Goal: Information Seeking & Learning: Learn about a topic

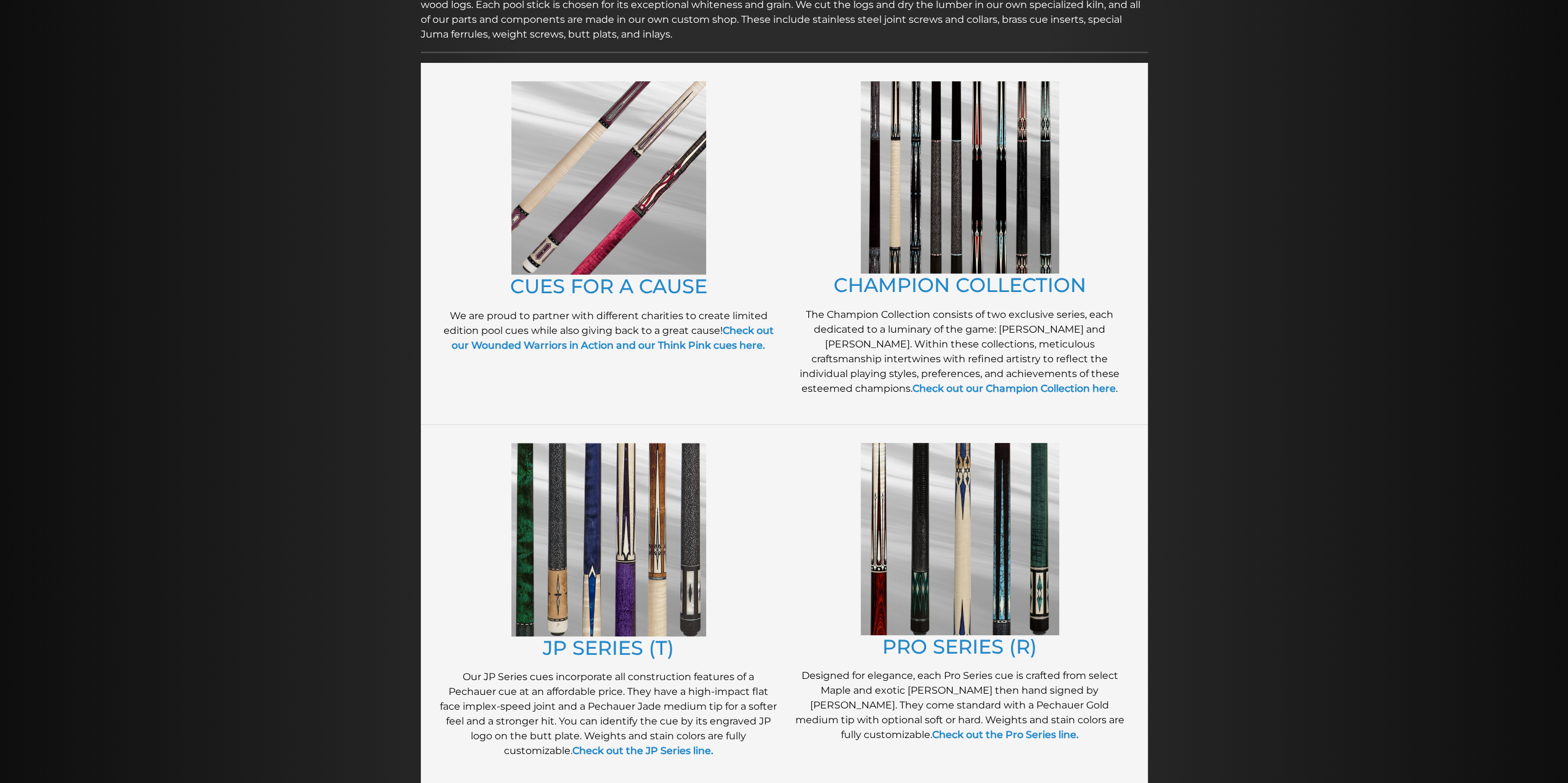
scroll to position [239, 0]
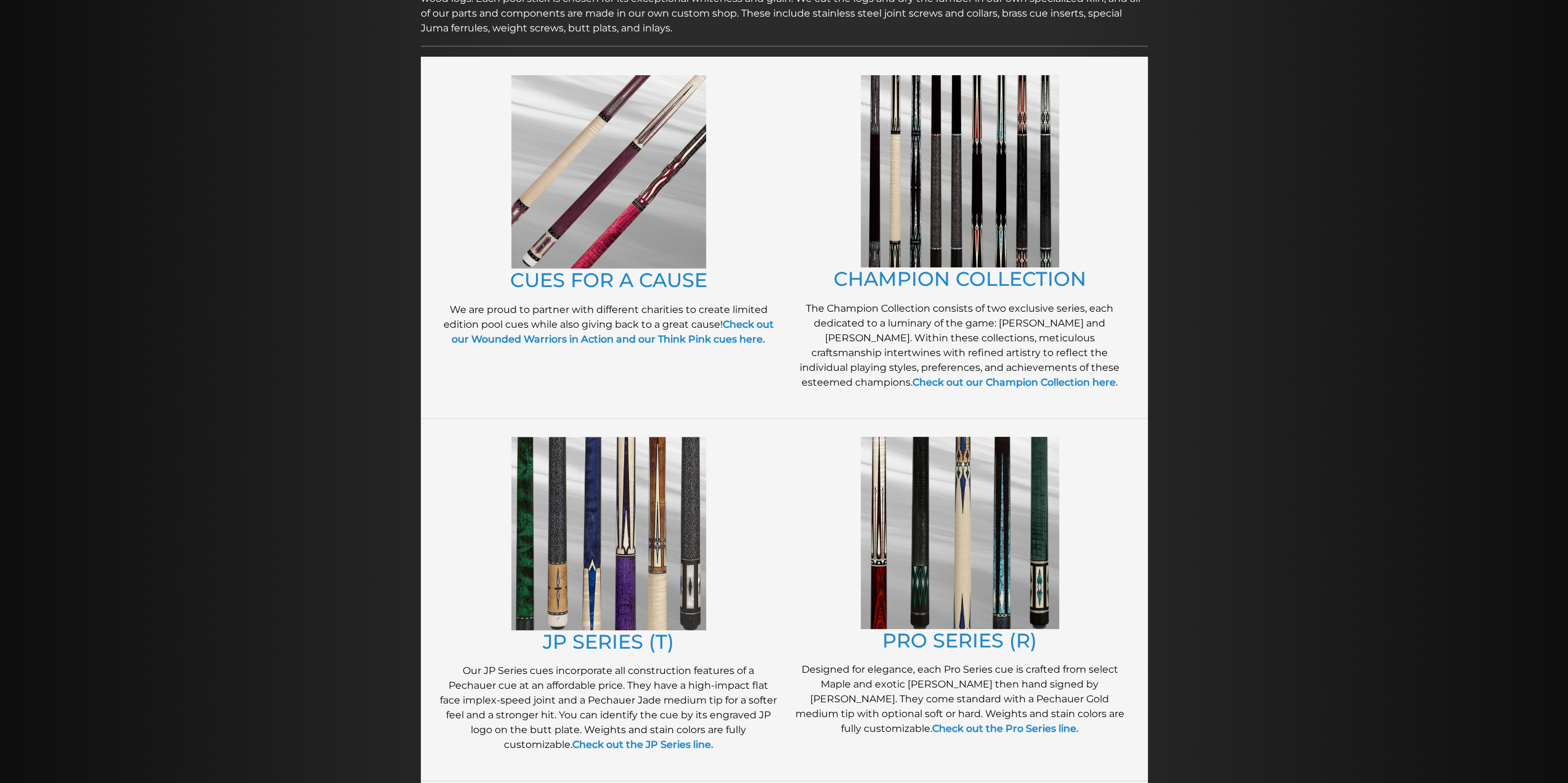
click at [954, 238] on img at bounding box center [960, 171] width 198 height 192
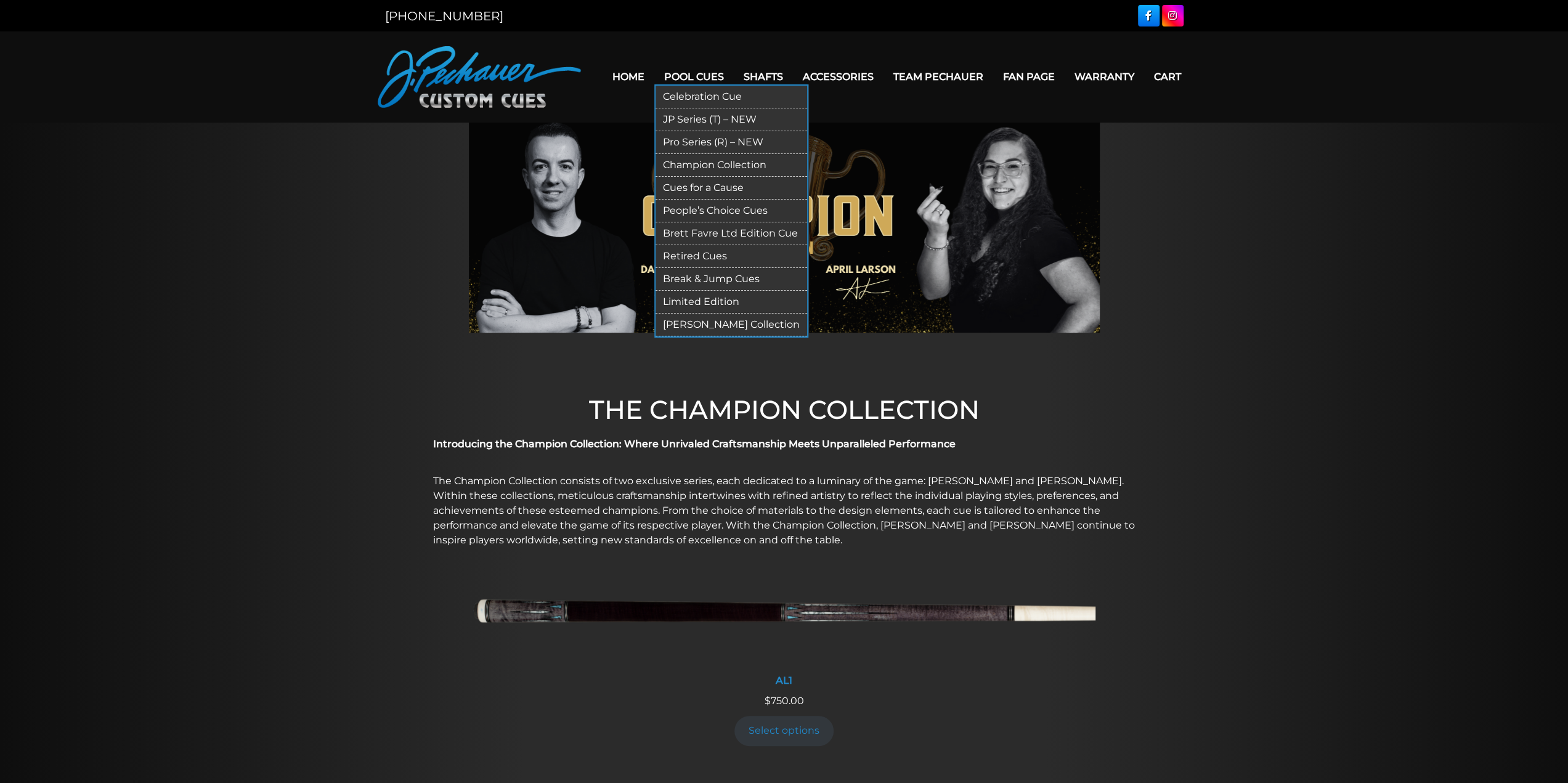
click at [694, 120] on link "JP Series (T) – NEW" at bounding box center [731, 119] width 151 height 23
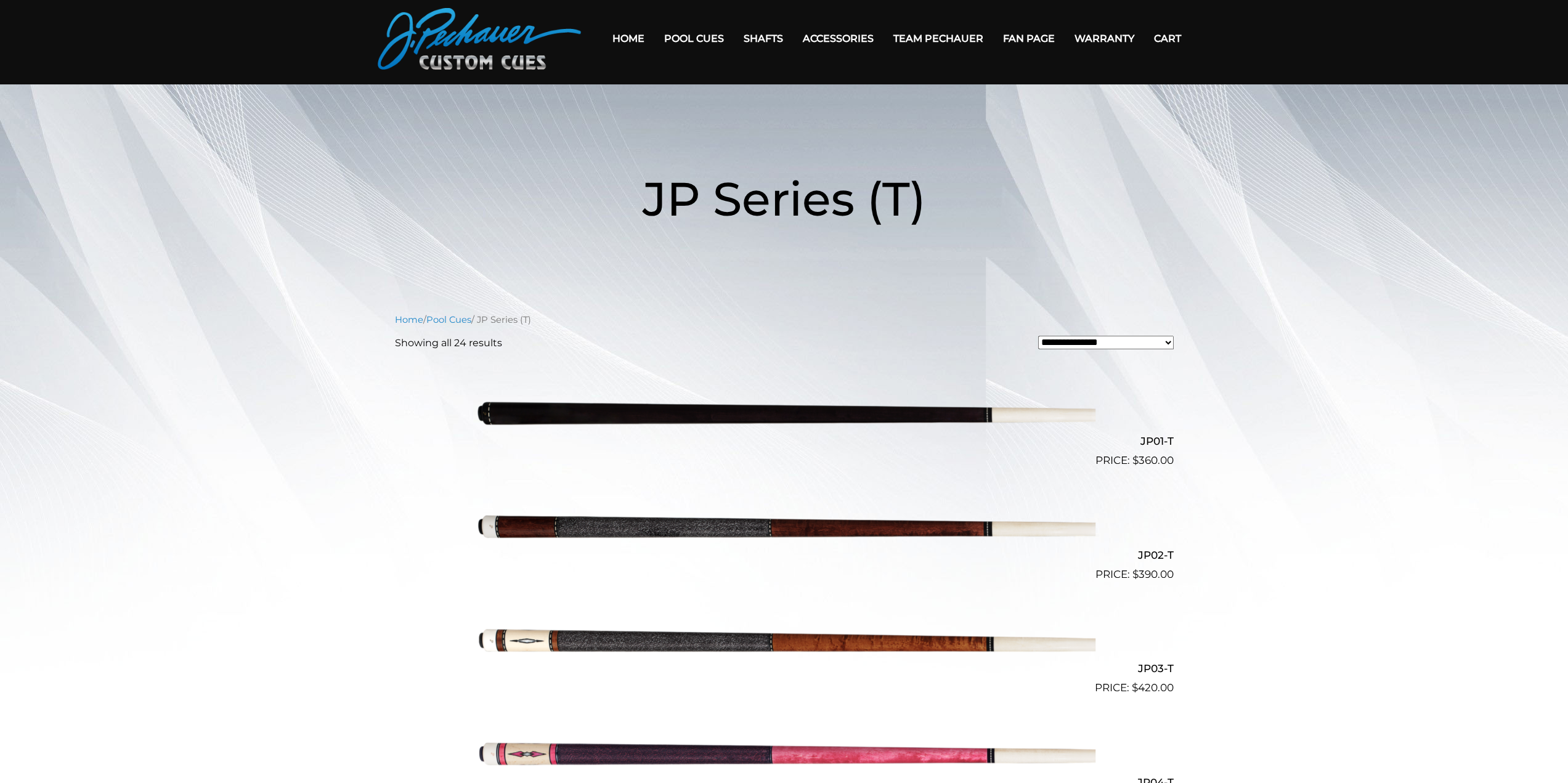
scroll to position [37, 0]
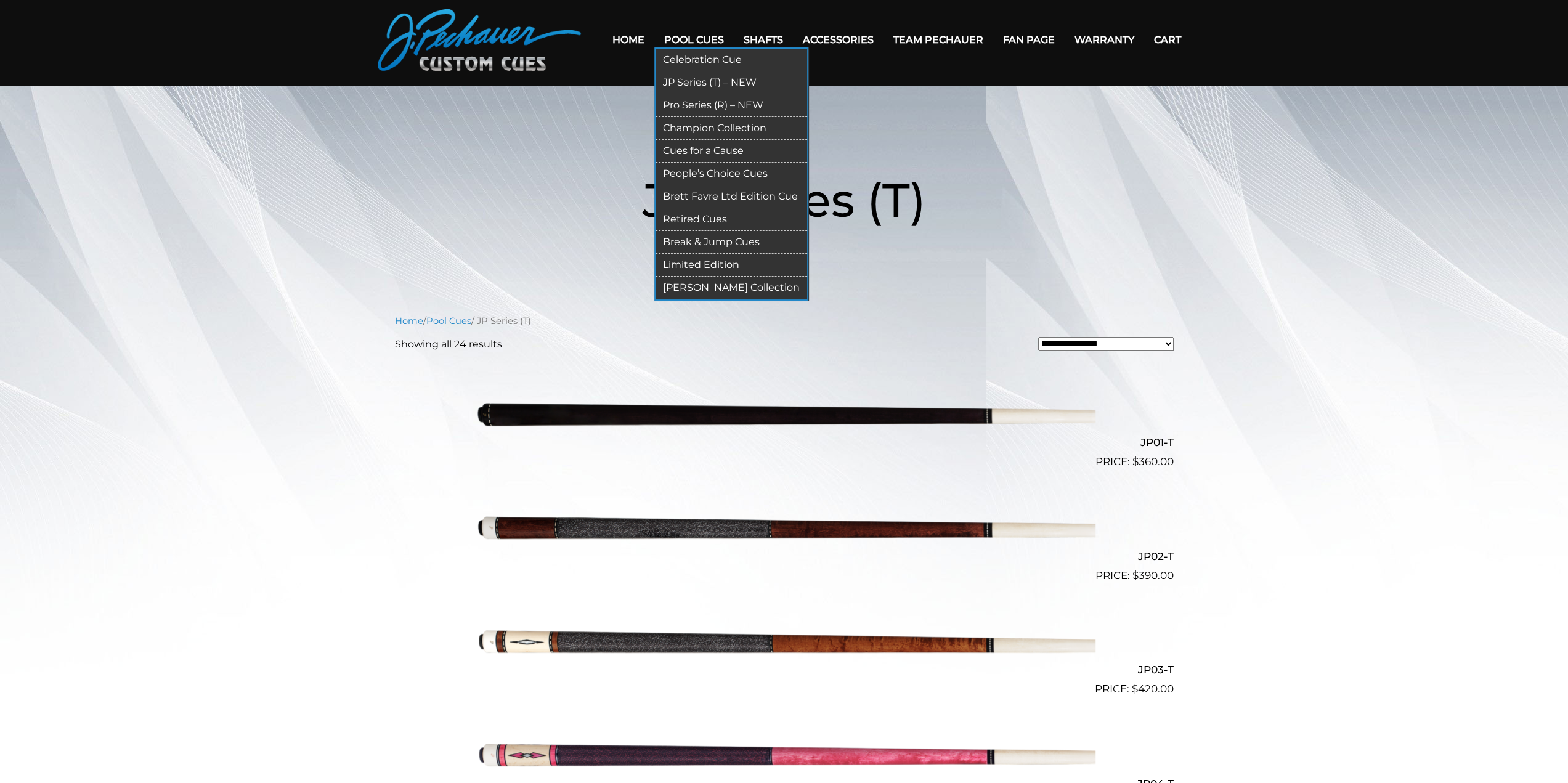
click at [695, 106] on link "Pro Series (R) – NEW" at bounding box center [731, 106] width 151 height 23
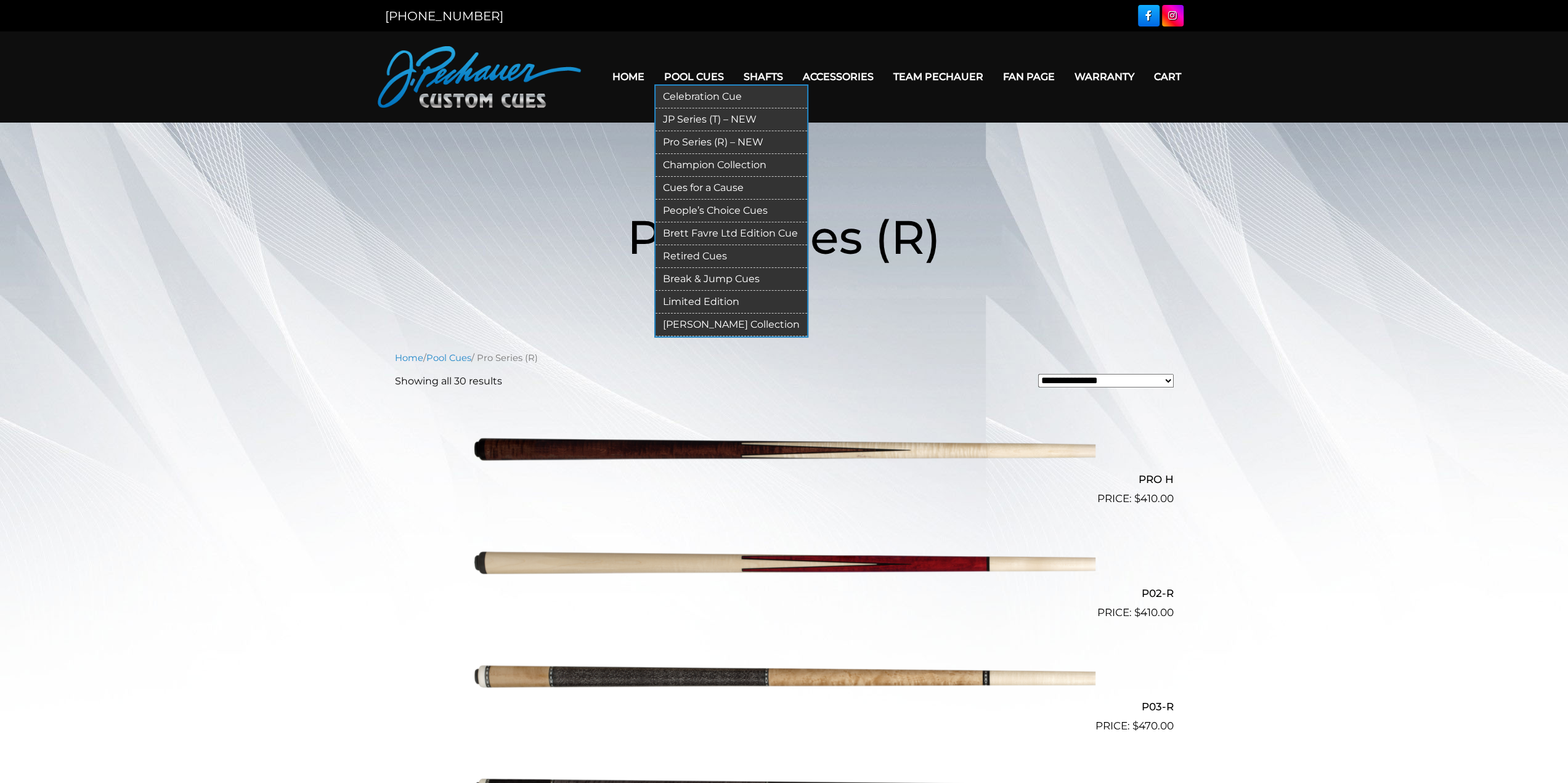
click at [701, 163] on link "Champion Collection" at bounding box center [731, 165] width 151 height 23
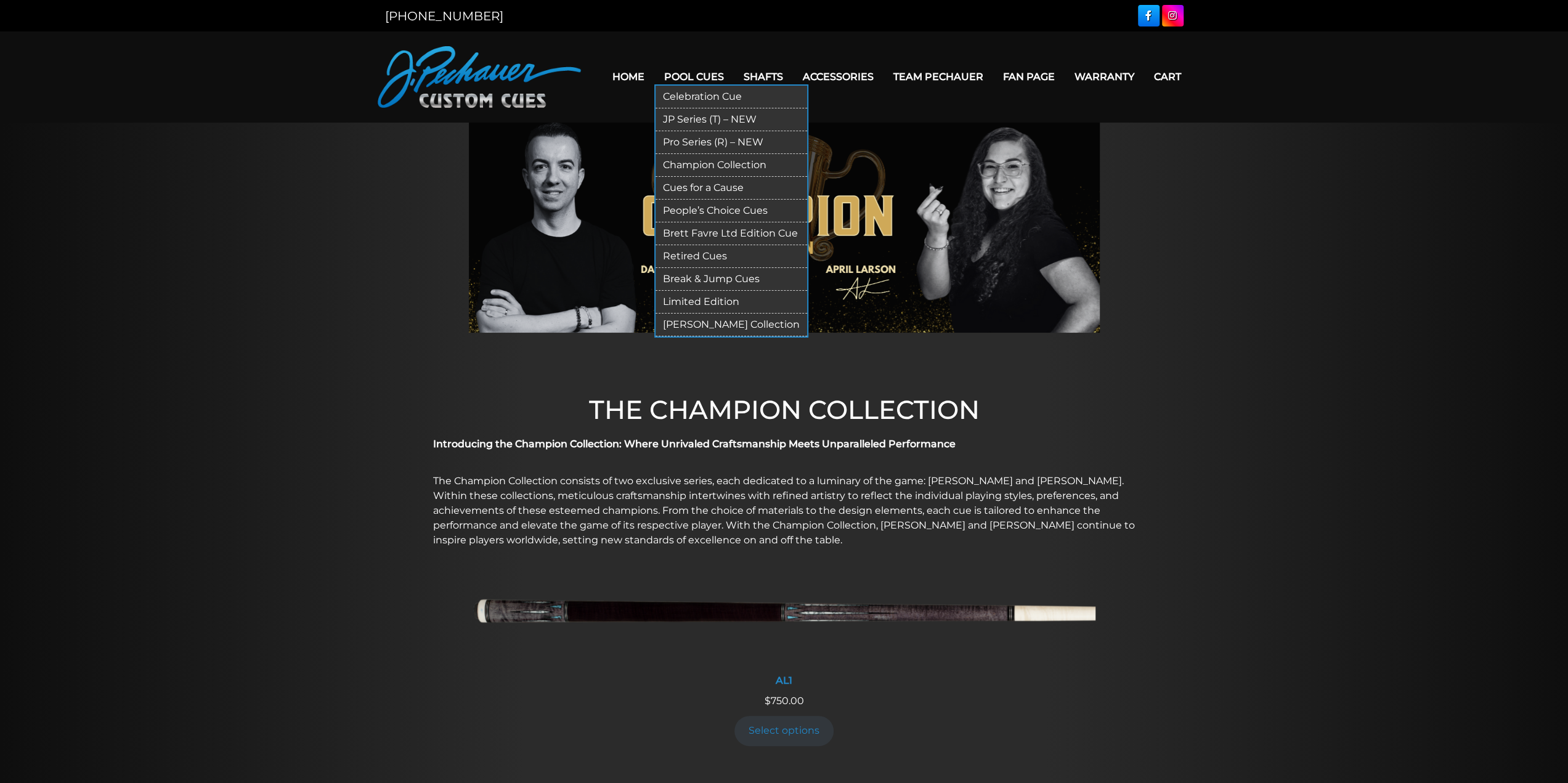
click at [699, 185] on link "Cues for a Cause" at bounding box center [731, 188] width 151 height 23
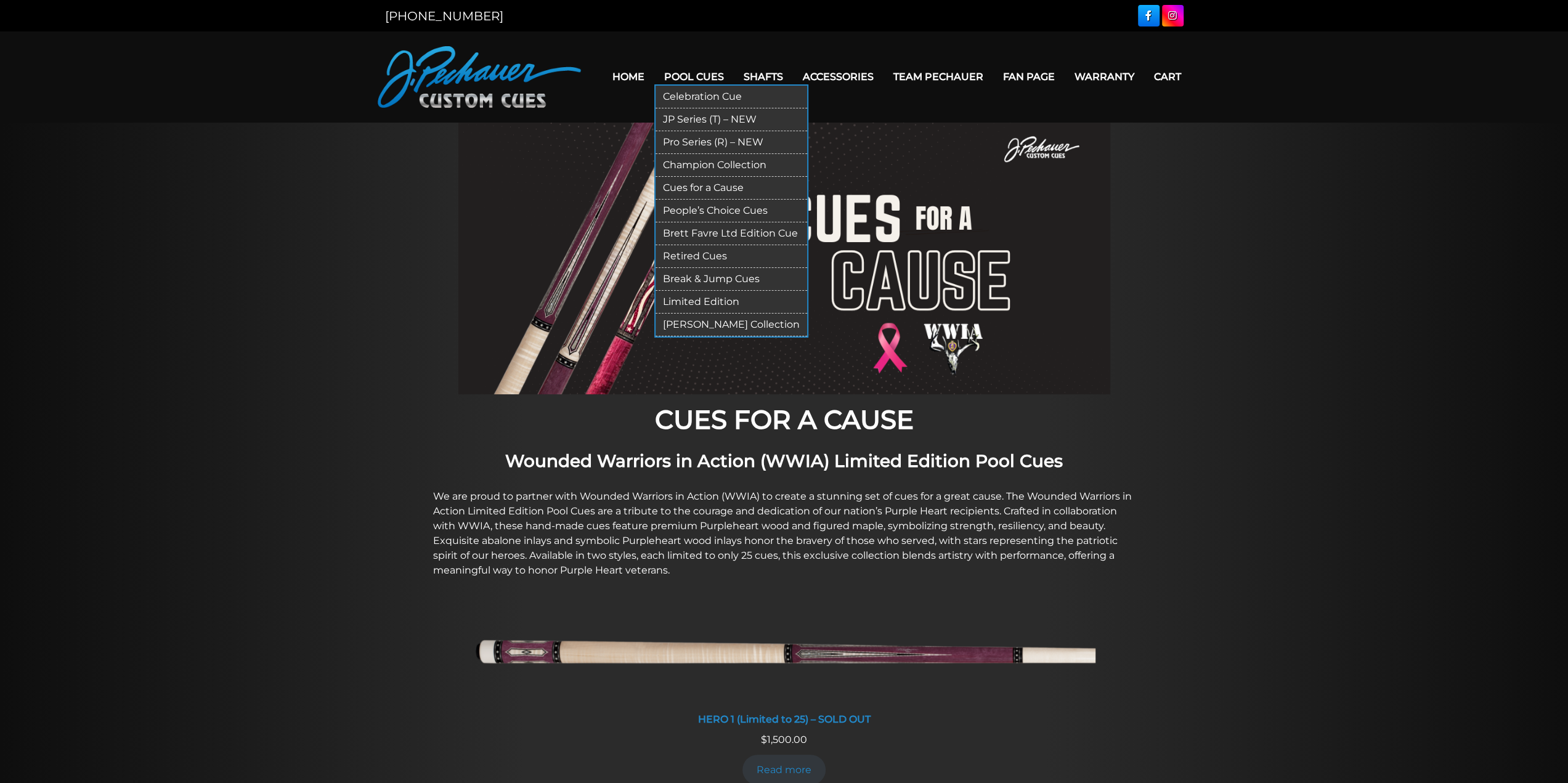
click at [716, 210] on link "People’s Choice Cues" at bounding box center [731, 211] width 151 height 23
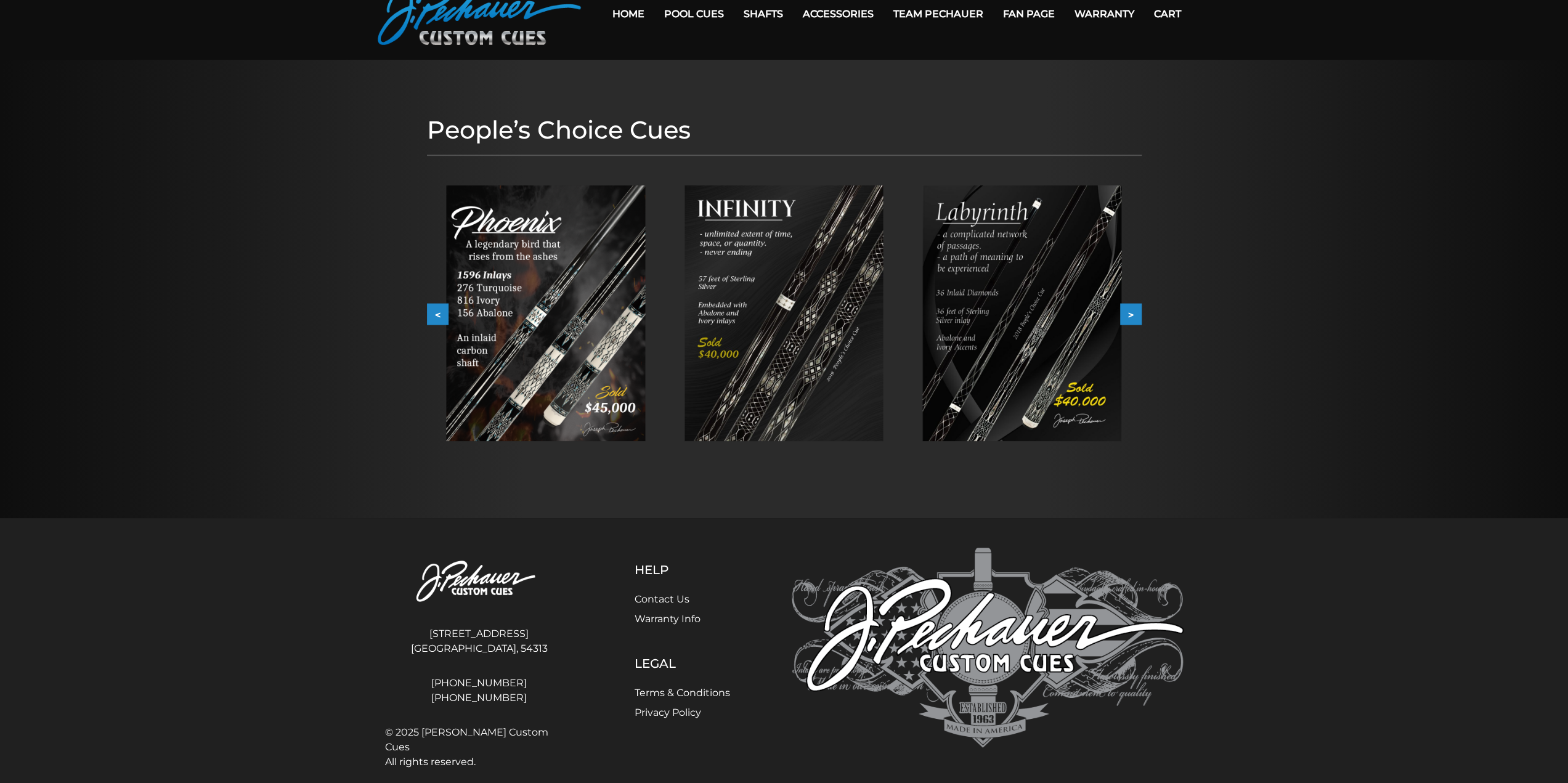
scroll to position [78, 0]
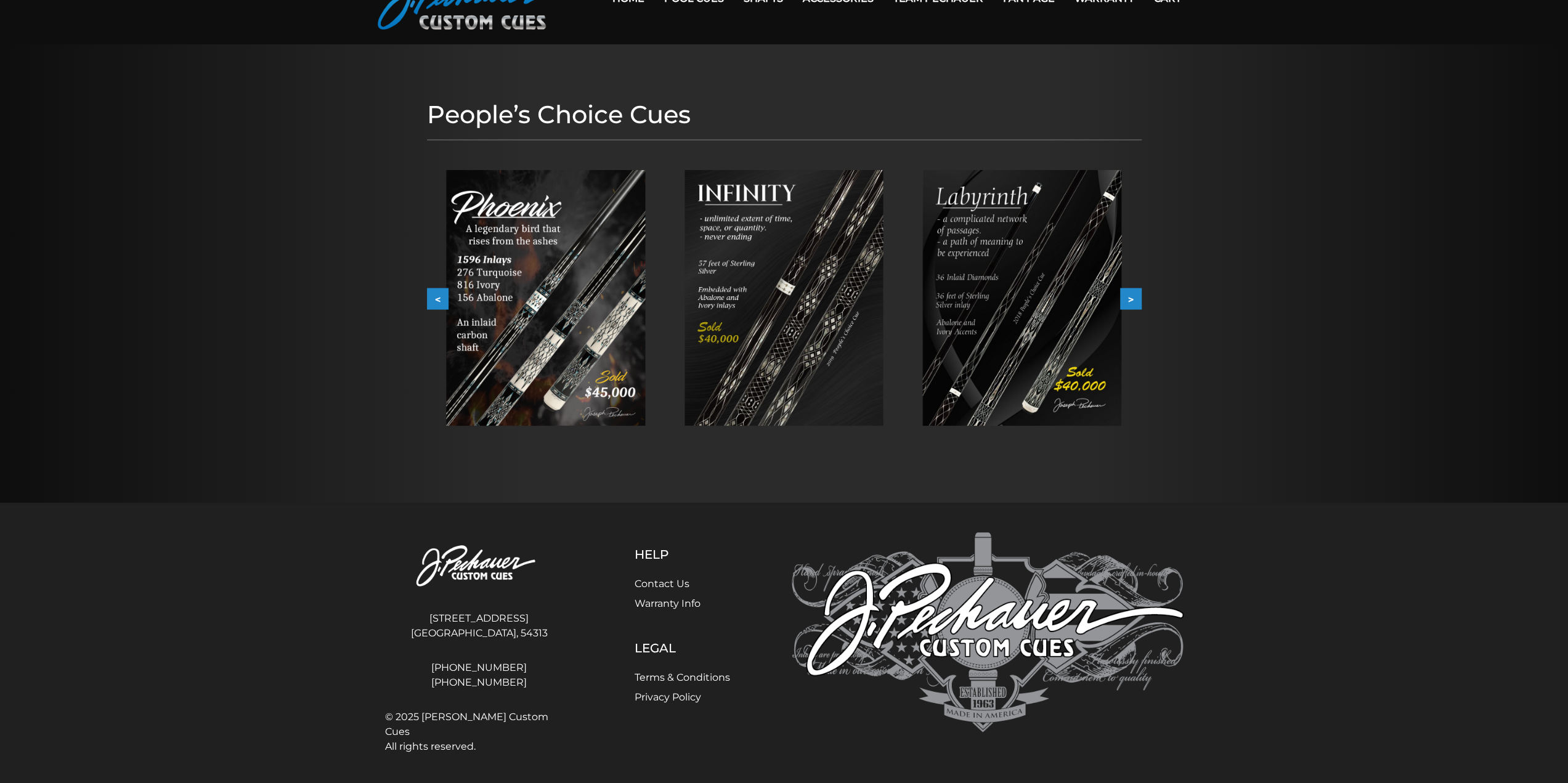
click at [579, 277] on img at bounding box center [545, 298] width 199 height 256
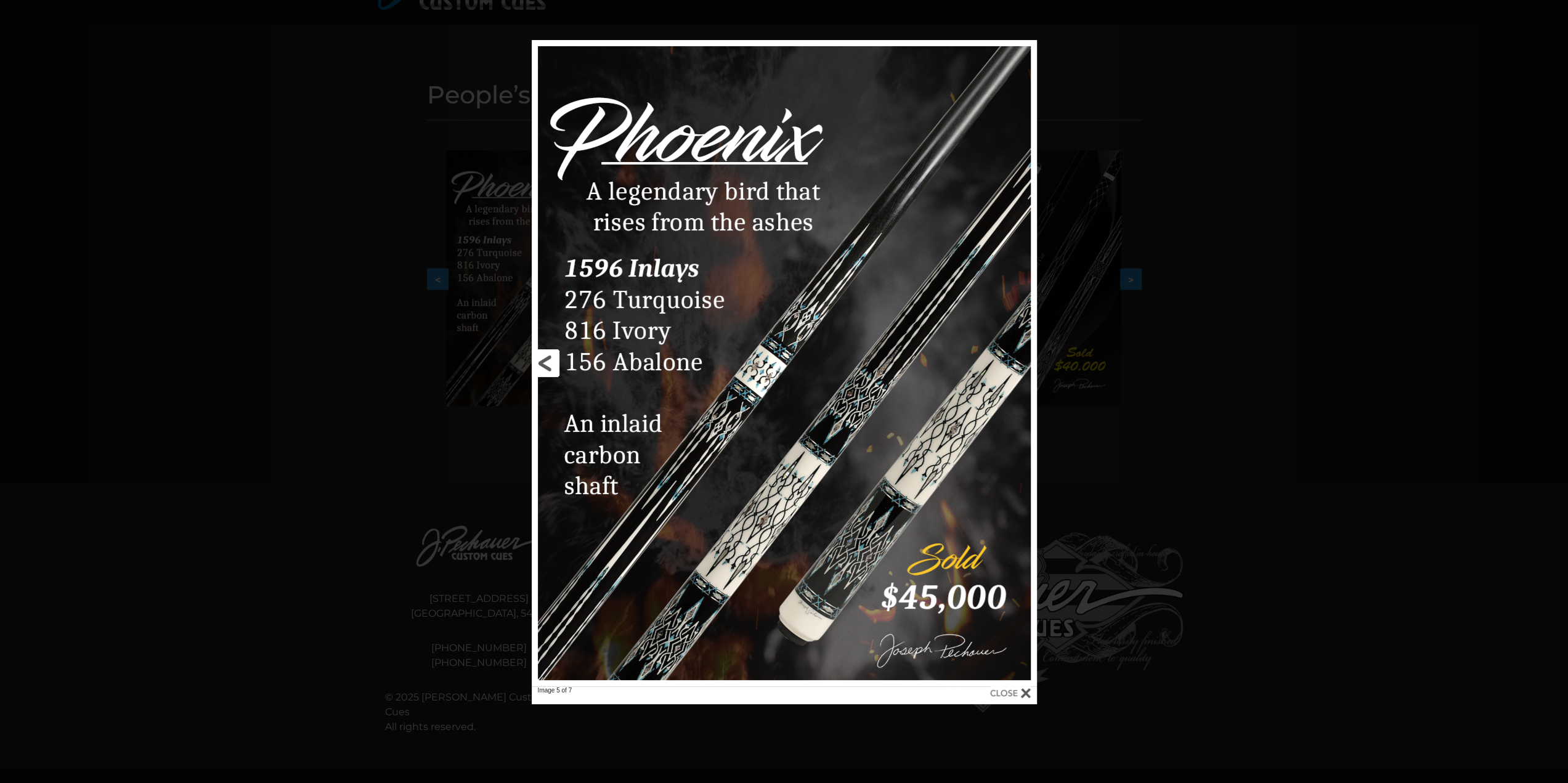
scroll to position [0, 0]
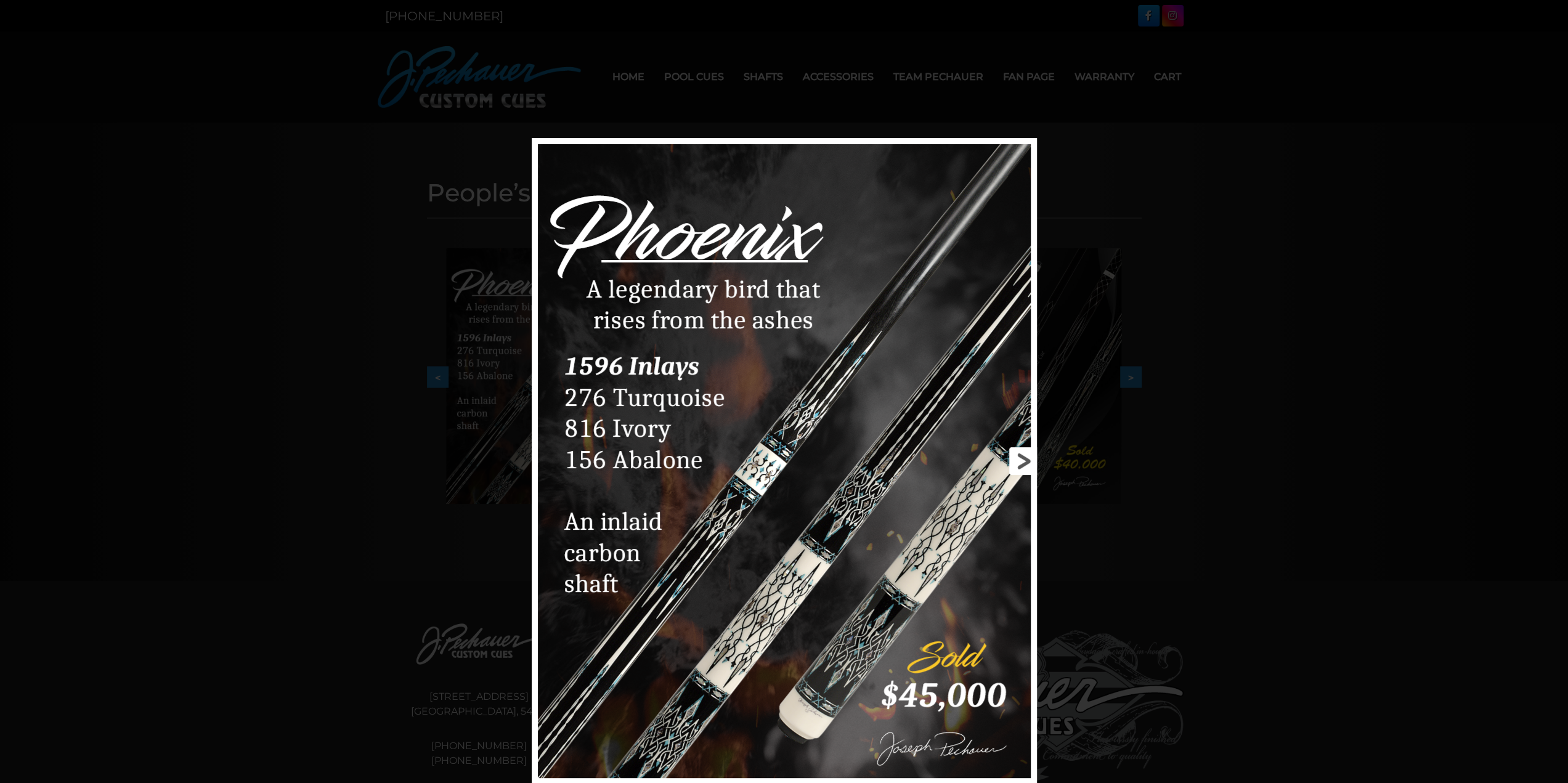
click at [1021, 462] on link at bounding box center [923, 461] width 228 height 646
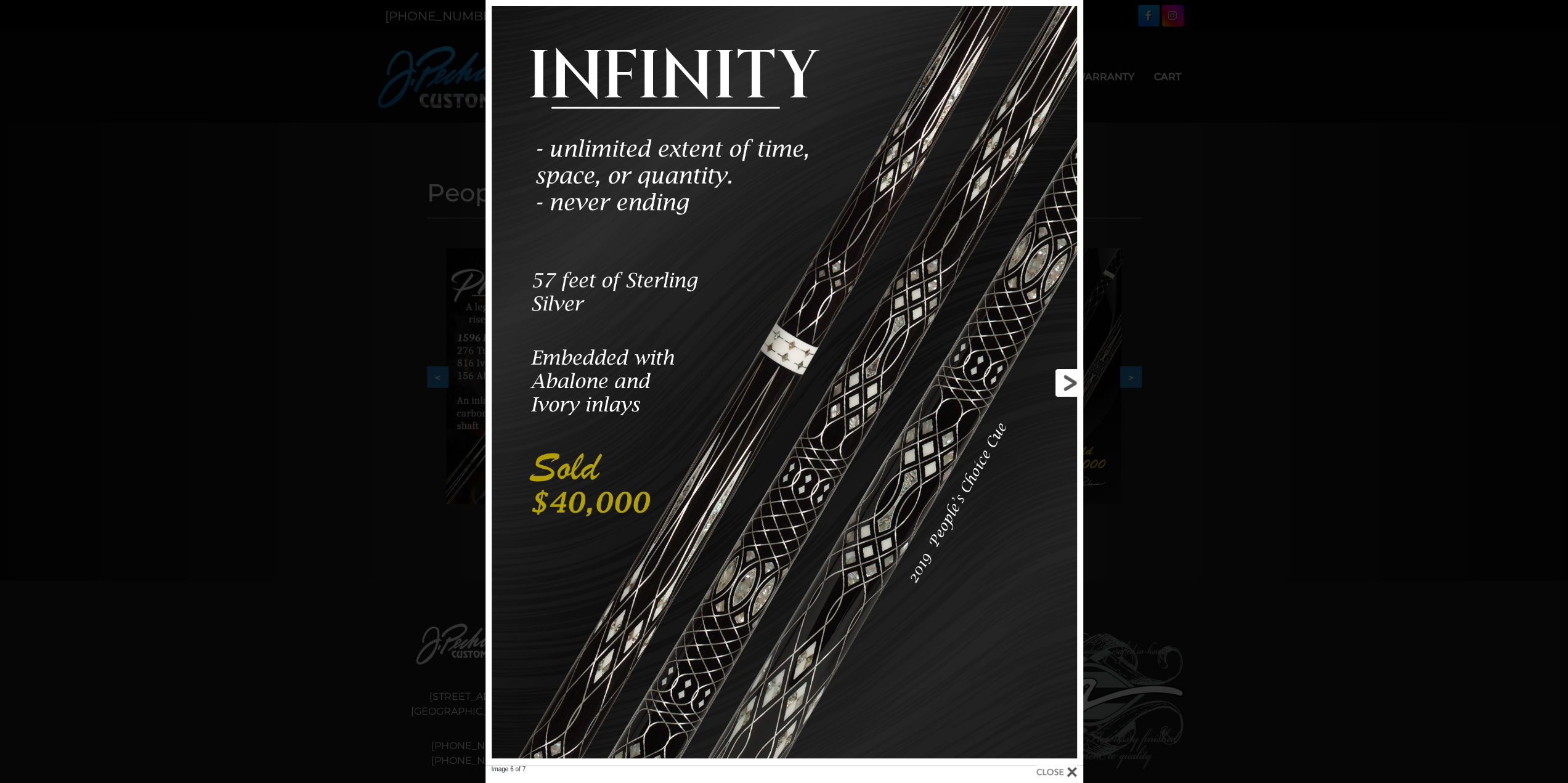
click at [1061, 383] on link at bounding box center [948, 382] width 269 height 765
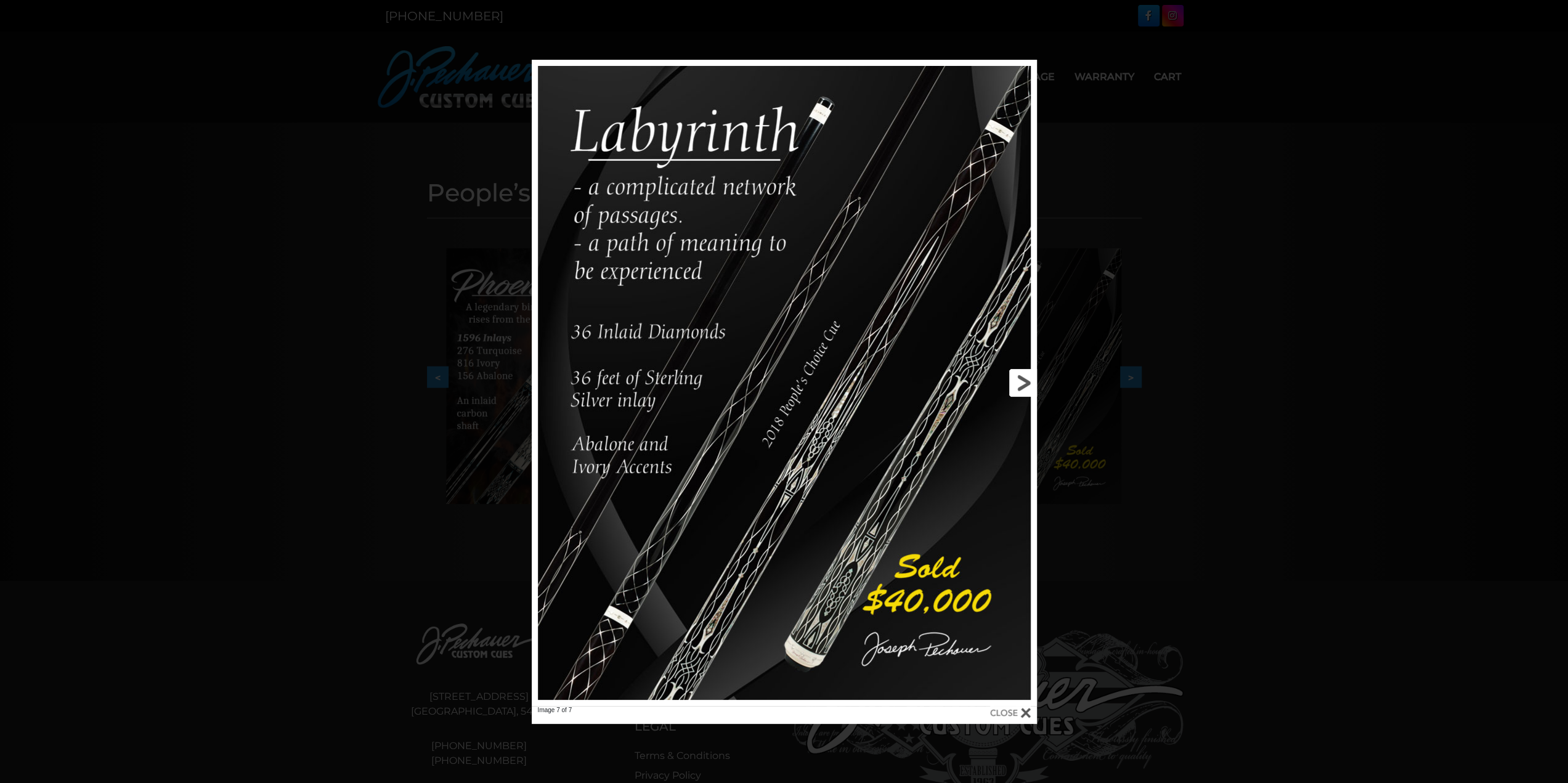
click at [1018, 380] on link at bounding box center [923, 383] width 228 height 646
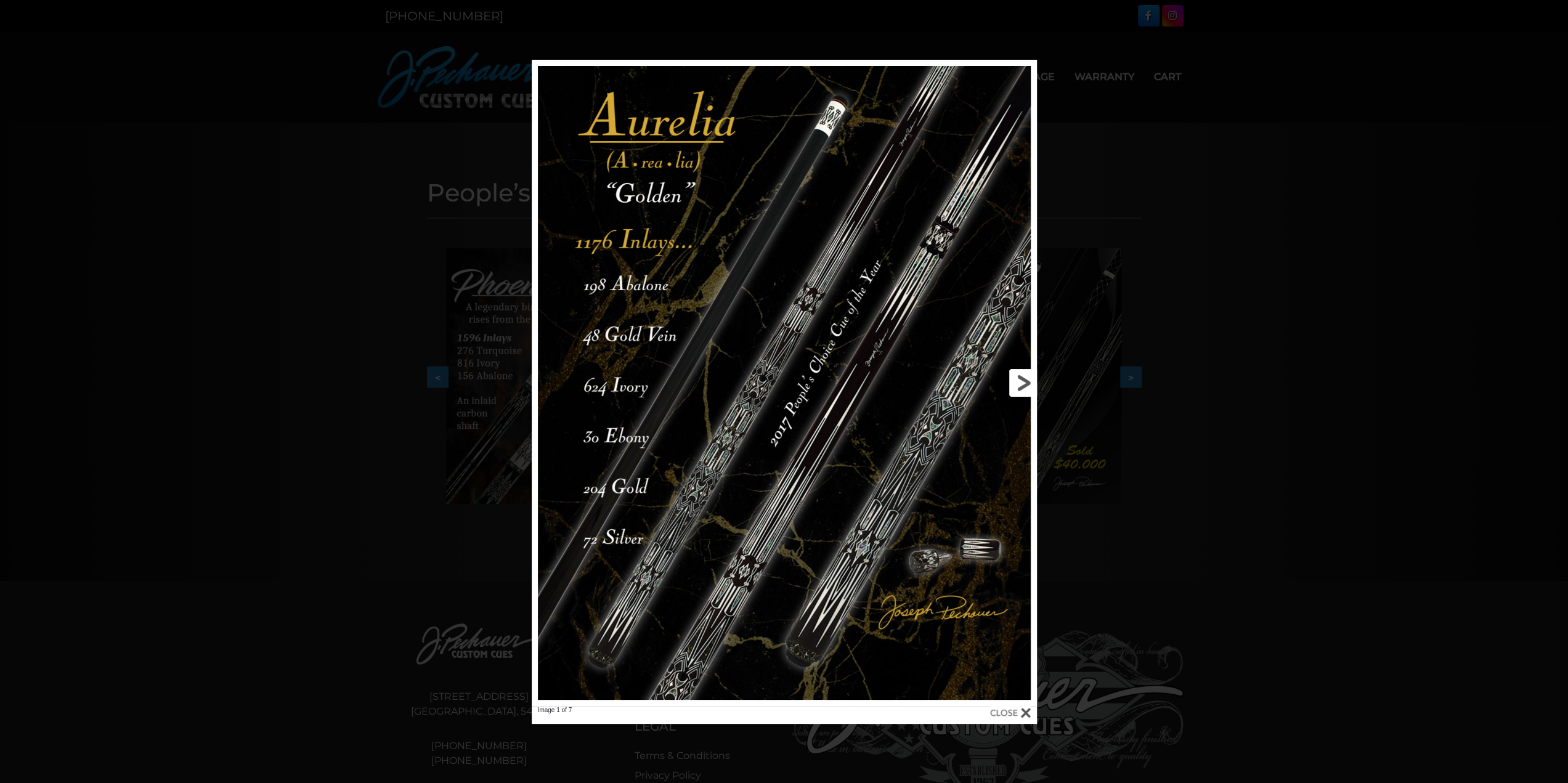
click at [1018, 380] on link at bounding box center [923, 383] width 228 height 646
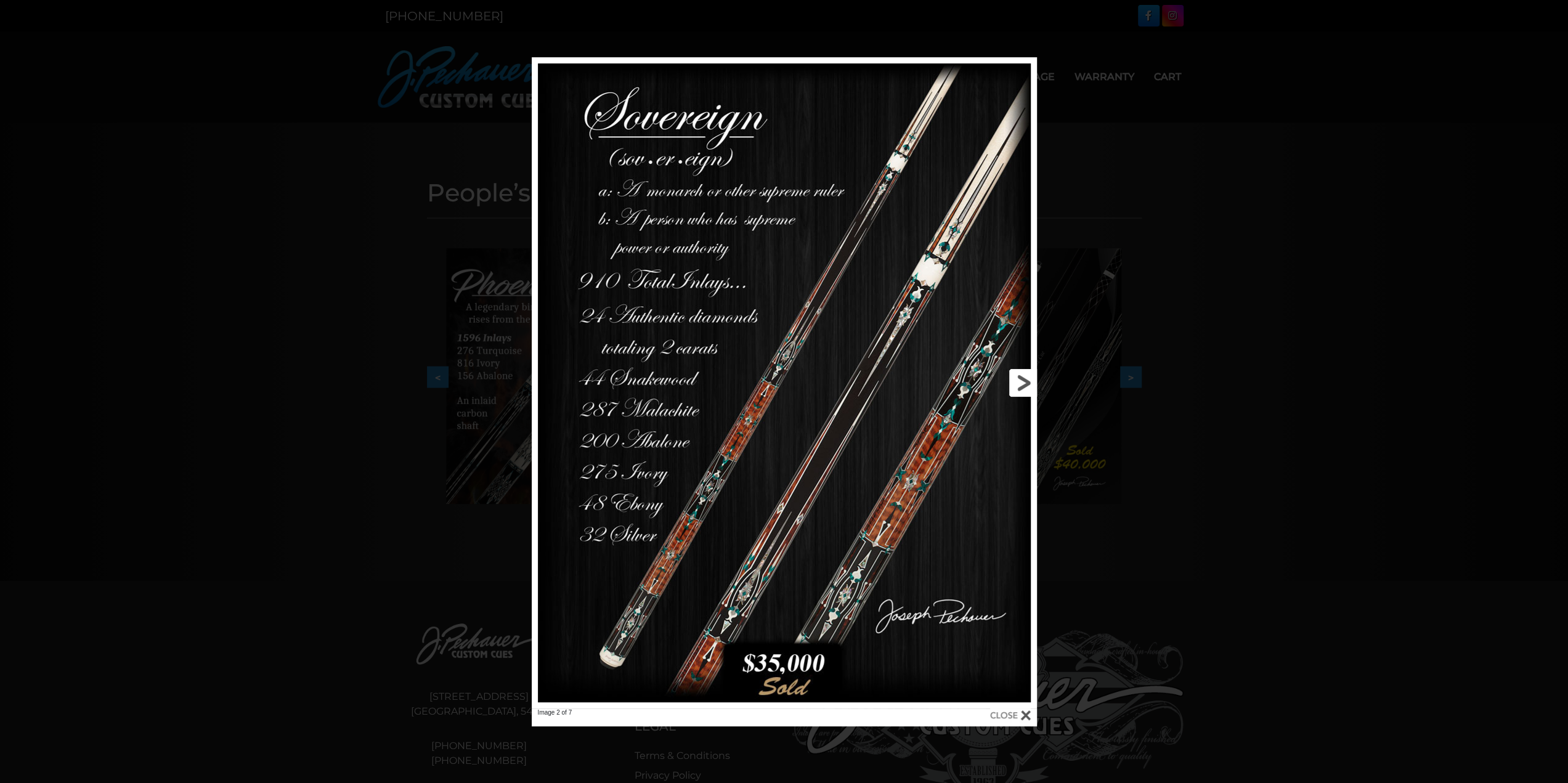
click at [1018, 380] on link at bounding box center [923, 383] width 228 height 651
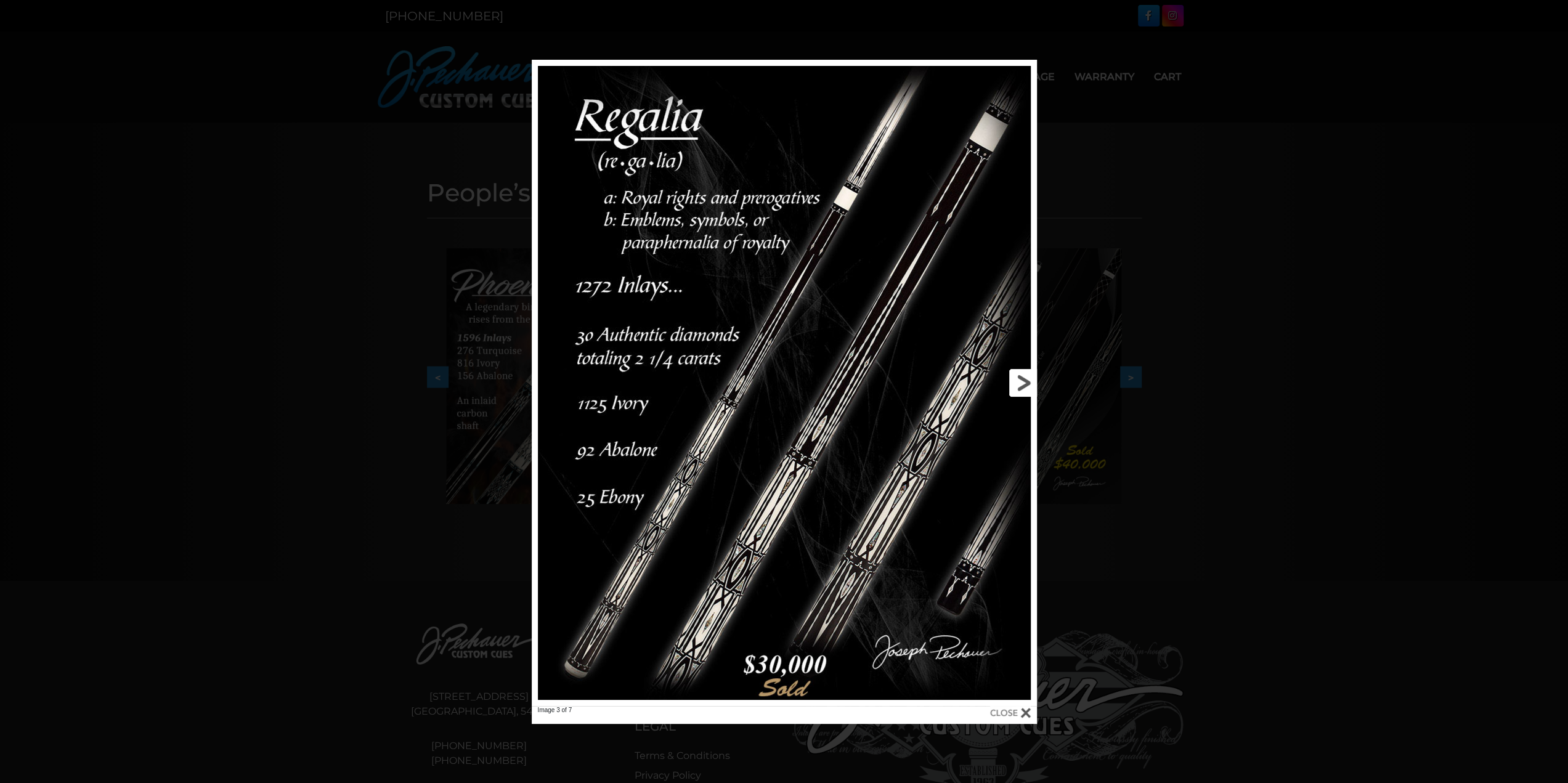
click at [1016, 380] on link at bounding box center [923, 383] width 228 height 646
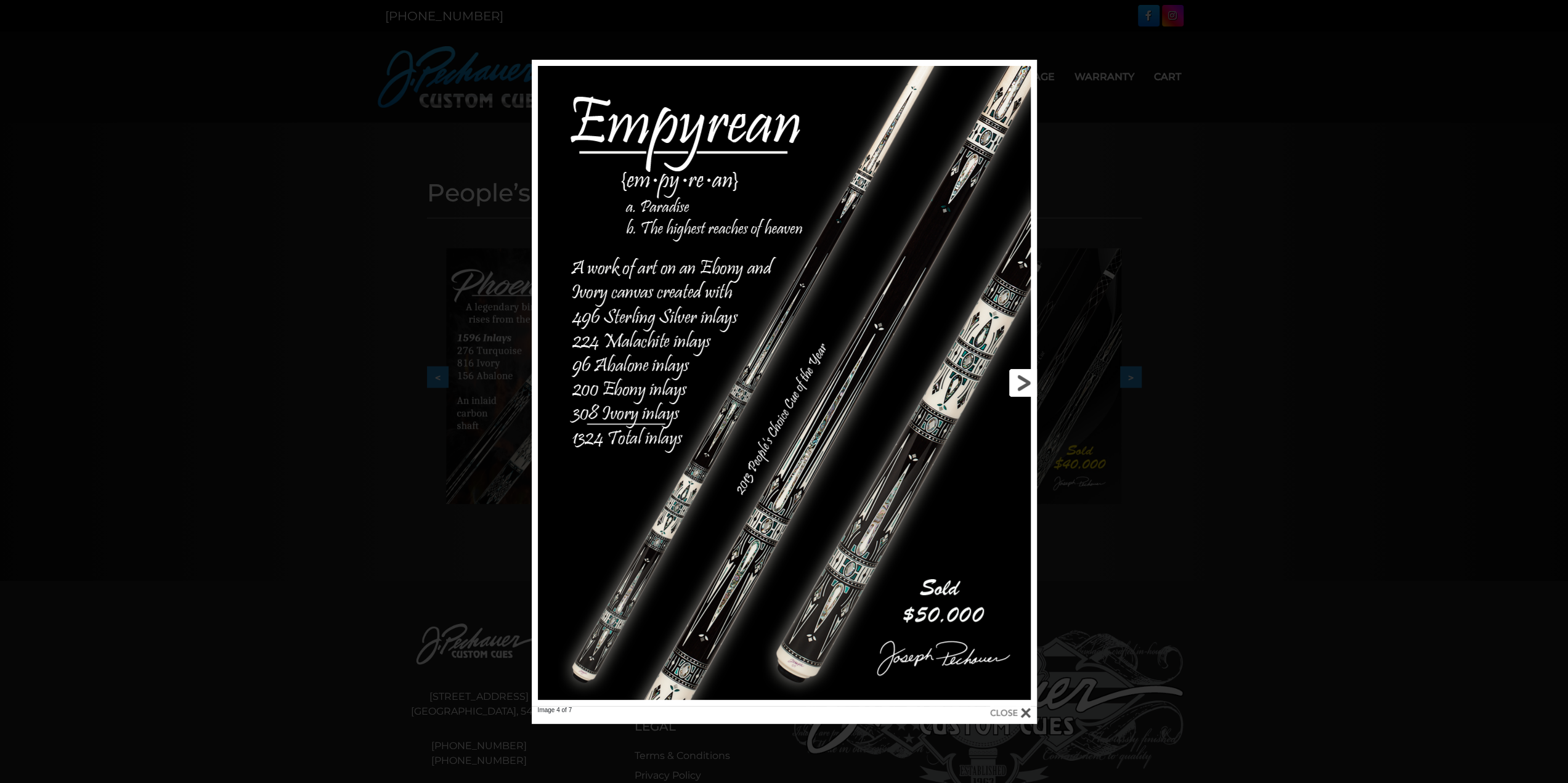
click at [1016, 380] on link at bounding box center [923, 383] width 228 height 646
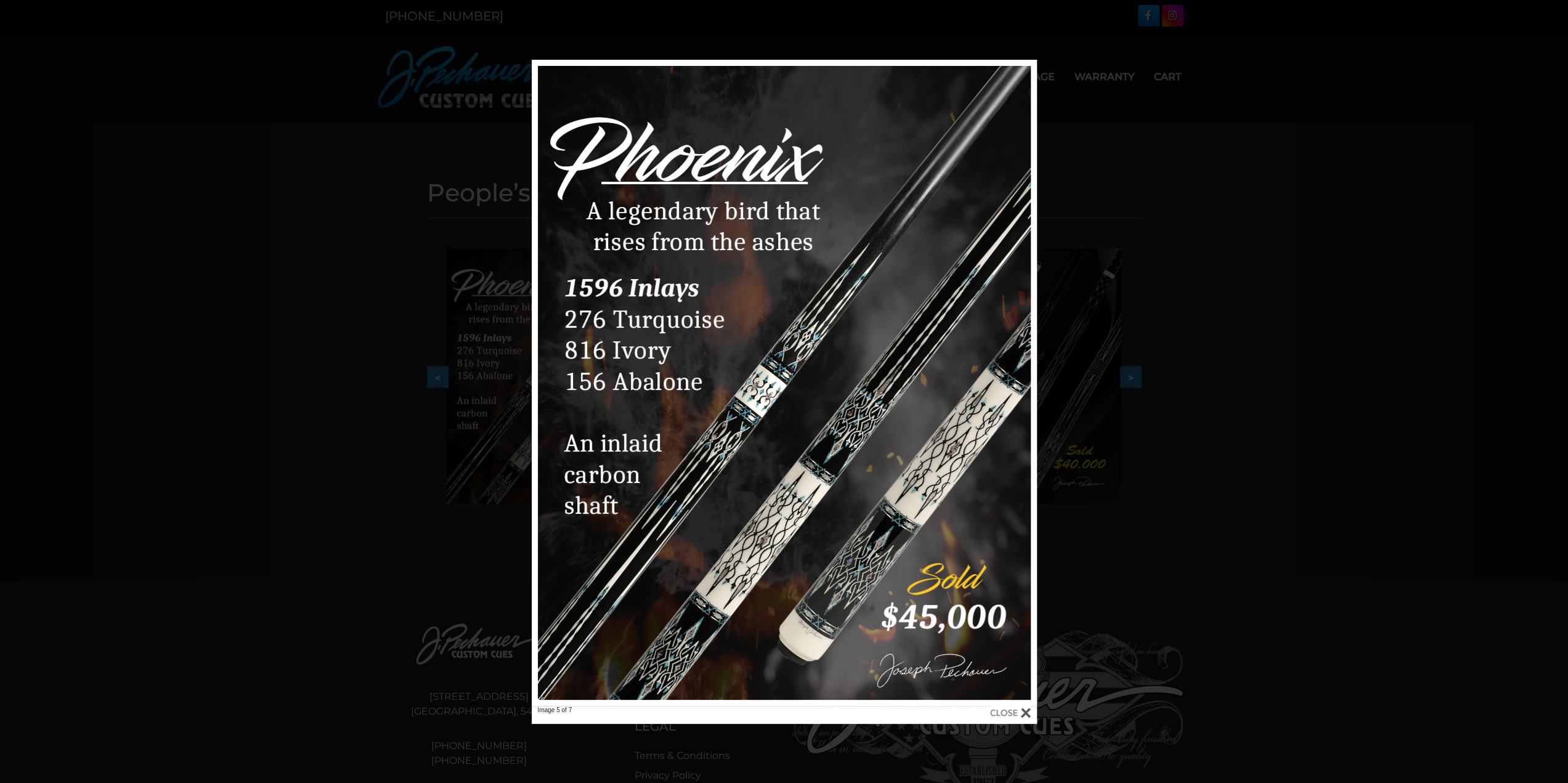
click at [1024, 710] on div at bounding box center [1010, 713] width 40 height 14
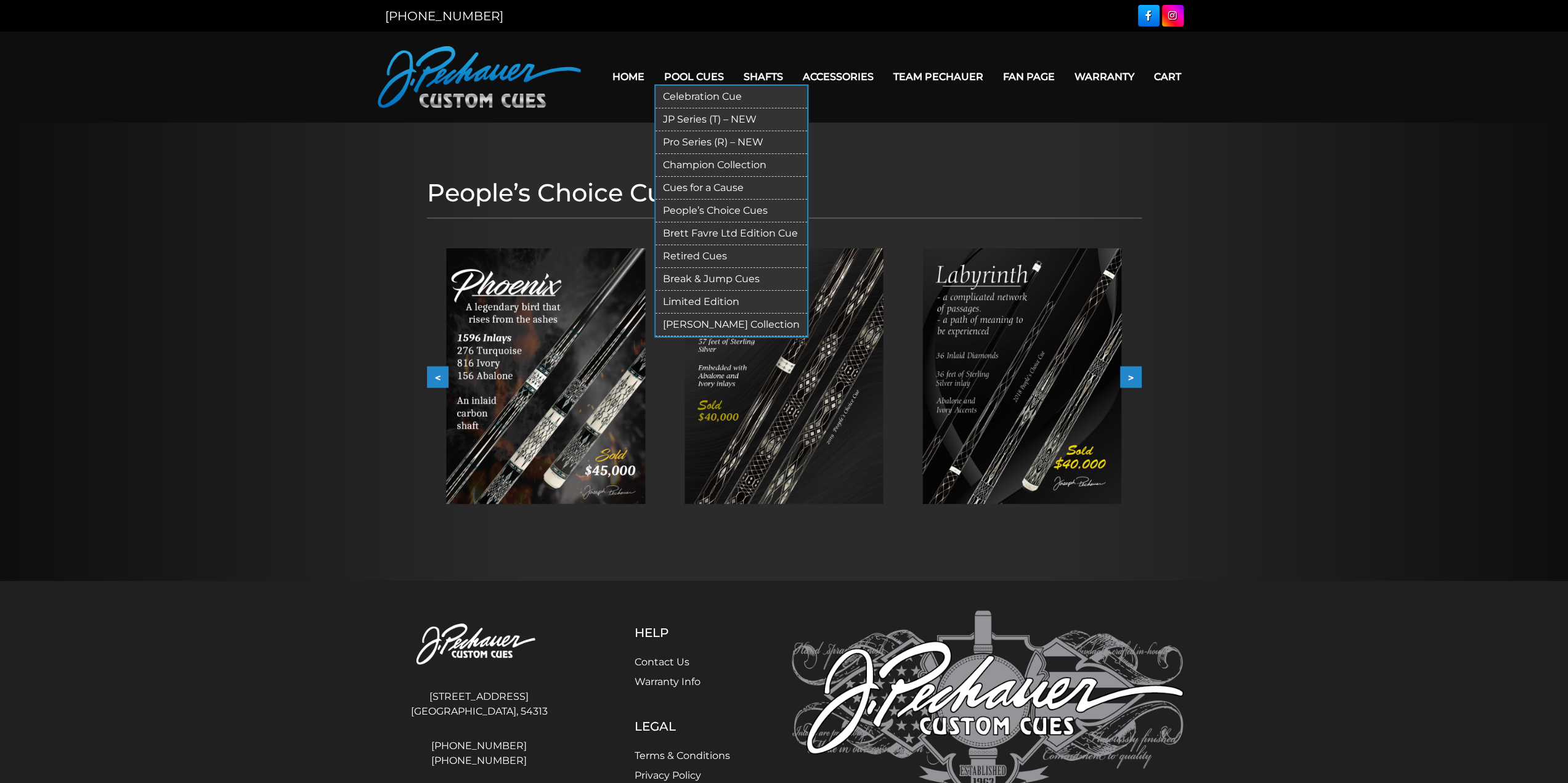
click at [705, 229] on link "Brett Favre Ltd Edition Cue" at bounding box center [731, 233] width 151 height 23
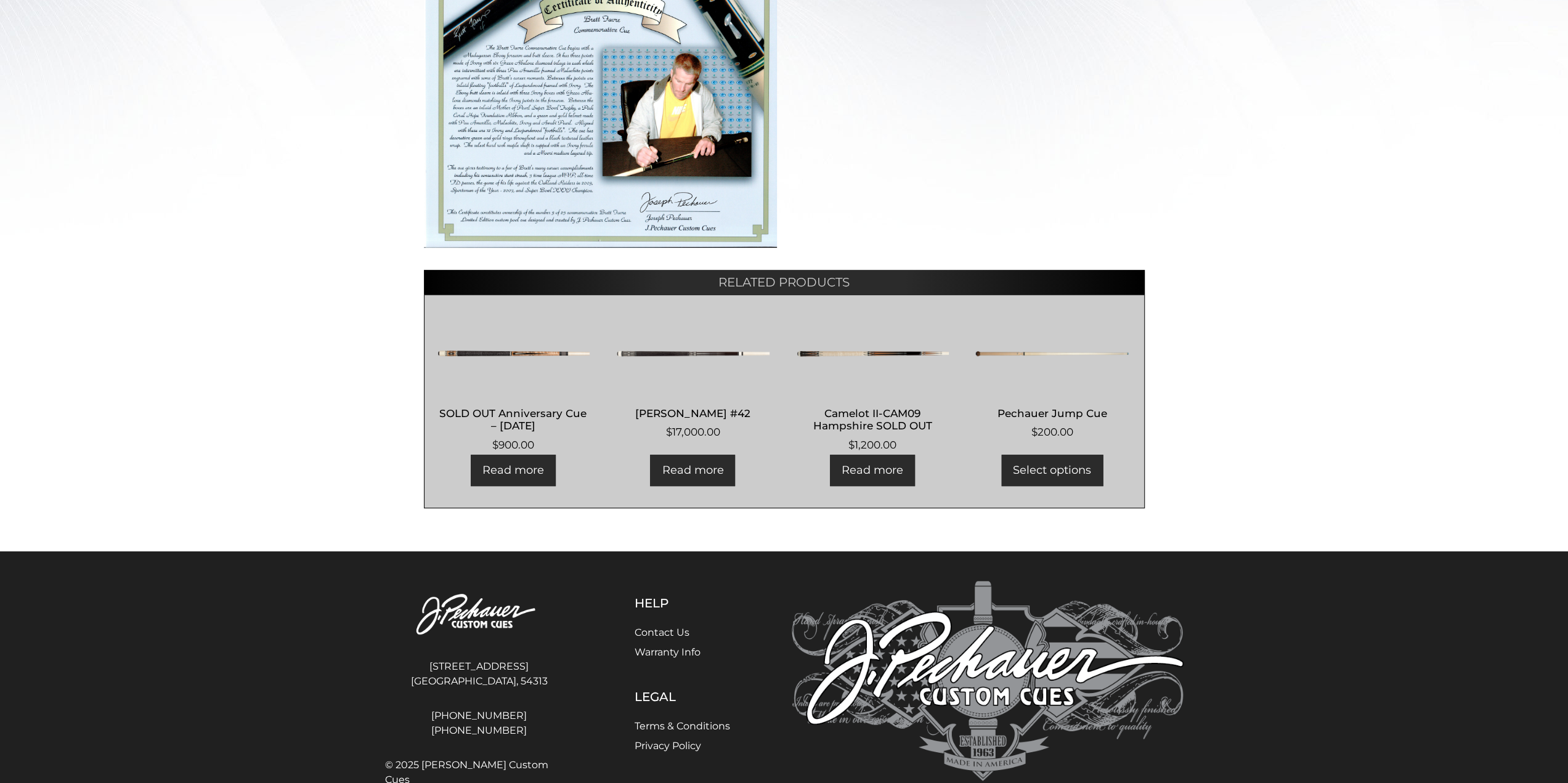
scroll to position [499, 0]
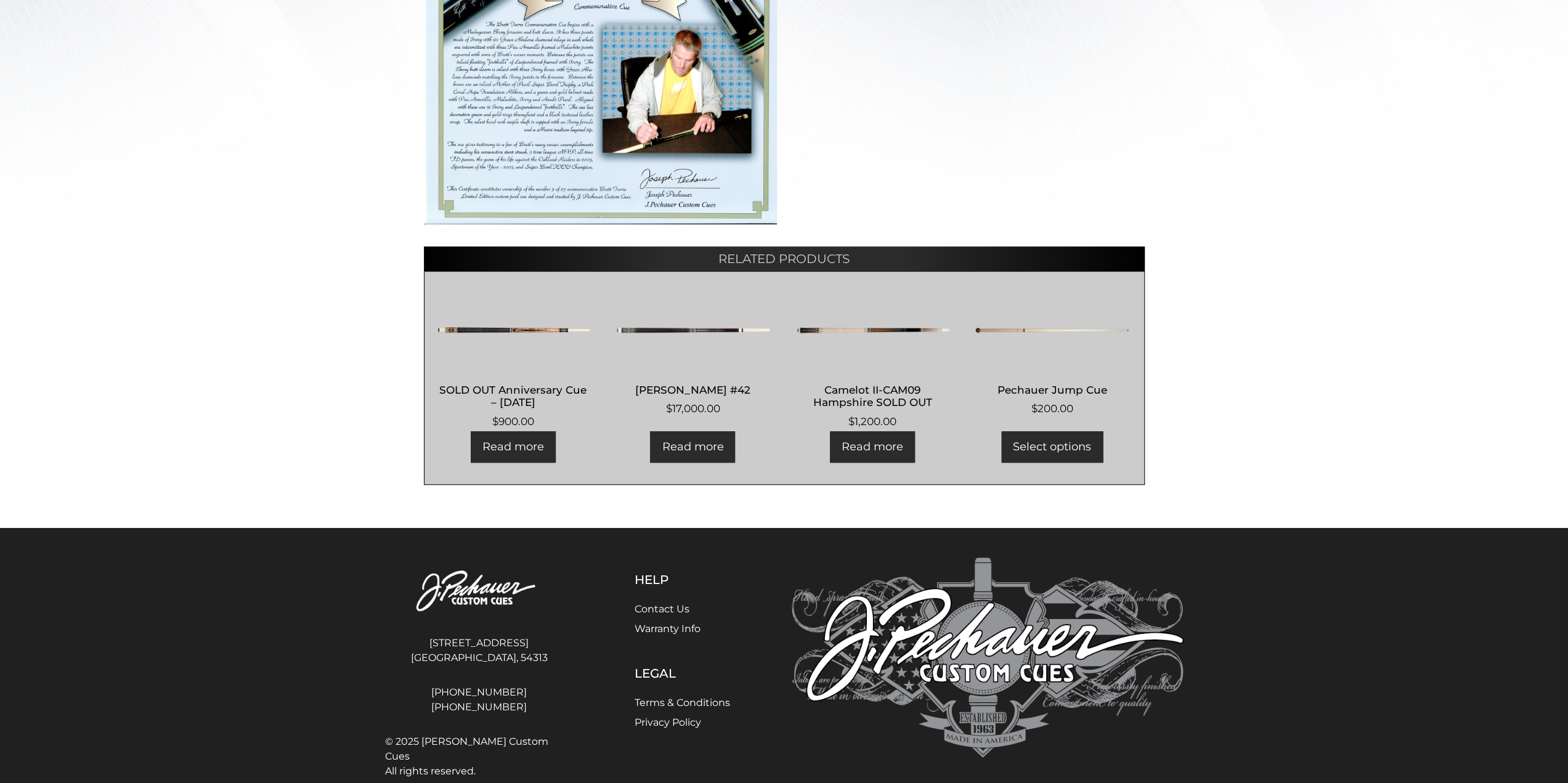
click at [519, 329] on img at bounding box center [513, 330] width 153 height 74
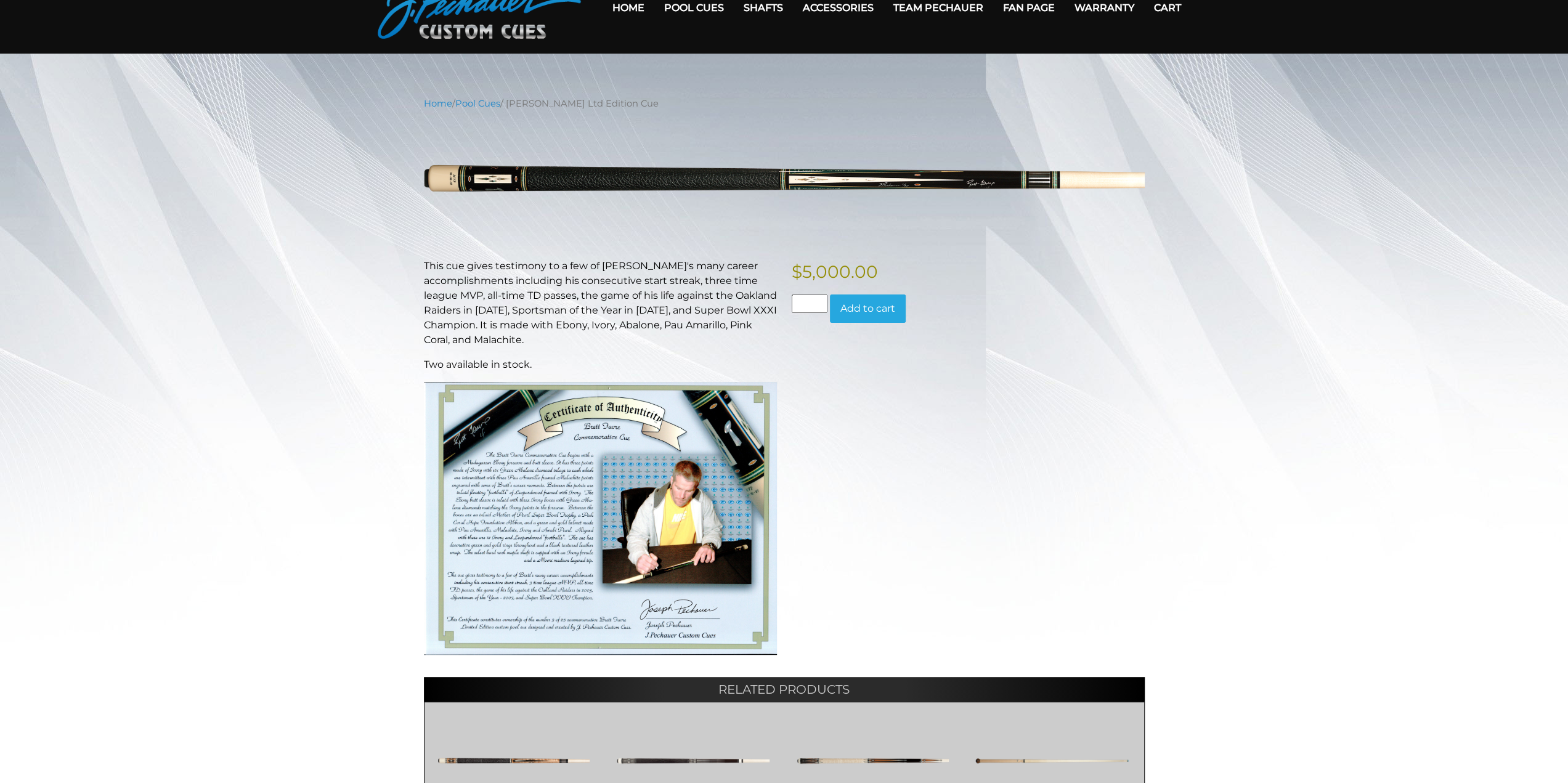
scroll to position [0, 0]
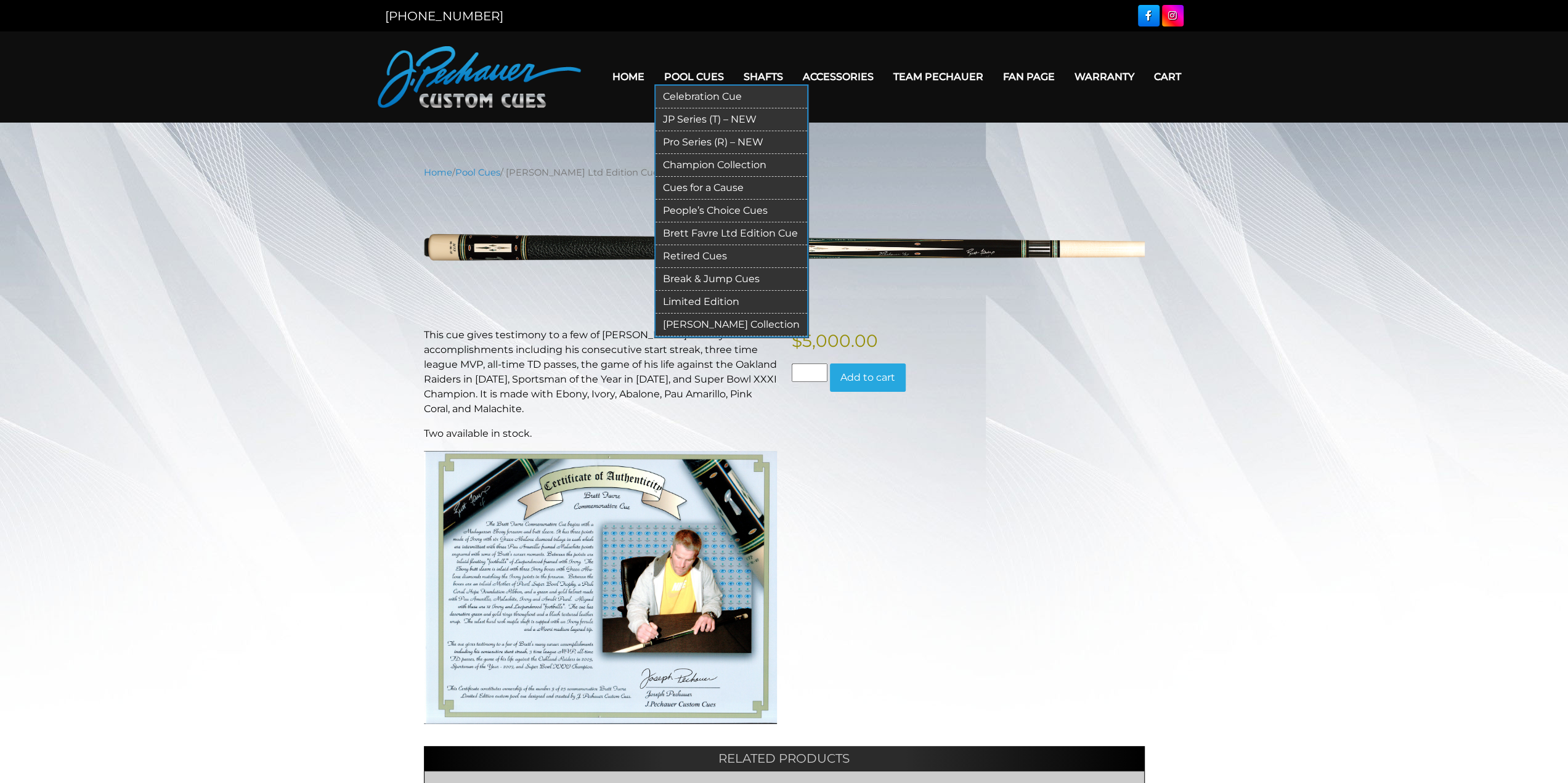
click at [707, 254] on link "Retired Cues" at bounding box center [731, 256] width 151 height 23
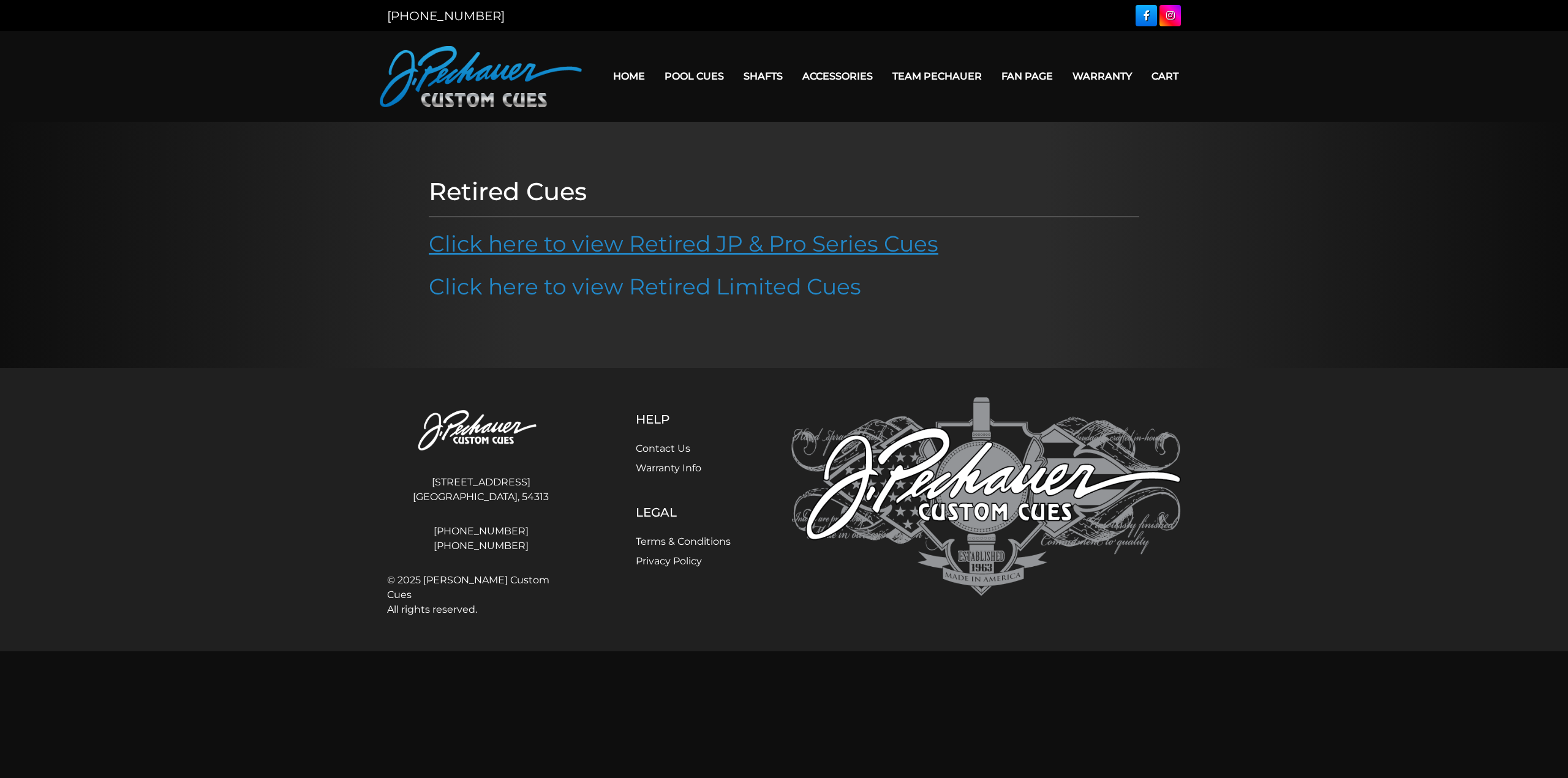
click at [716, 244] on link "Click here to view Retired JP & Pro Series Cues" at bounding box center [683, 244] width 509 height 27
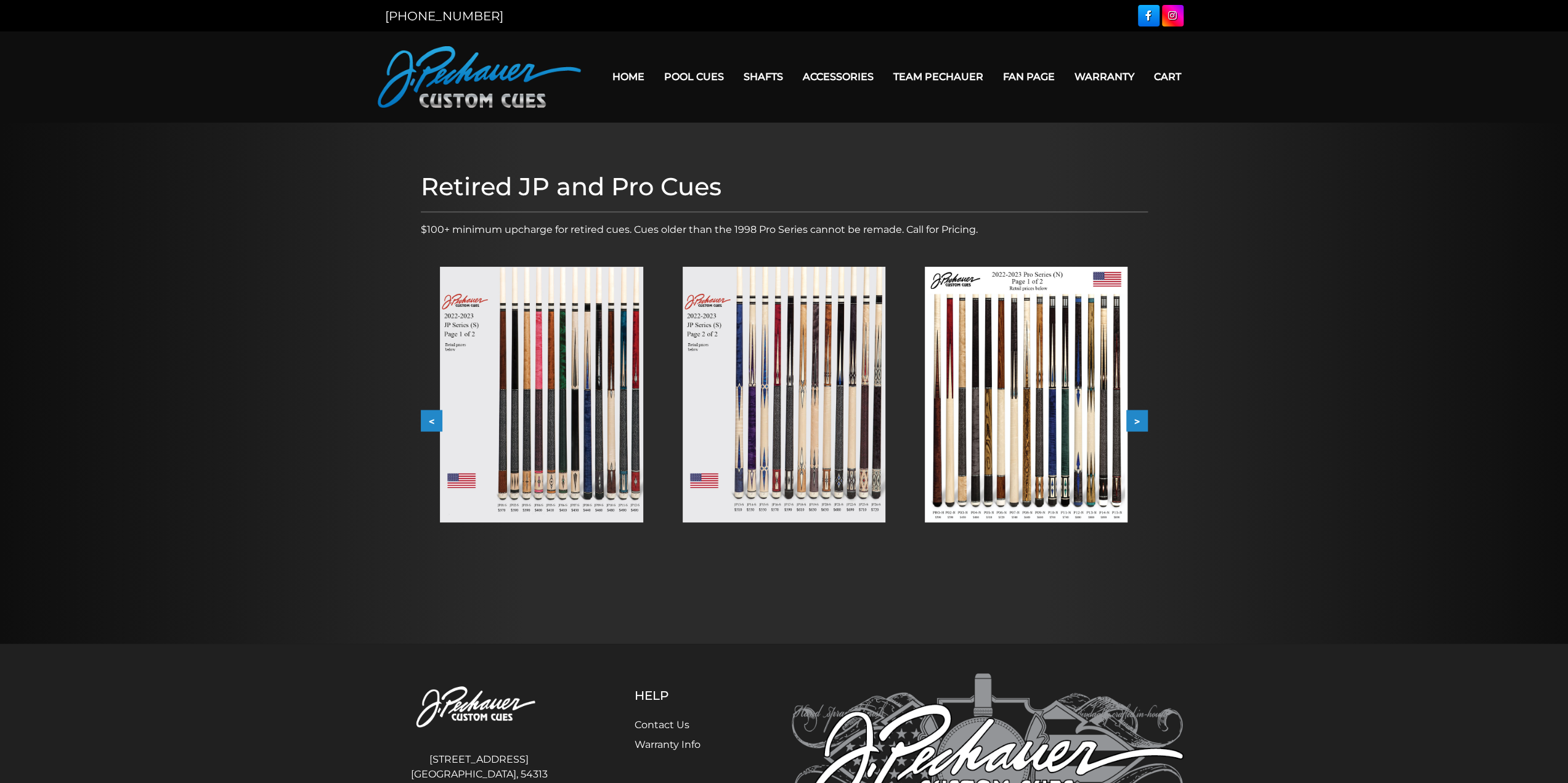
click at [557, 424] on img at bounding box center [541, 394] width 203 height 256
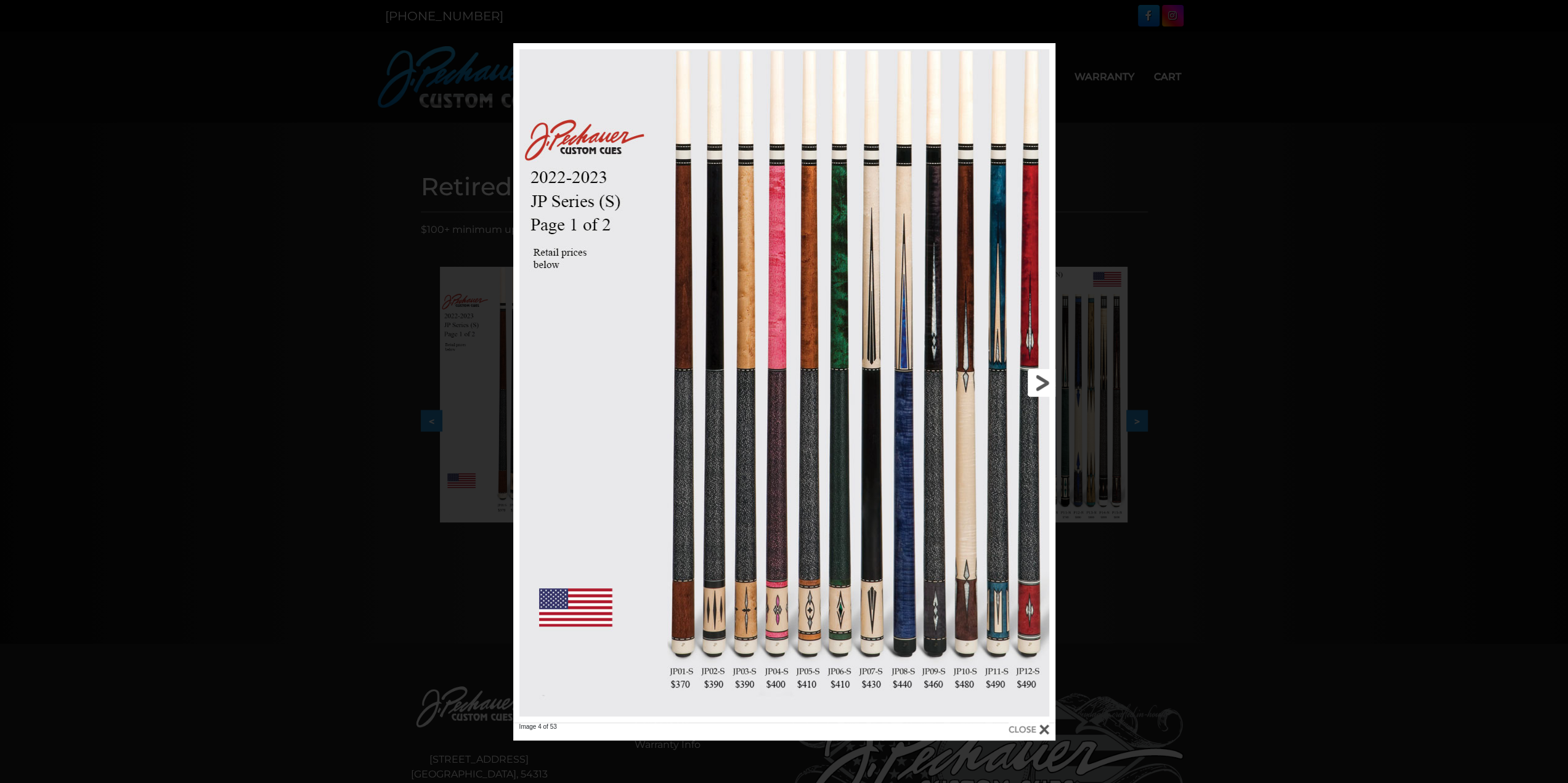
click at [1039, 381] on link at bounding box center [933, 383] width 244 height 679
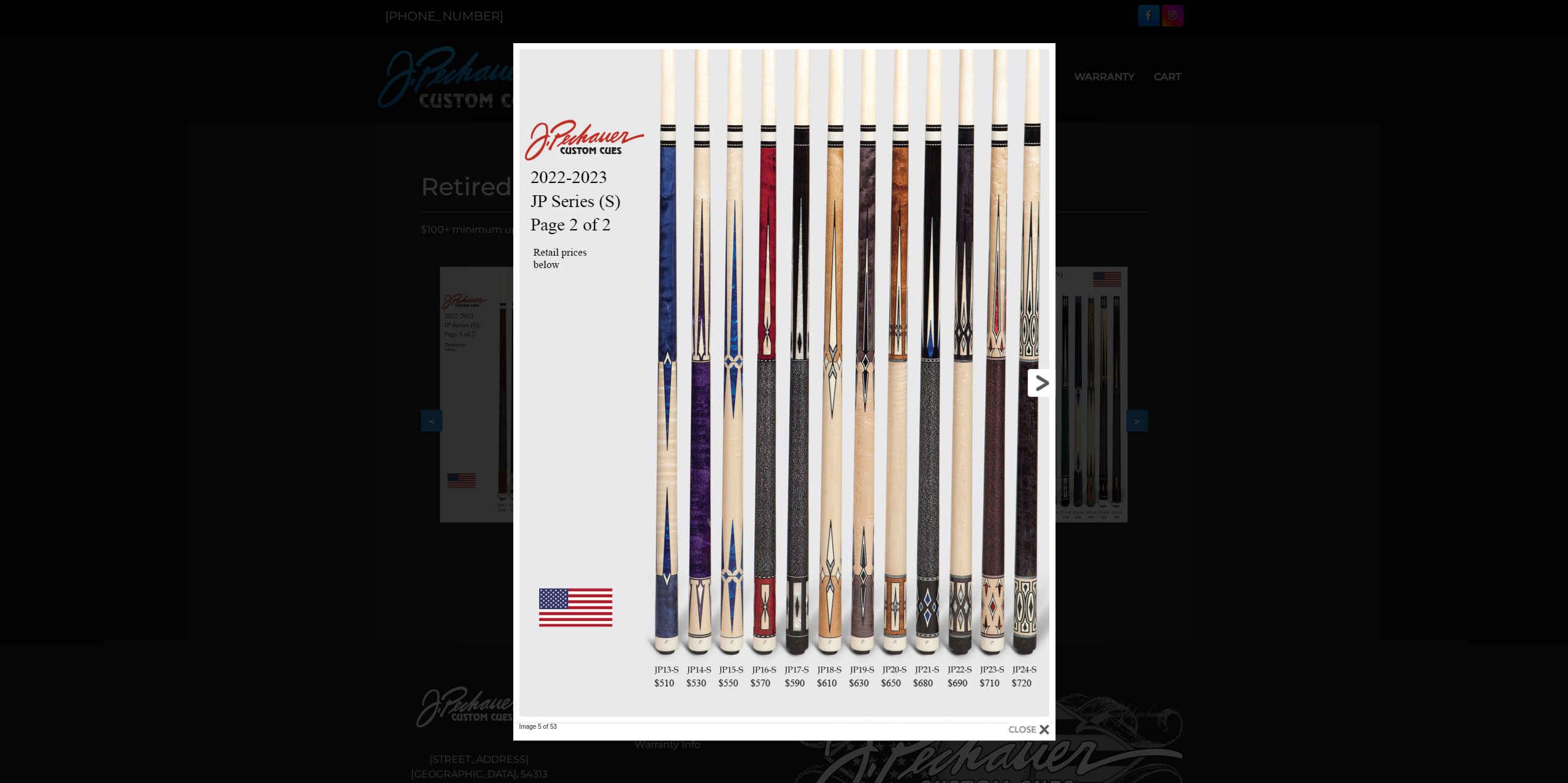
click at [1039, 380] on link at bounding box center [933, 383] width 244 height 679
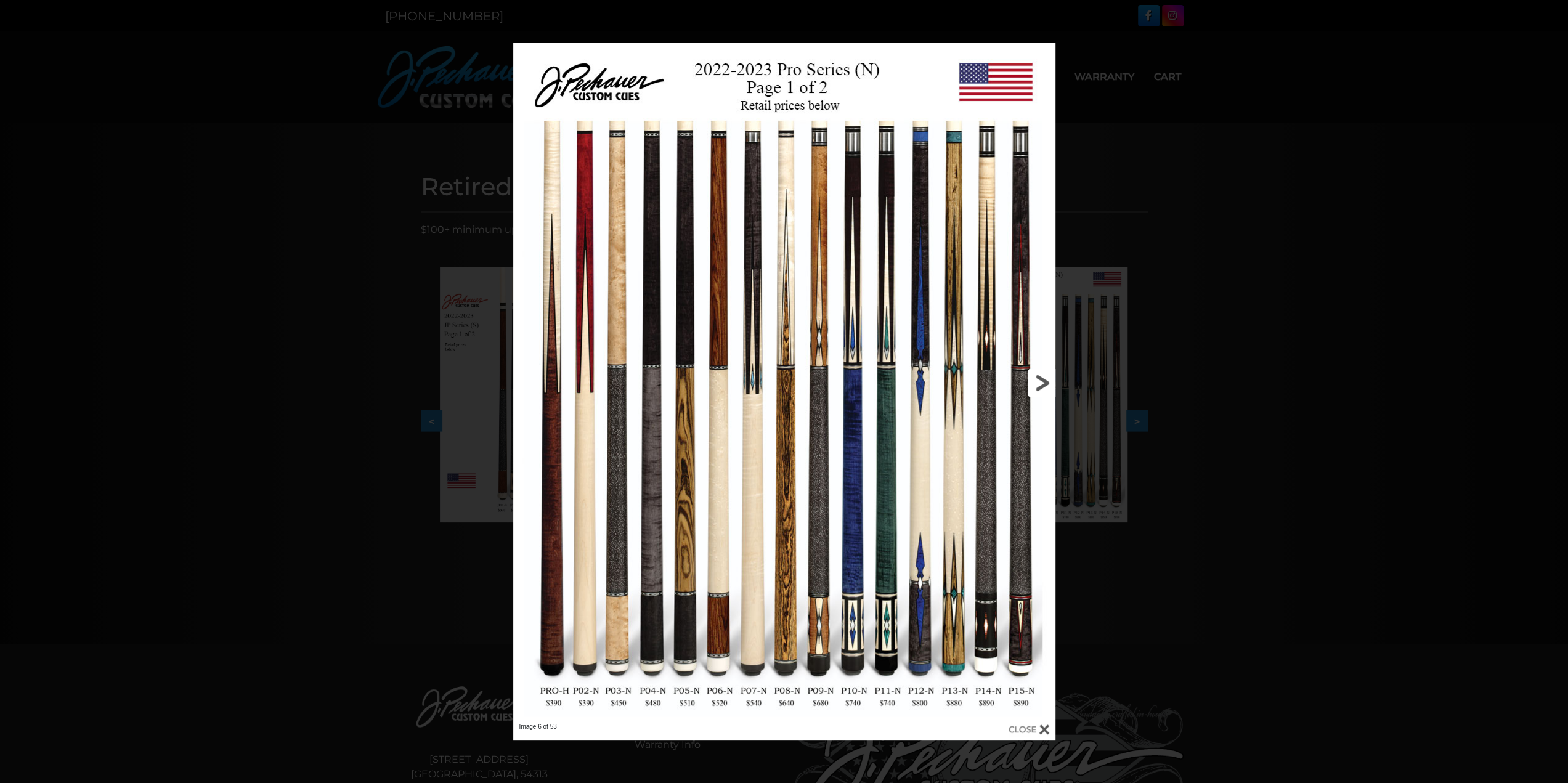
click at [1039, 380] on link at bounding box center [933, 383] width 244 height 679
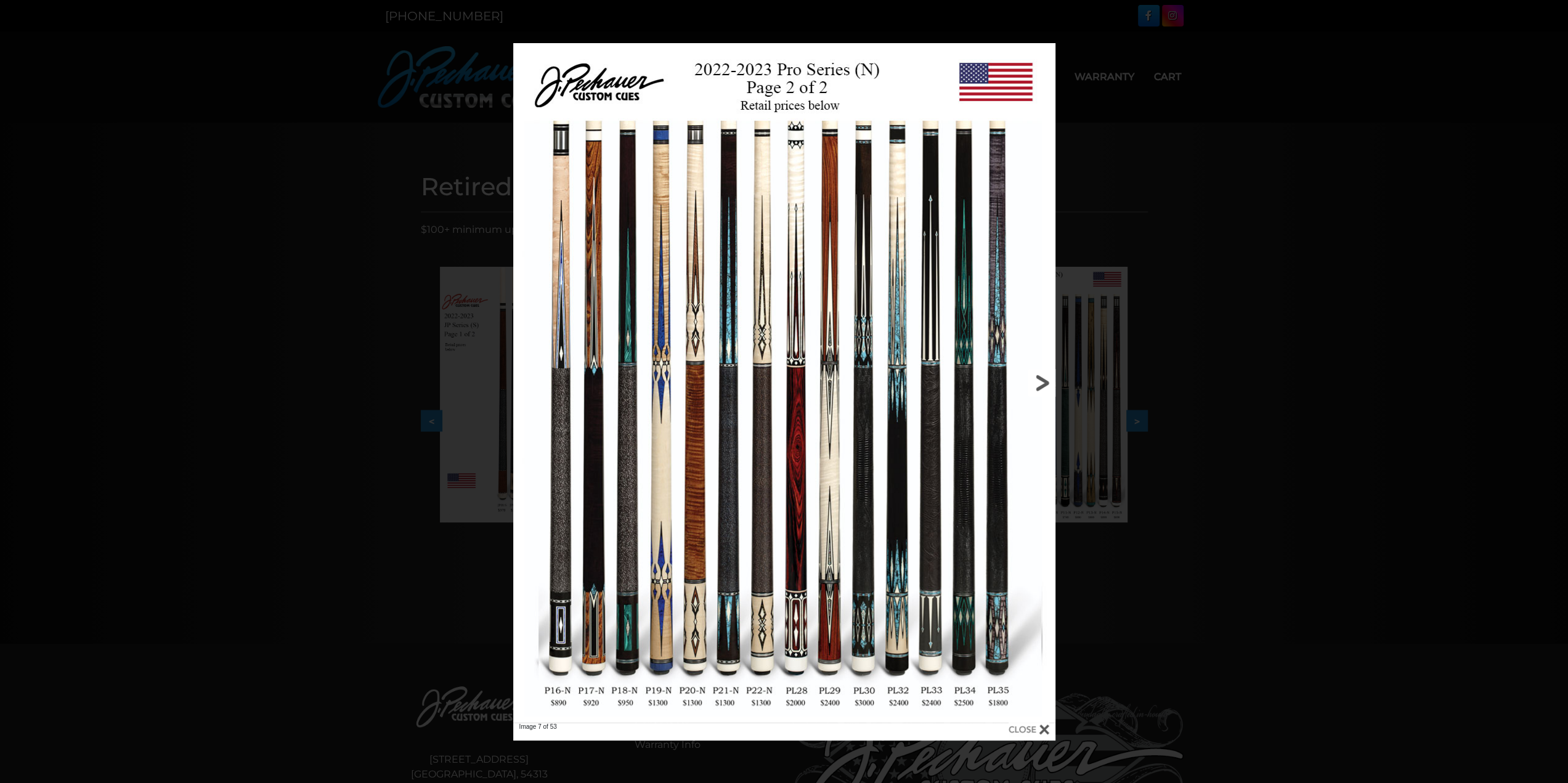
click at [1039, 381] on link at bounding box center [933, 383] width 244 height 679
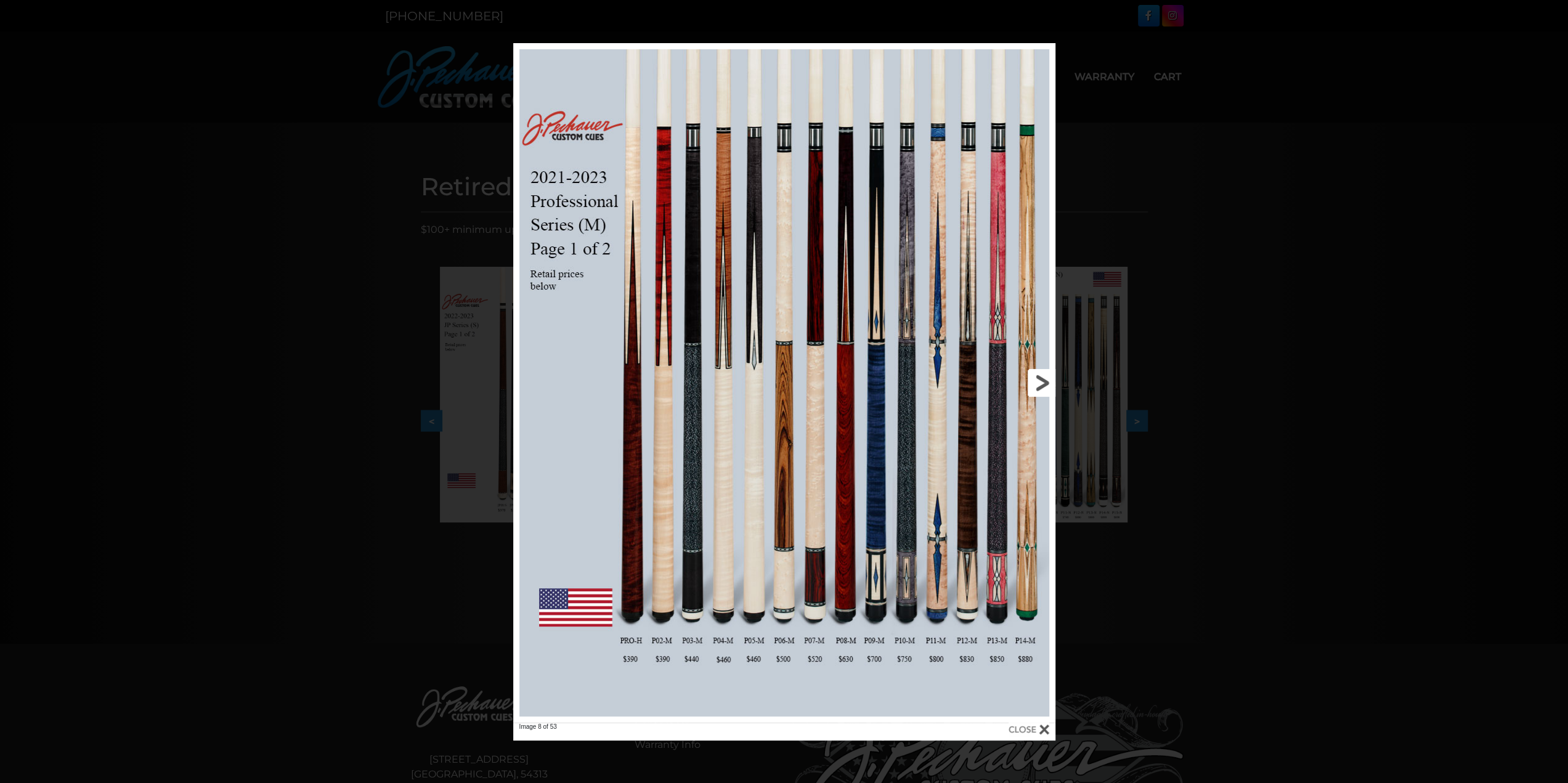
click at [1039, 381] on link at bounding box center [933, 383] width 244 height 679
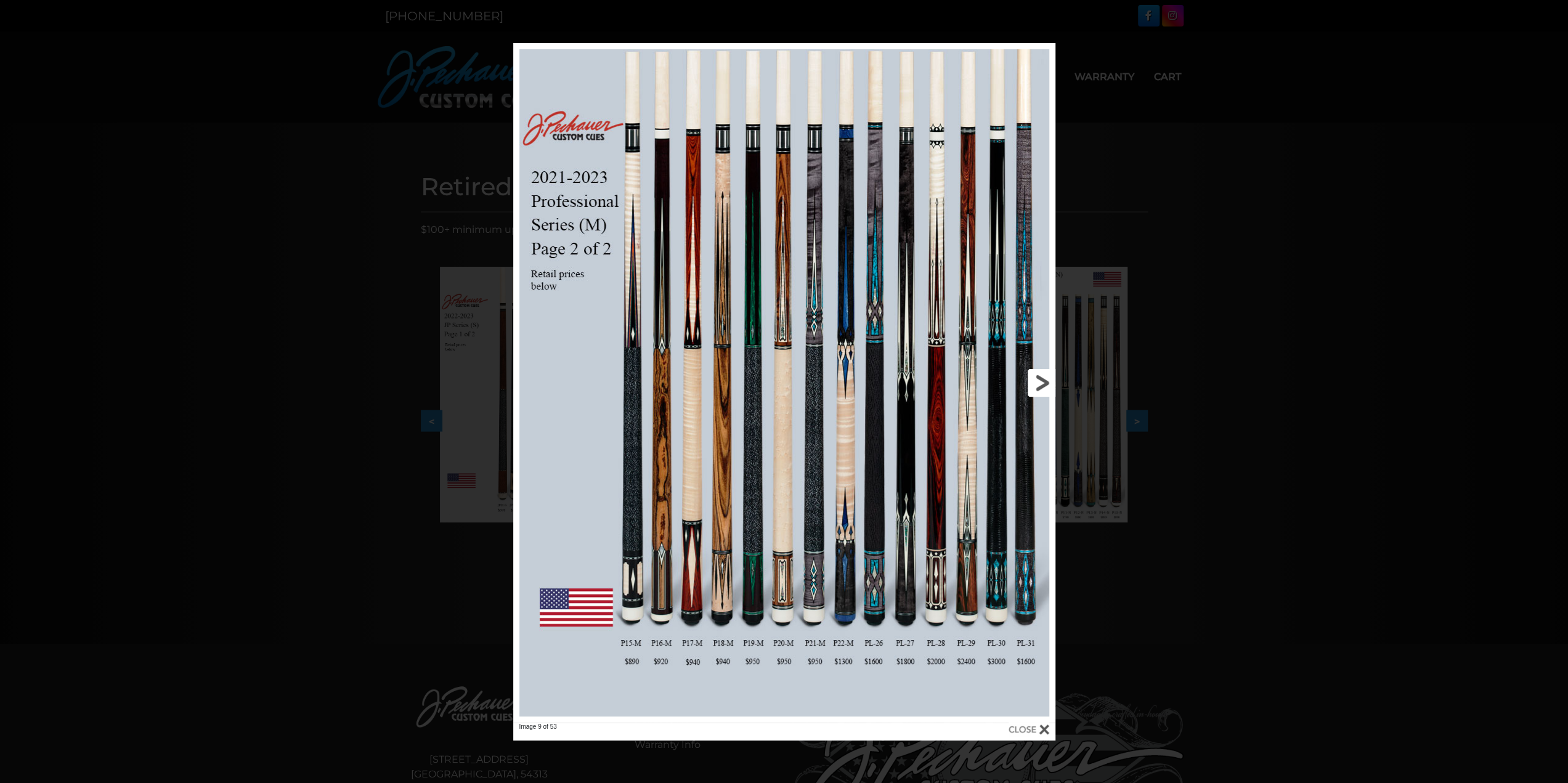
click at [1039, 381] on link at bounding box center [933, 383] width 244 height 679
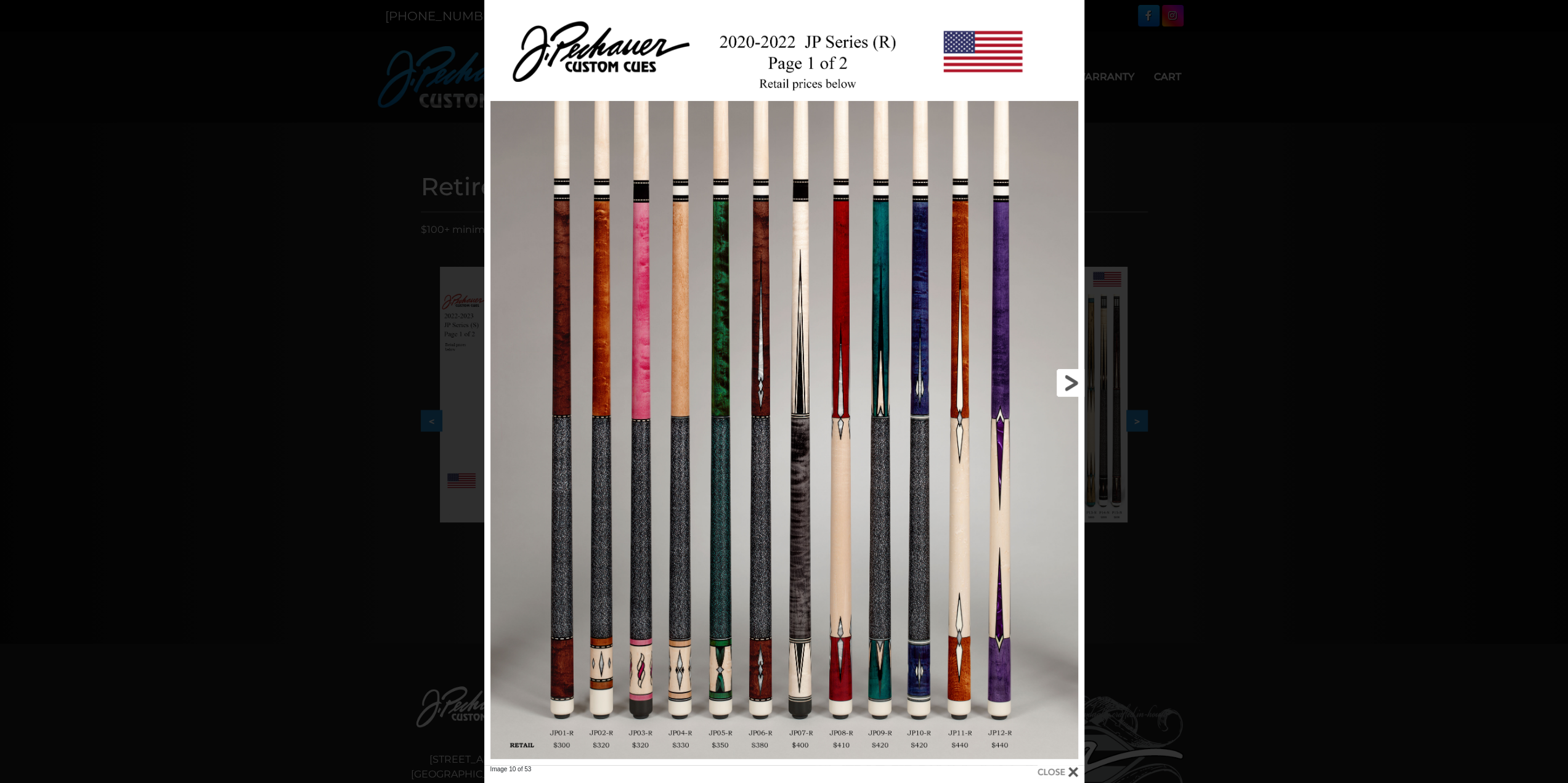
click at [1066, 389] on link at bounding box center [949, 382] width 270 height 765
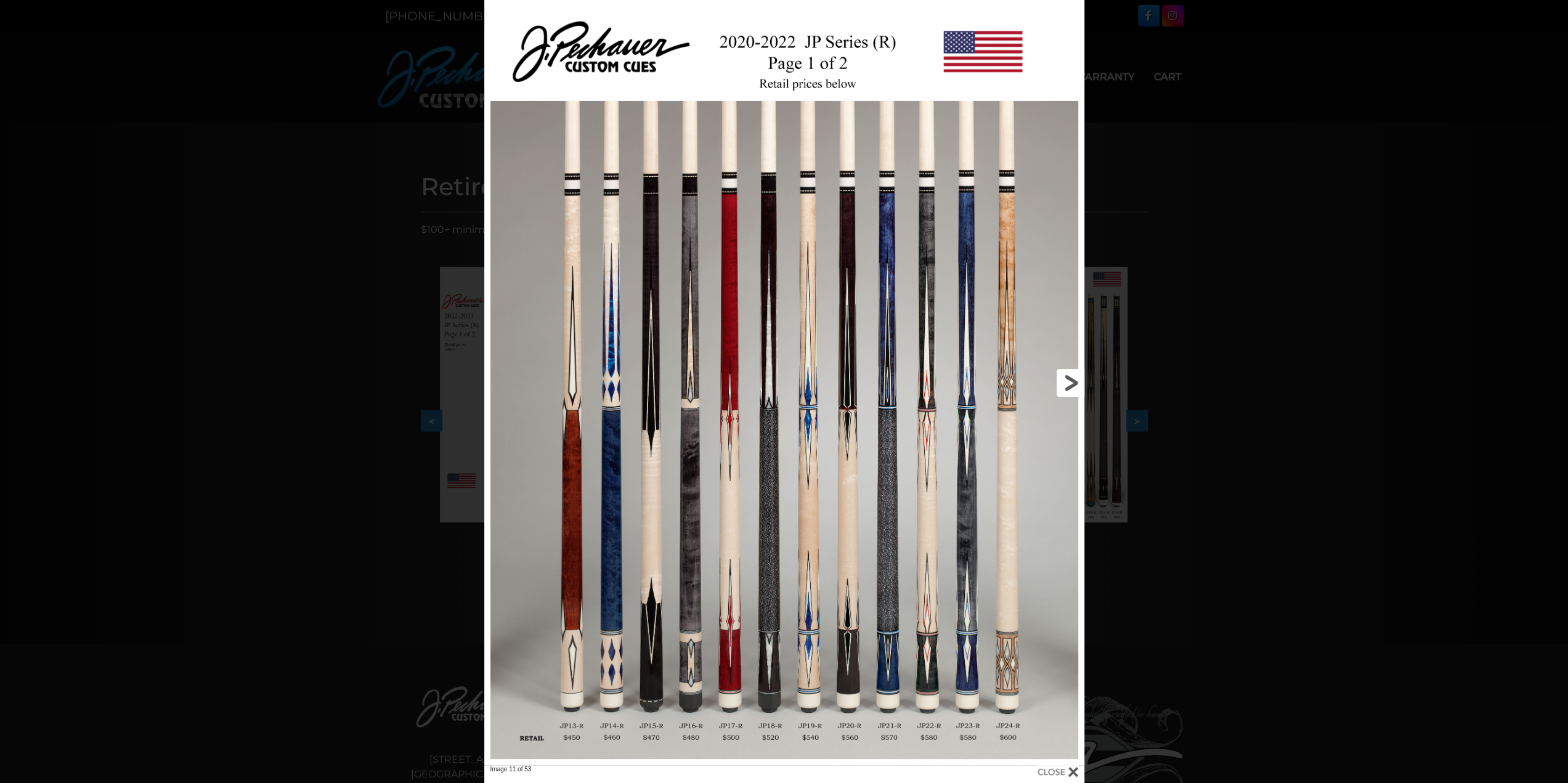
click at [1066, 389] on link at bounding box center [949, 382] width 270 height 765
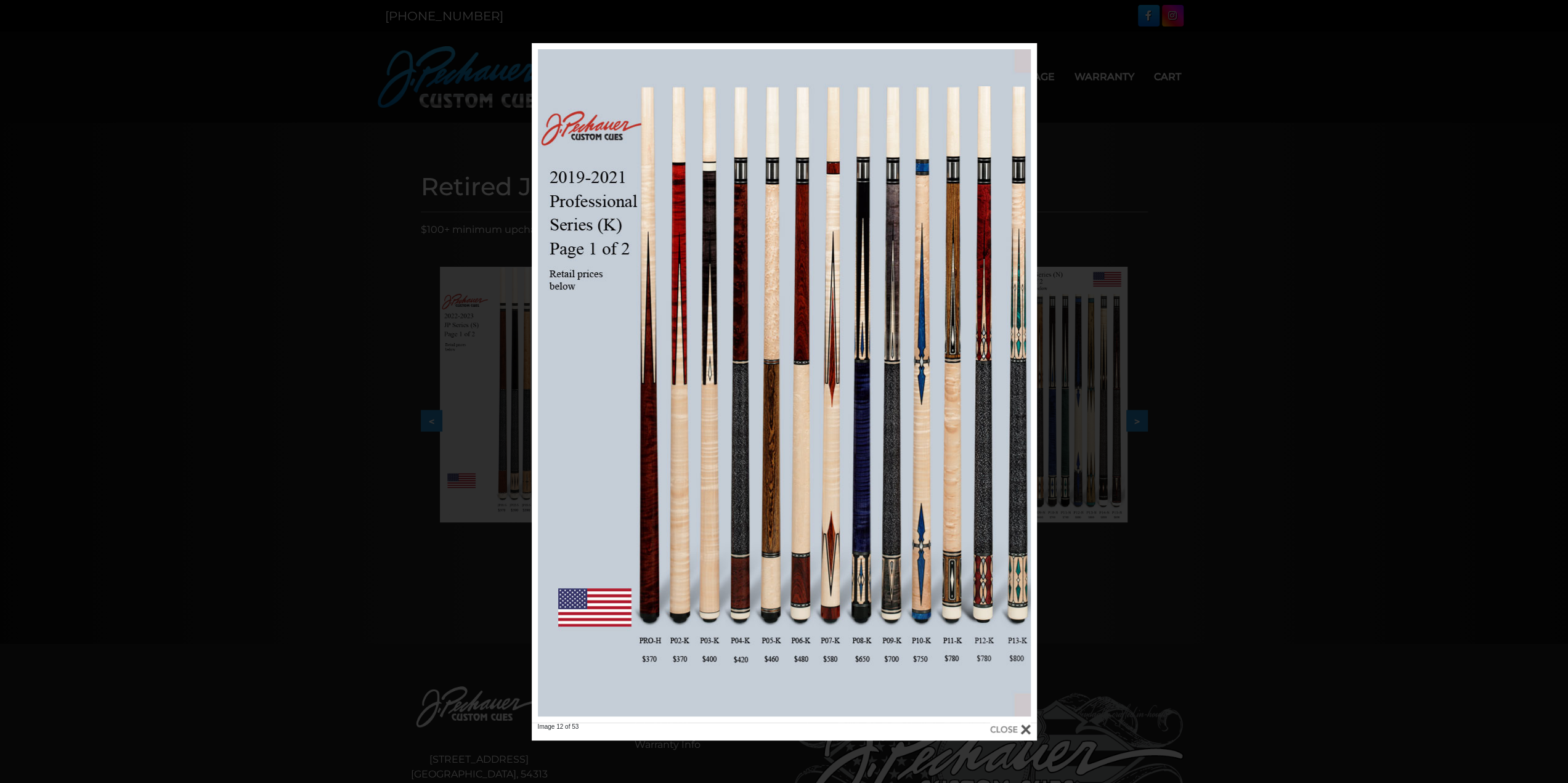
click at [1007, 731] on div at bounding box center [1010, 729] width 40 height 14
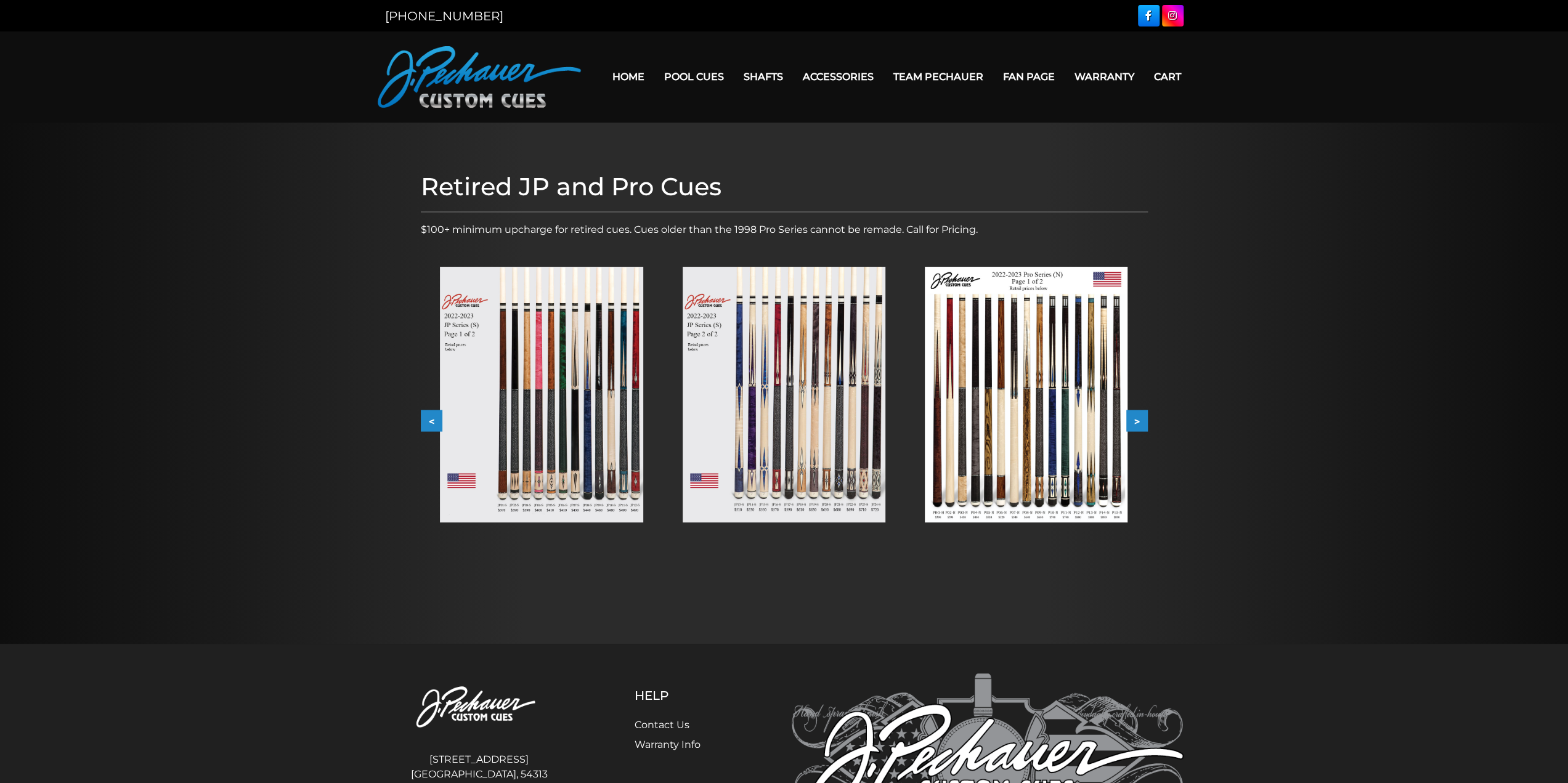
click at [1144, 420] on button ">" at bounding box center [1137, 421] width 22 height 22
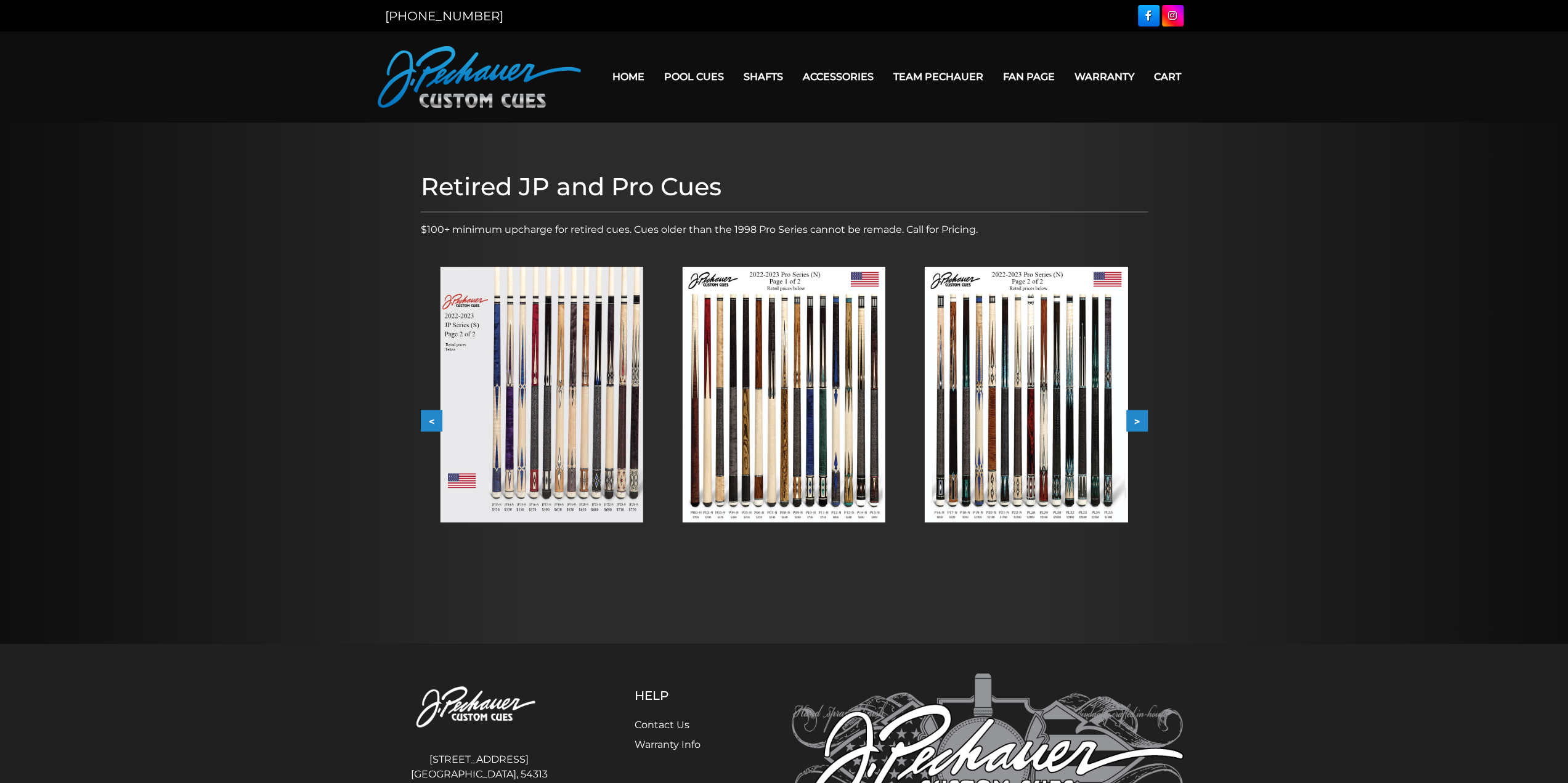
click at [603, 451] on img at bounding box center [541, 394] width 203 height 256
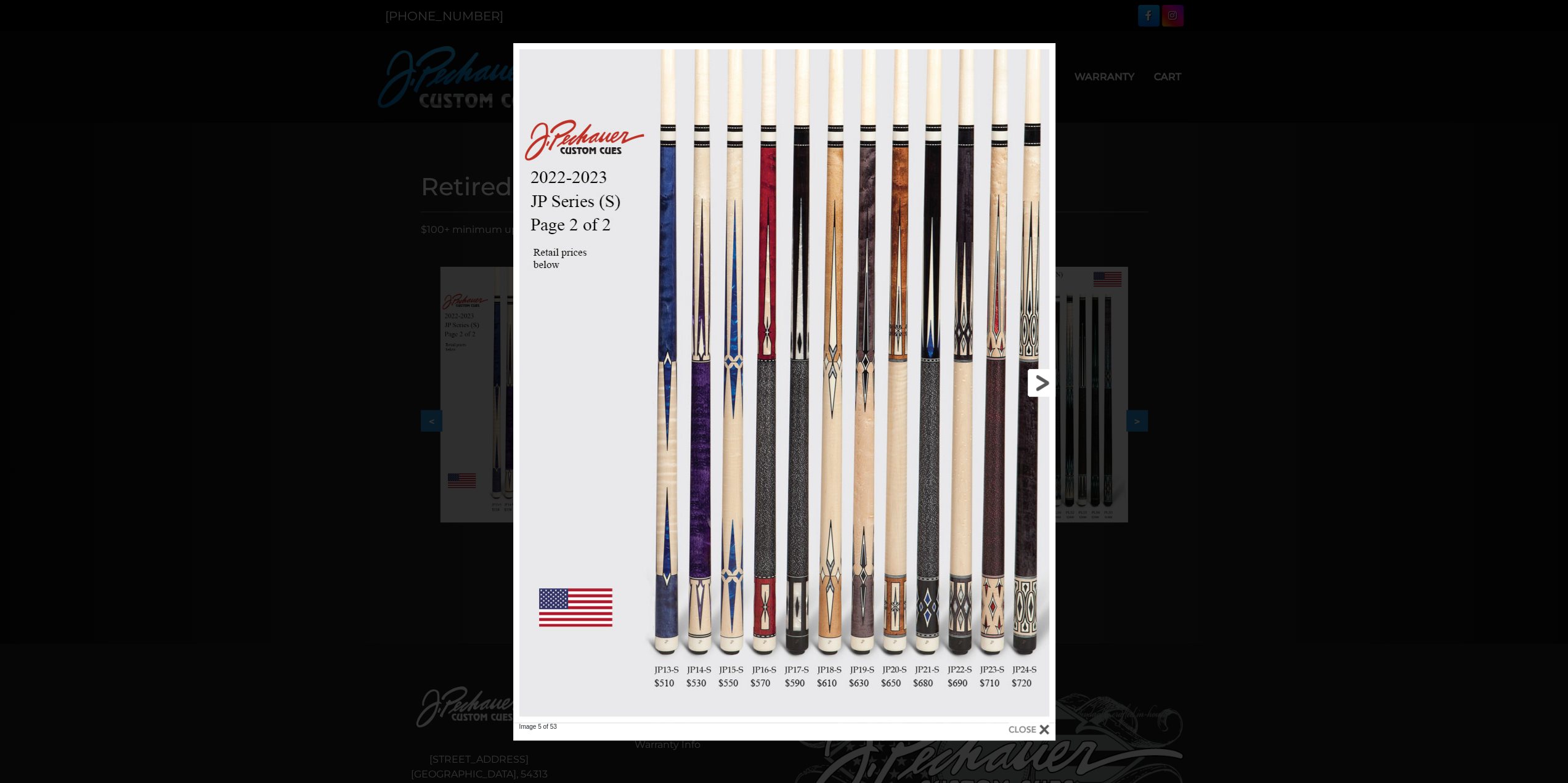
click at [1044, 384] on link at bounding box center [933, 383] width 244 height 679
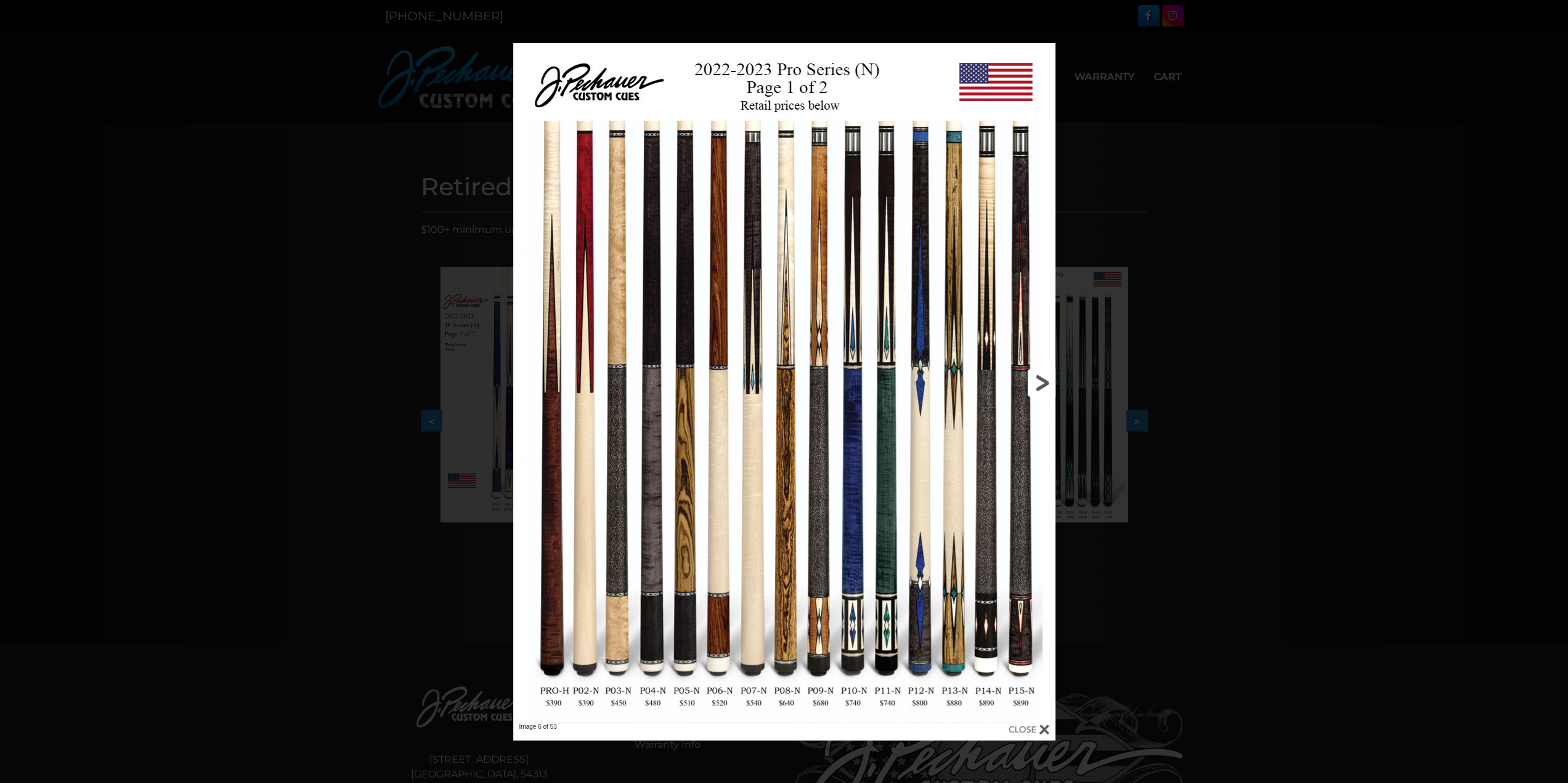
click at [1043, 384] on link at bounding box center [933, 383] width 244 height 679
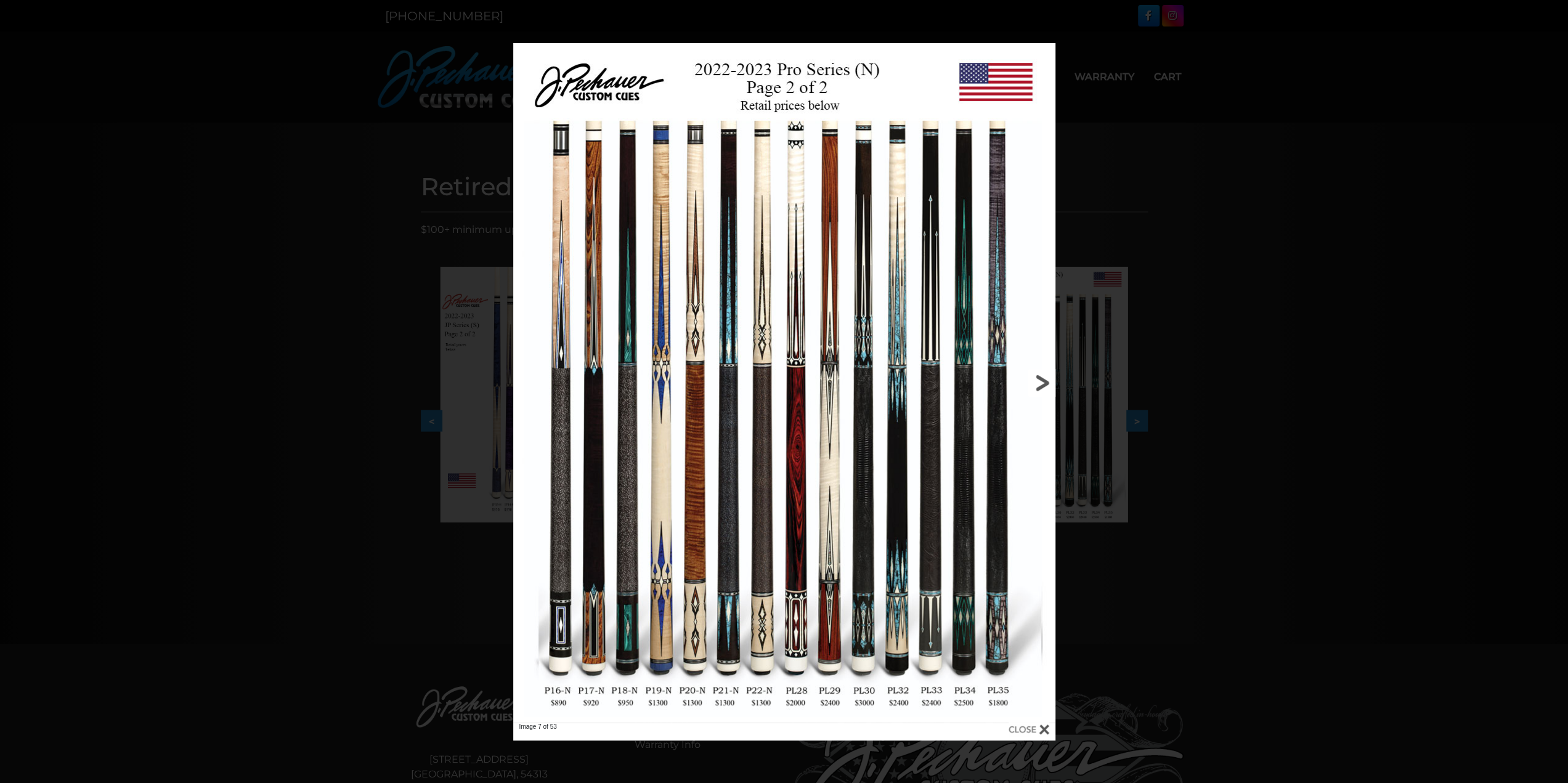
click at [1043, 384] on link at bounding box center [933, 383] width 244 height 679
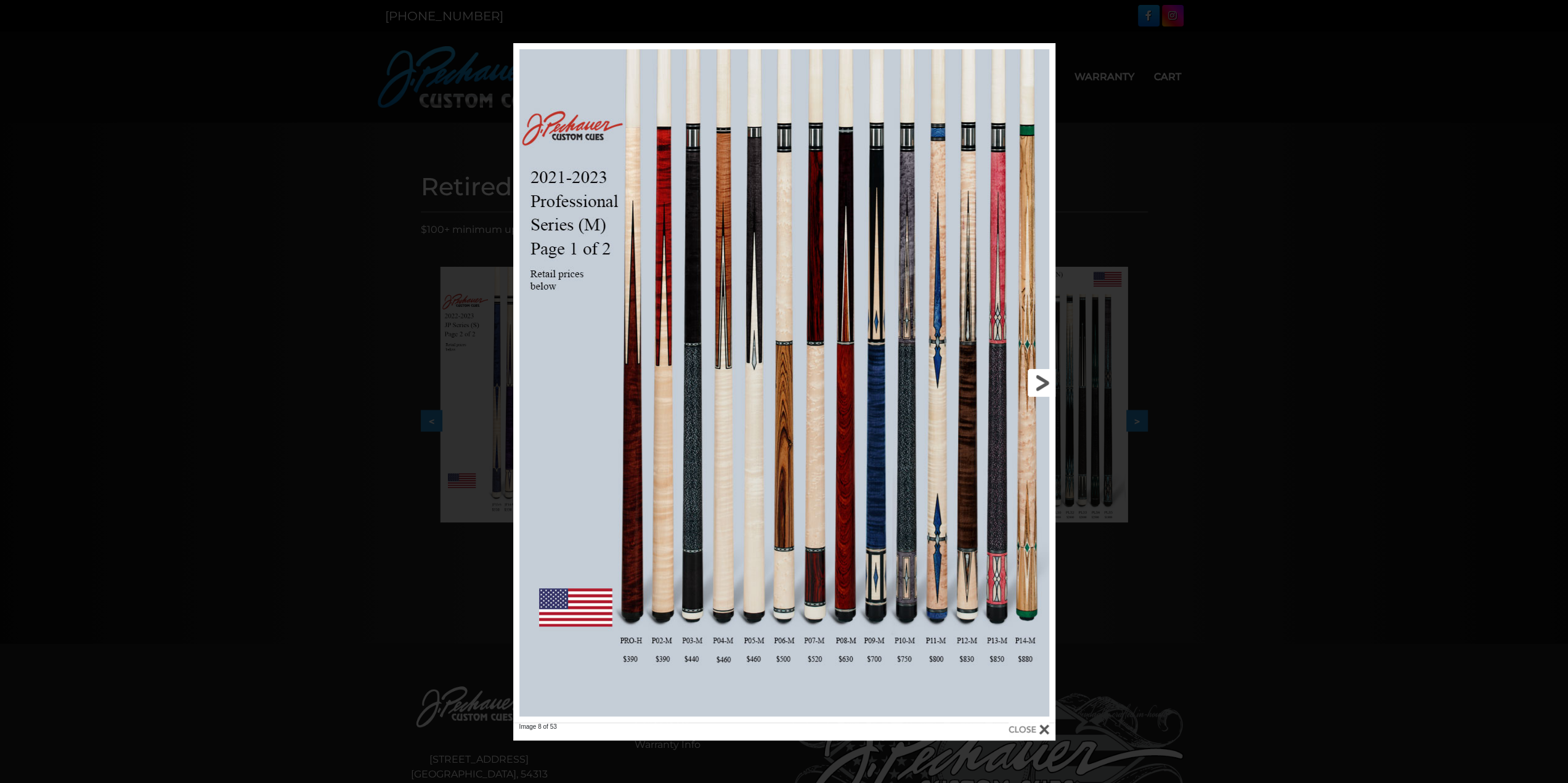
click at [1043, 385] on link at bounding box center [933, 383] width 244 height 679
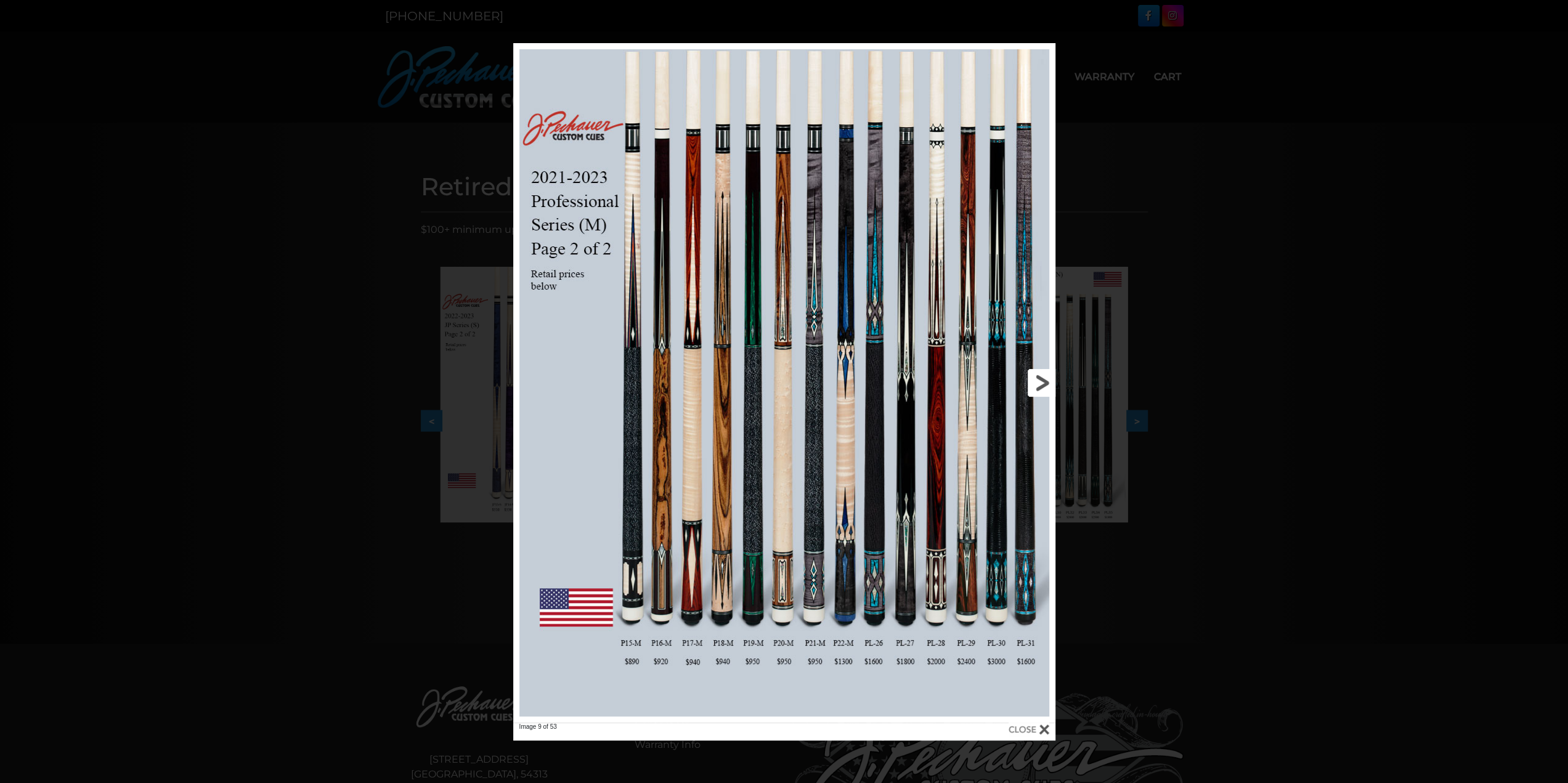
click at [1043, 384] on link at bounding box center [933, 383] width 244 height 679
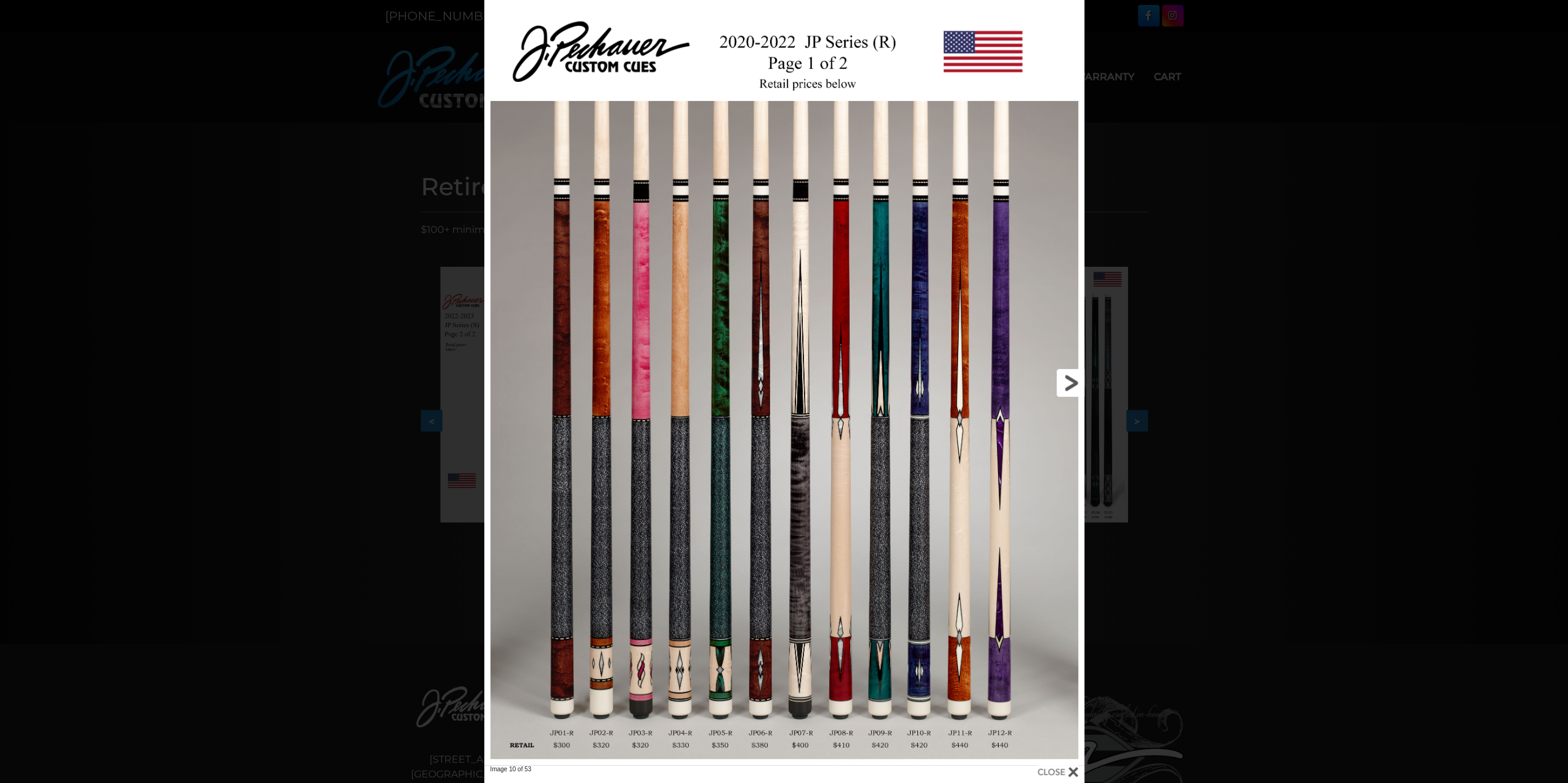
click at [1063, 381] on link at bounding box center [949, 382] width 270 height 765
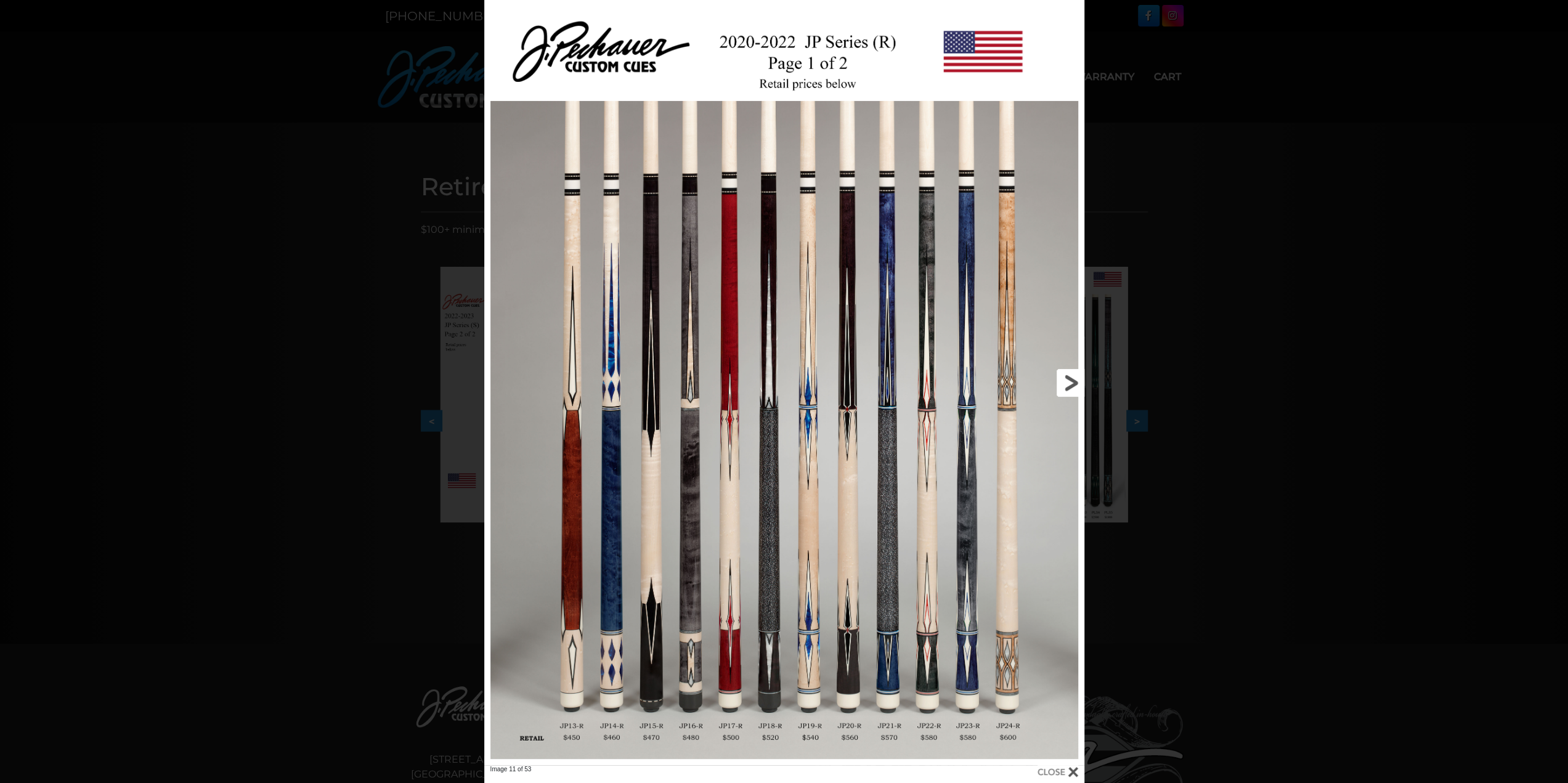
click at [1063, 381] on link at bounding box center [949, 382] width 270 height 765
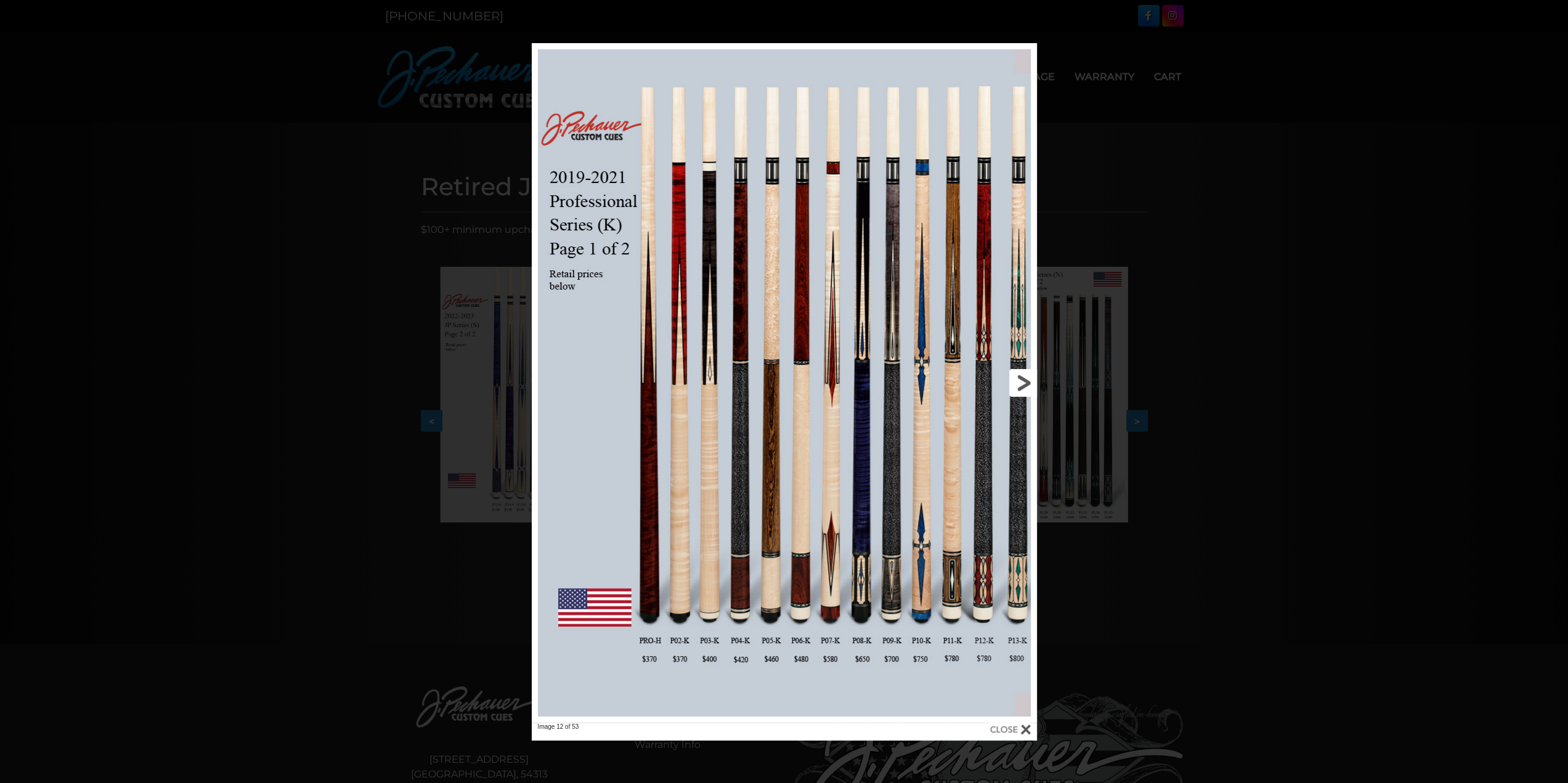
click at [1021, 389] on link at bounding box center [923, 383] width 228 height 679
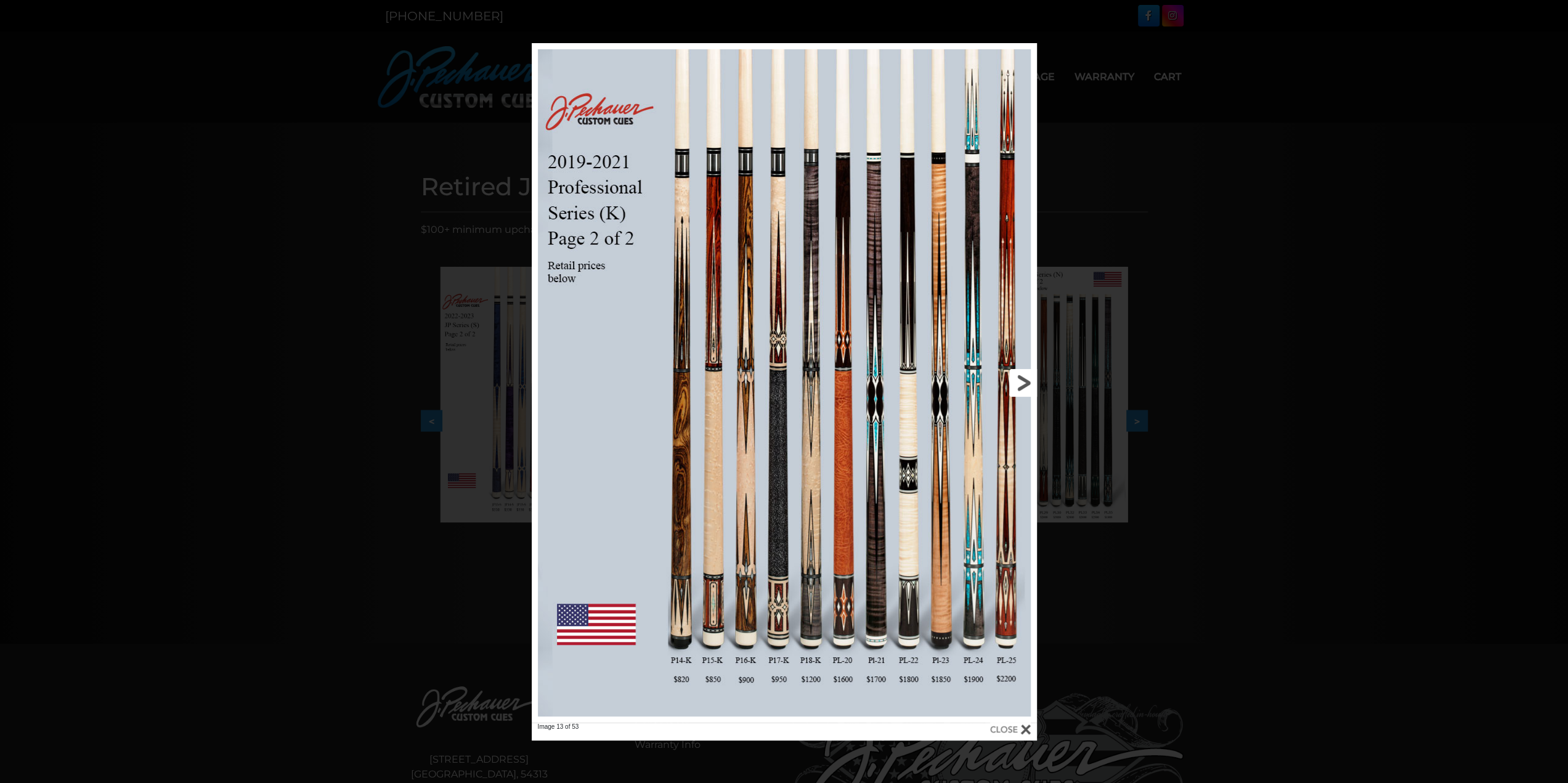
click at [1021, 390] on link at bounding box center [923, 383] width 228 height 679
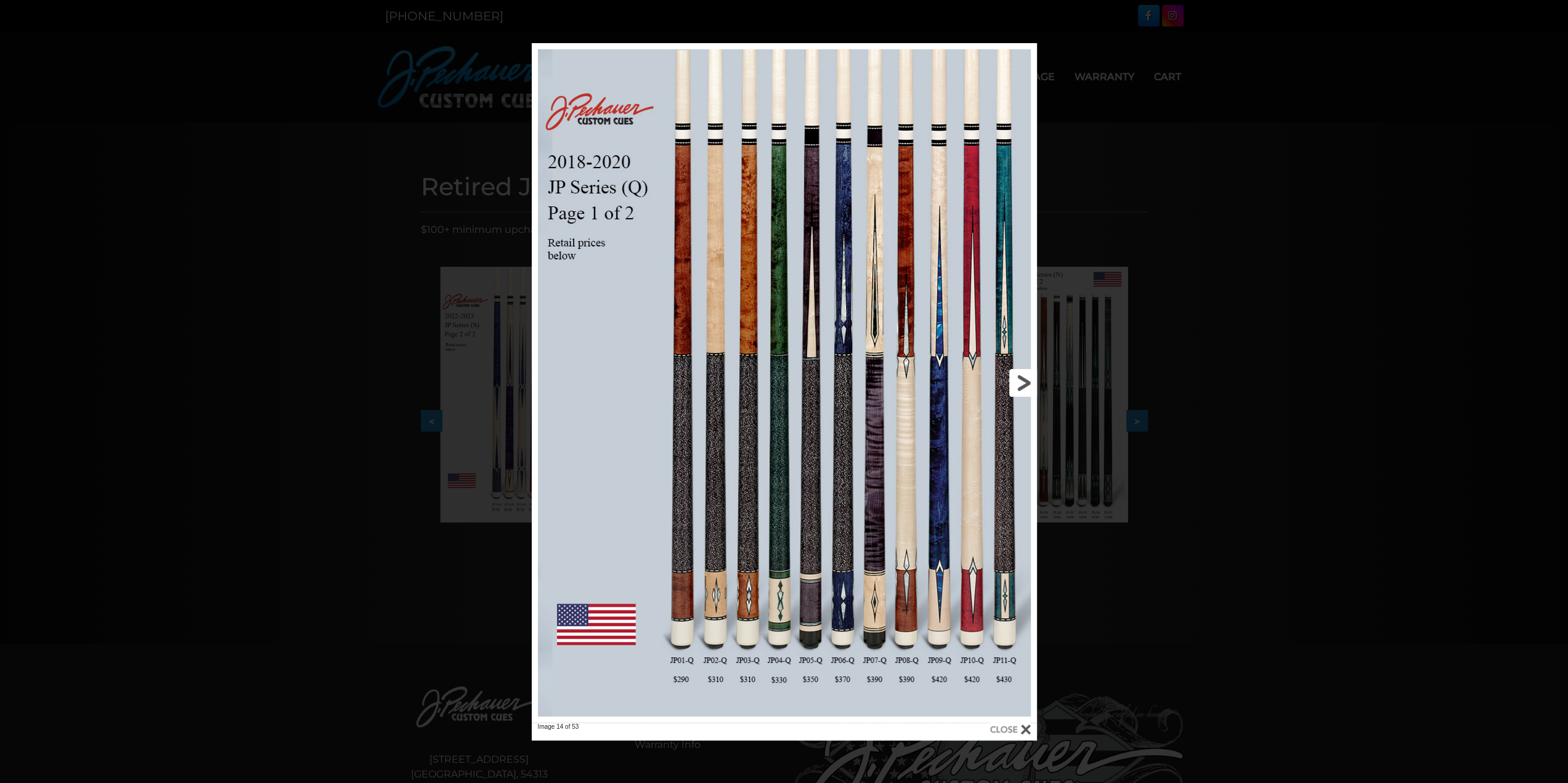
click at [1021, 387] on link at bounding box center [923, 383] width 228 height 679
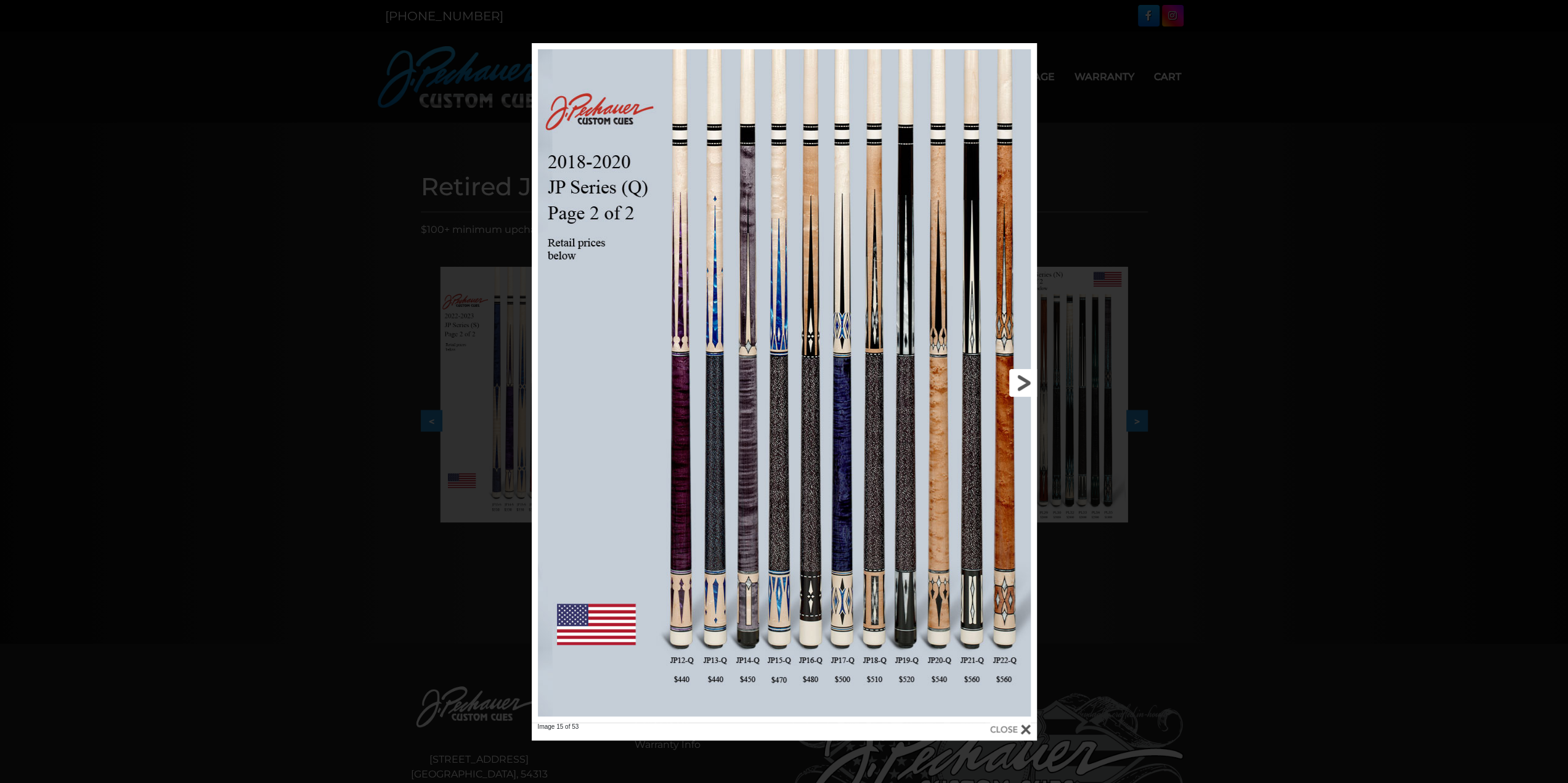
click at [1021, 387] on link at bounding box center [923, 383] width 228 height 679
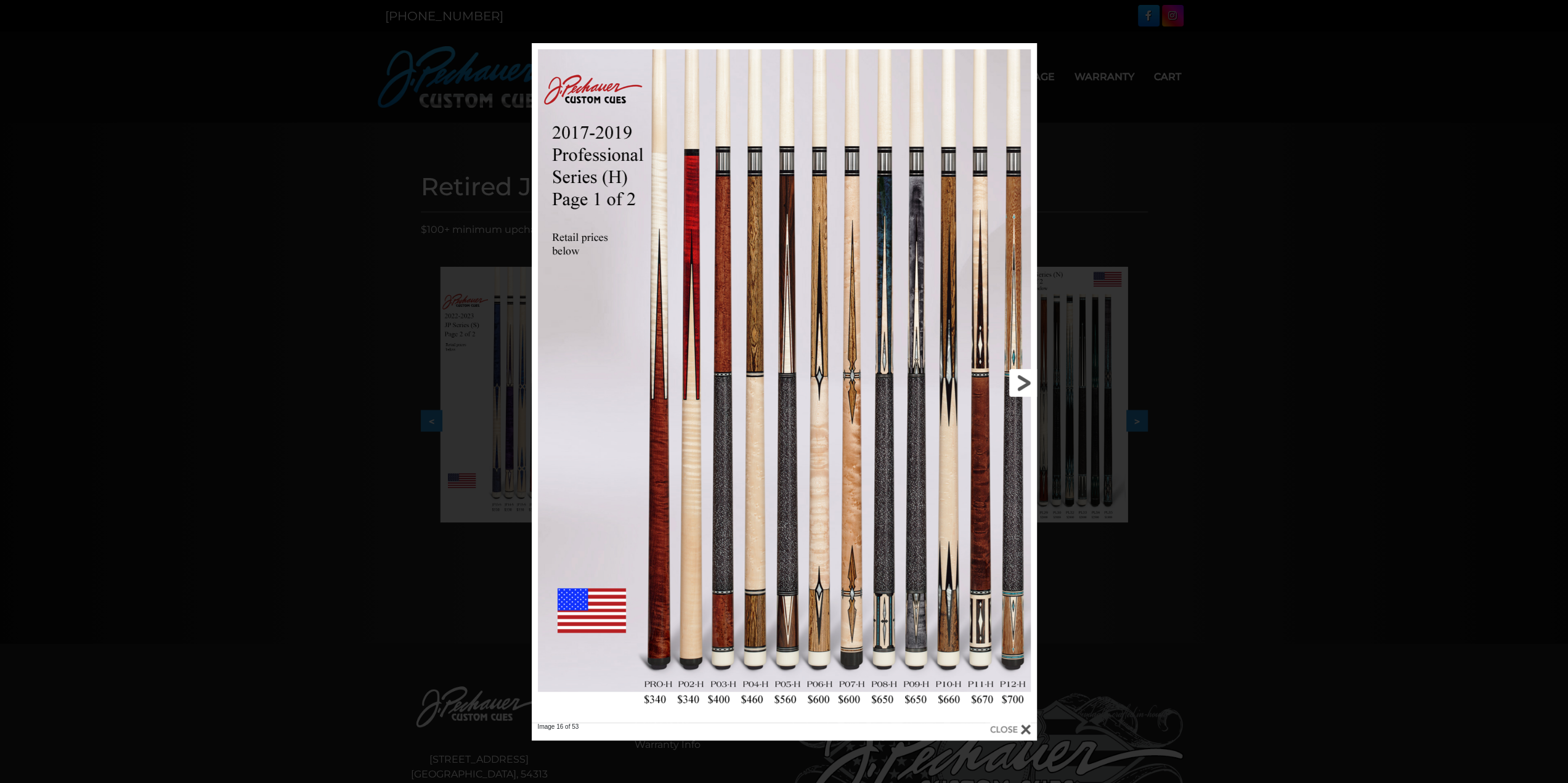
click at [1021, 387] on link at bounding box center [923, 383] width 228 height 679
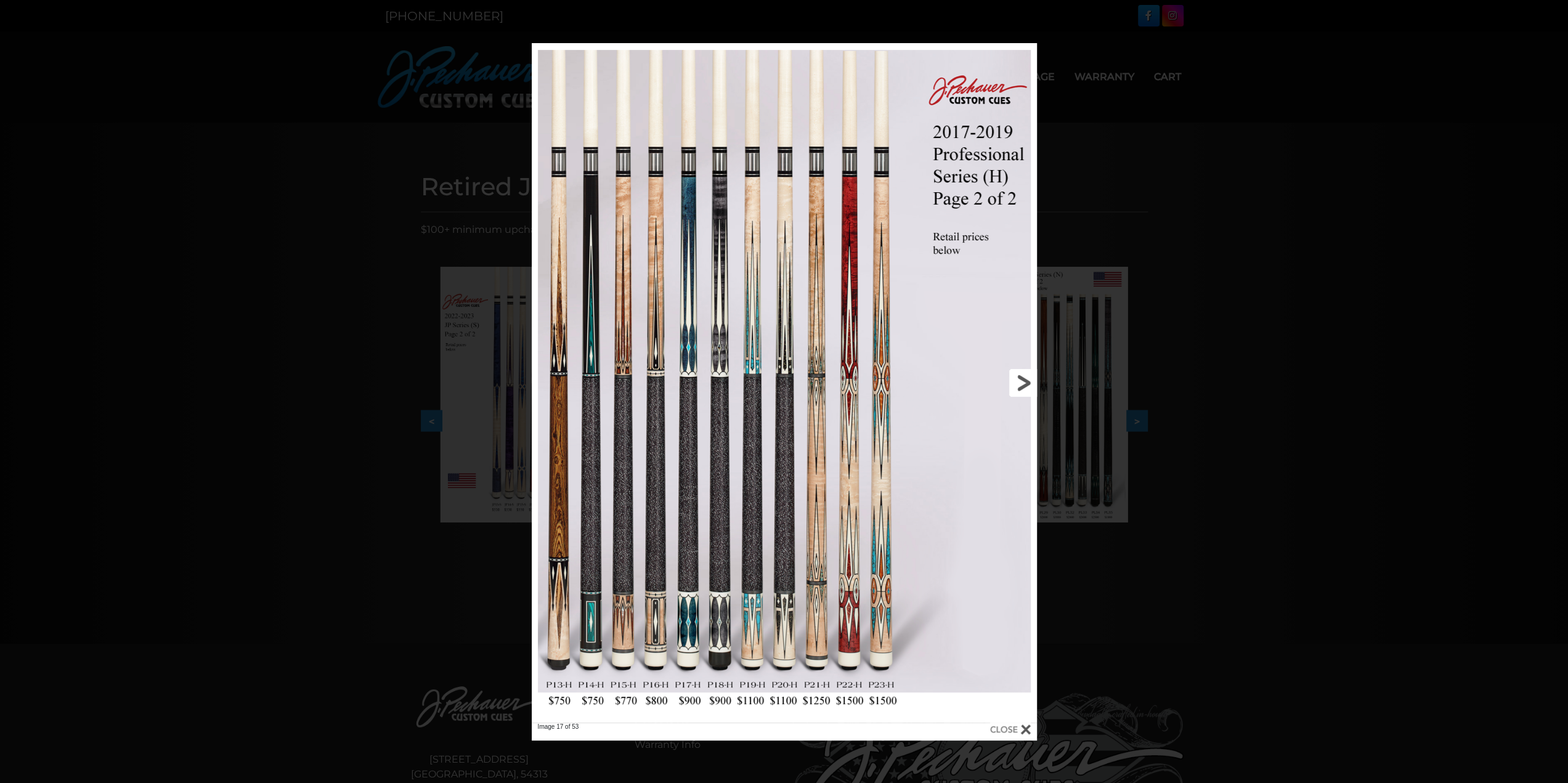
click at [1021, 387] on link at bounding box center [923, 383] width 228 height 679
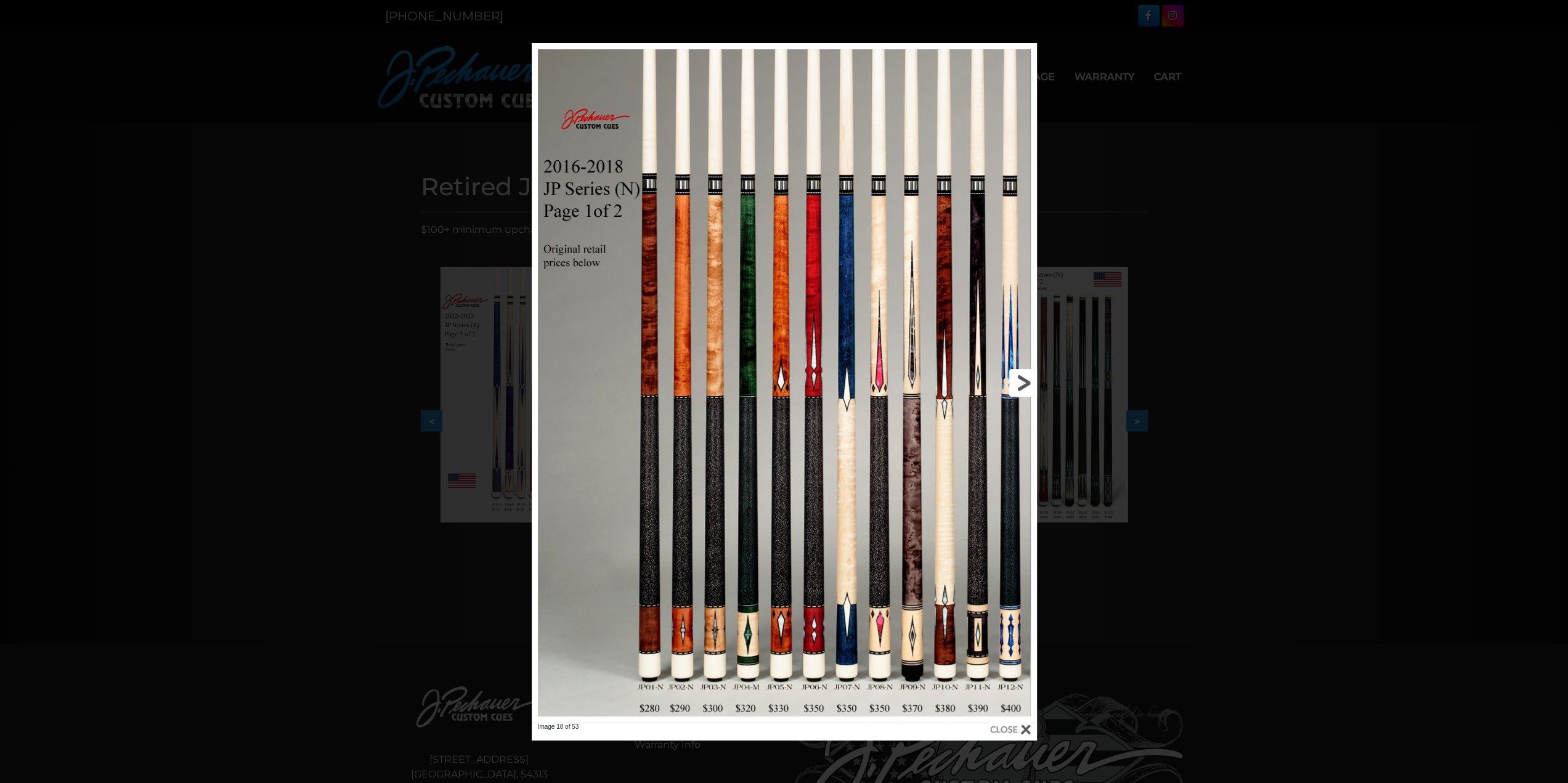
click at [1021, 386] on link at bounding box center [923, 383] width 228 height 679
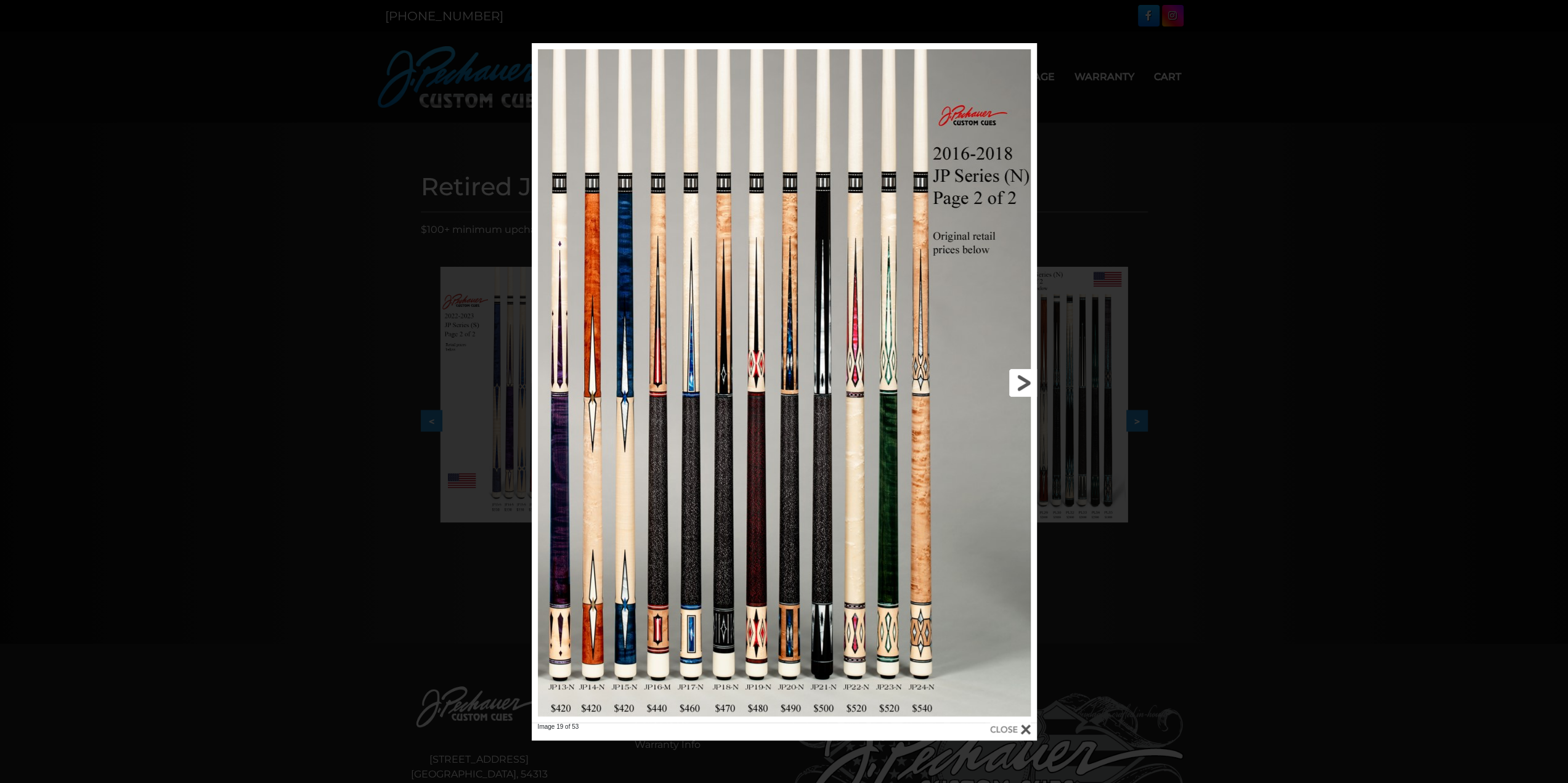
click at [1021, 387] on link at bounding box center [923, 383] width 228 height 679
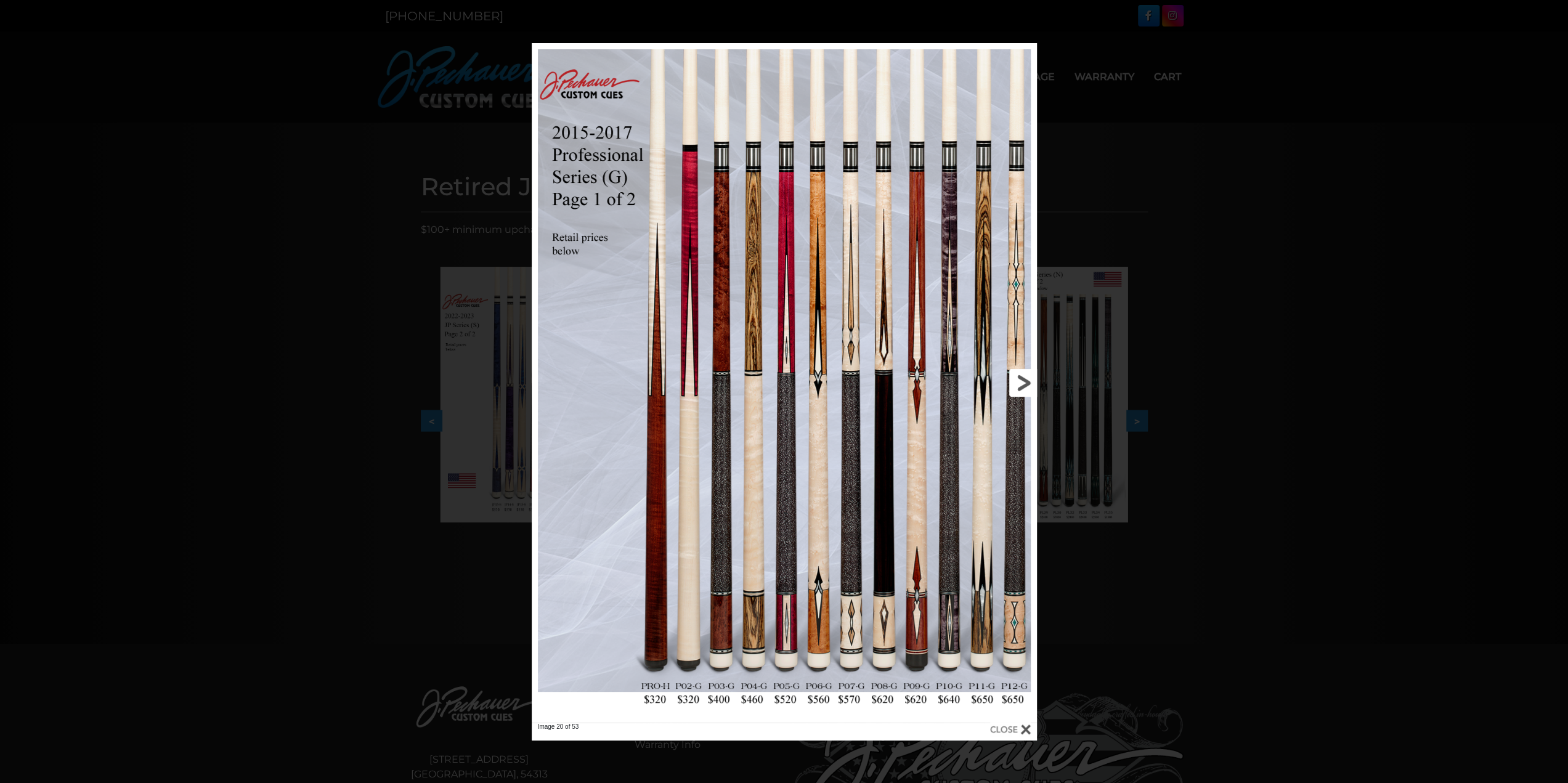
click at [1021, 387] on link at bounding box center [923, 383] width 228 height 679
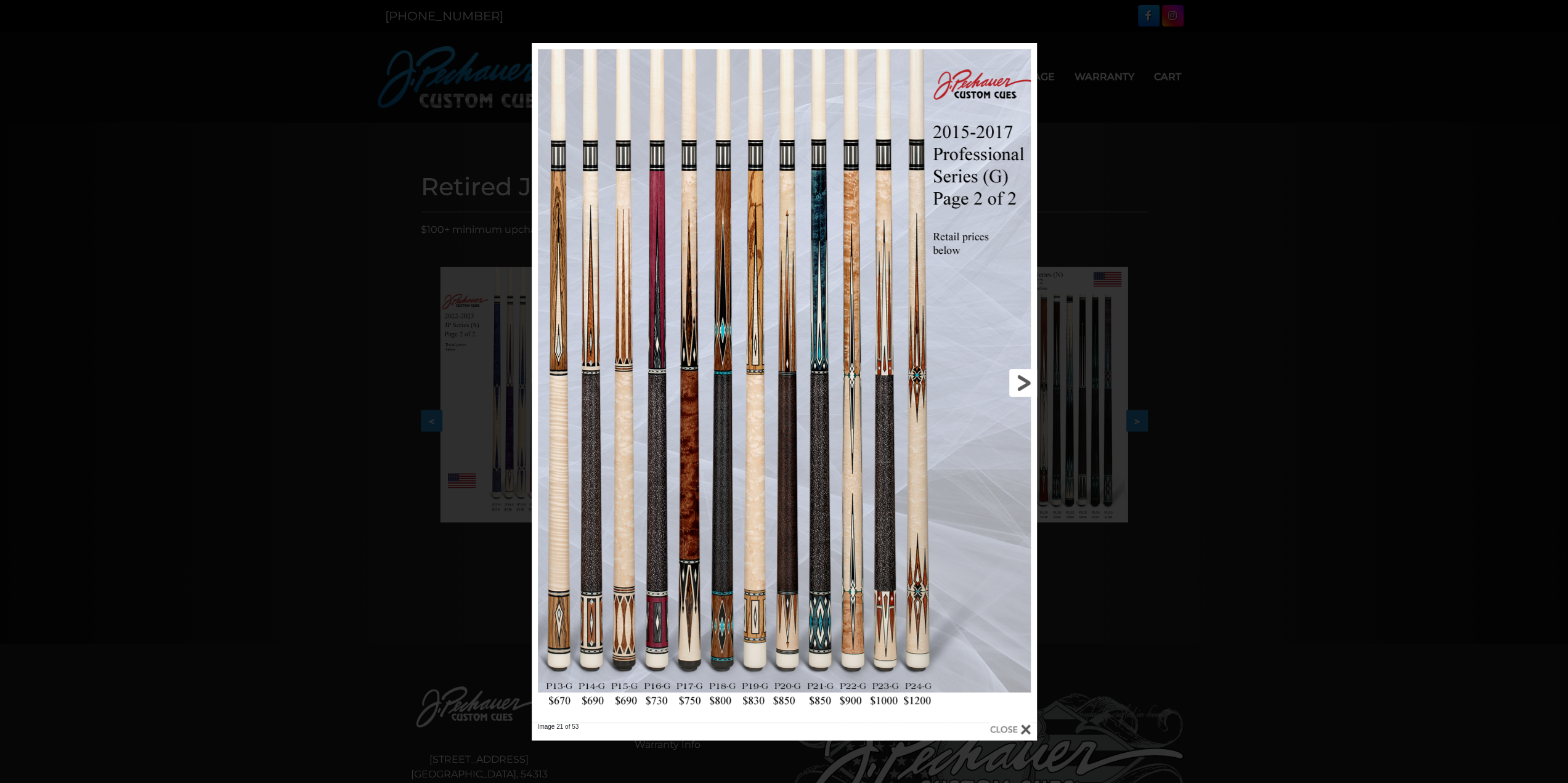
click at [1021, 387] on link at bounding box center [923, 383] width 228 height 679
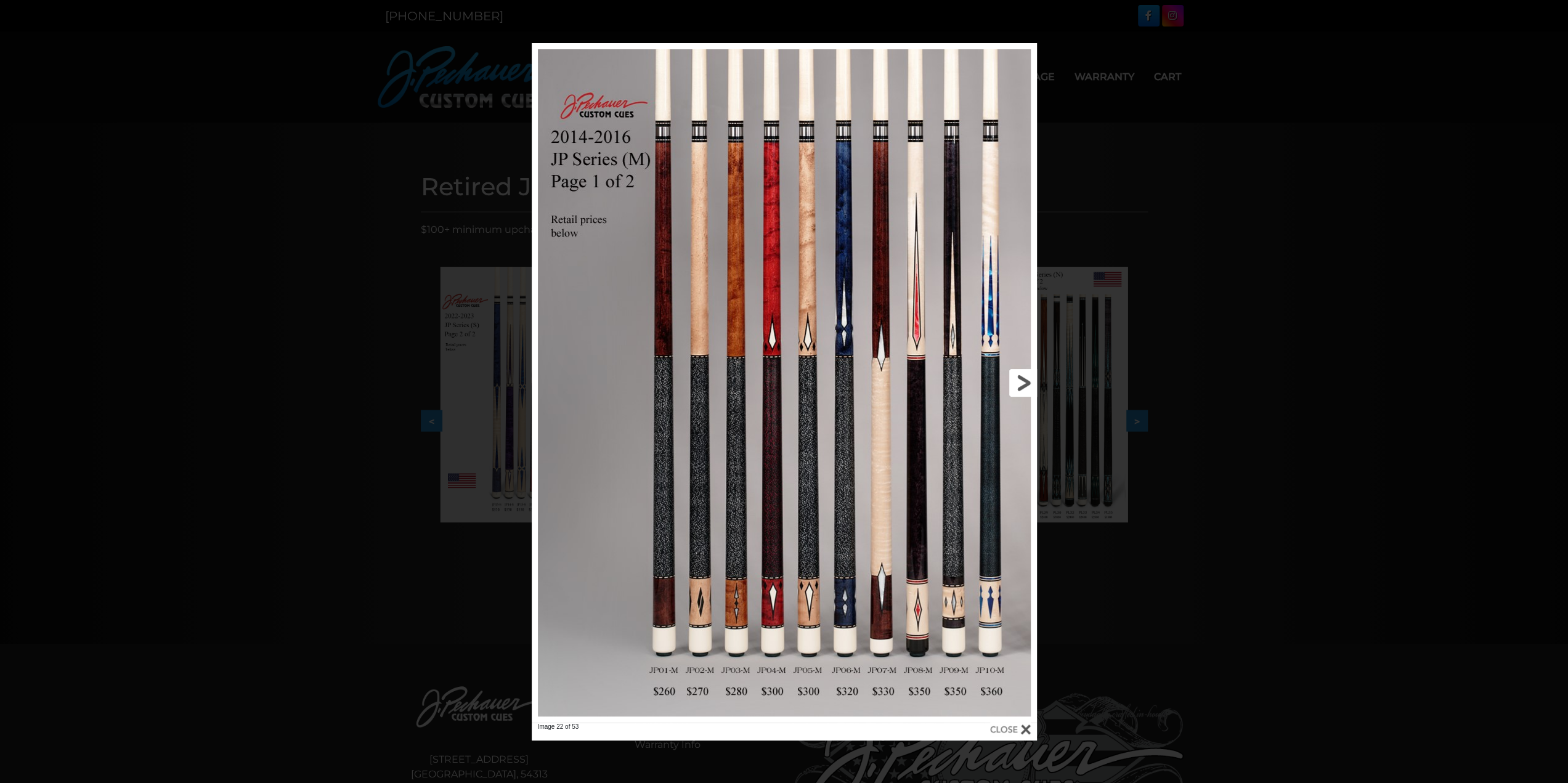
click at [1021, 387] on link at bounding box center [923, 383] width 228 height 679
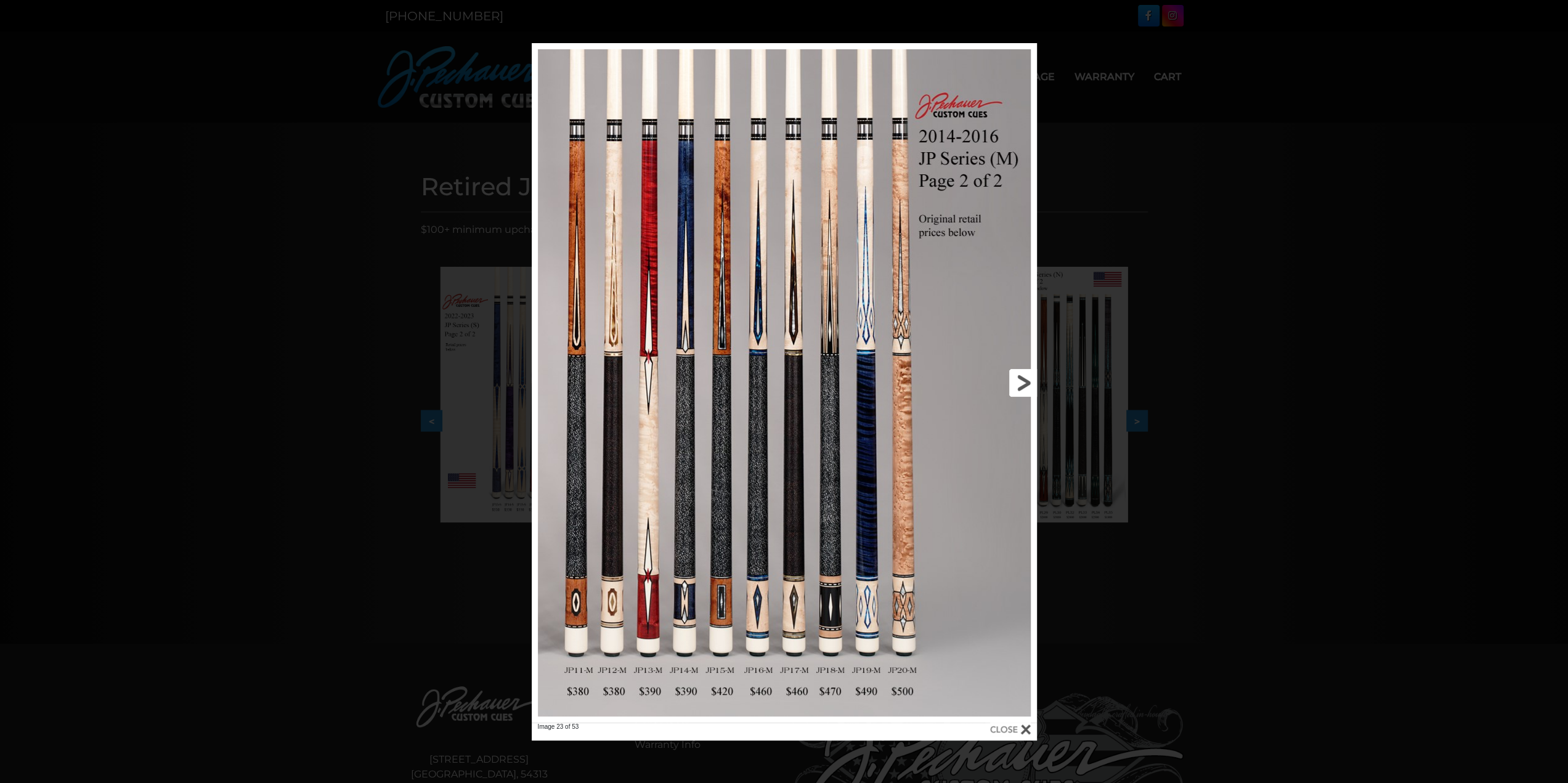
click at [1021, 387] on link at bounding box center [923, 383] width 228 height 679
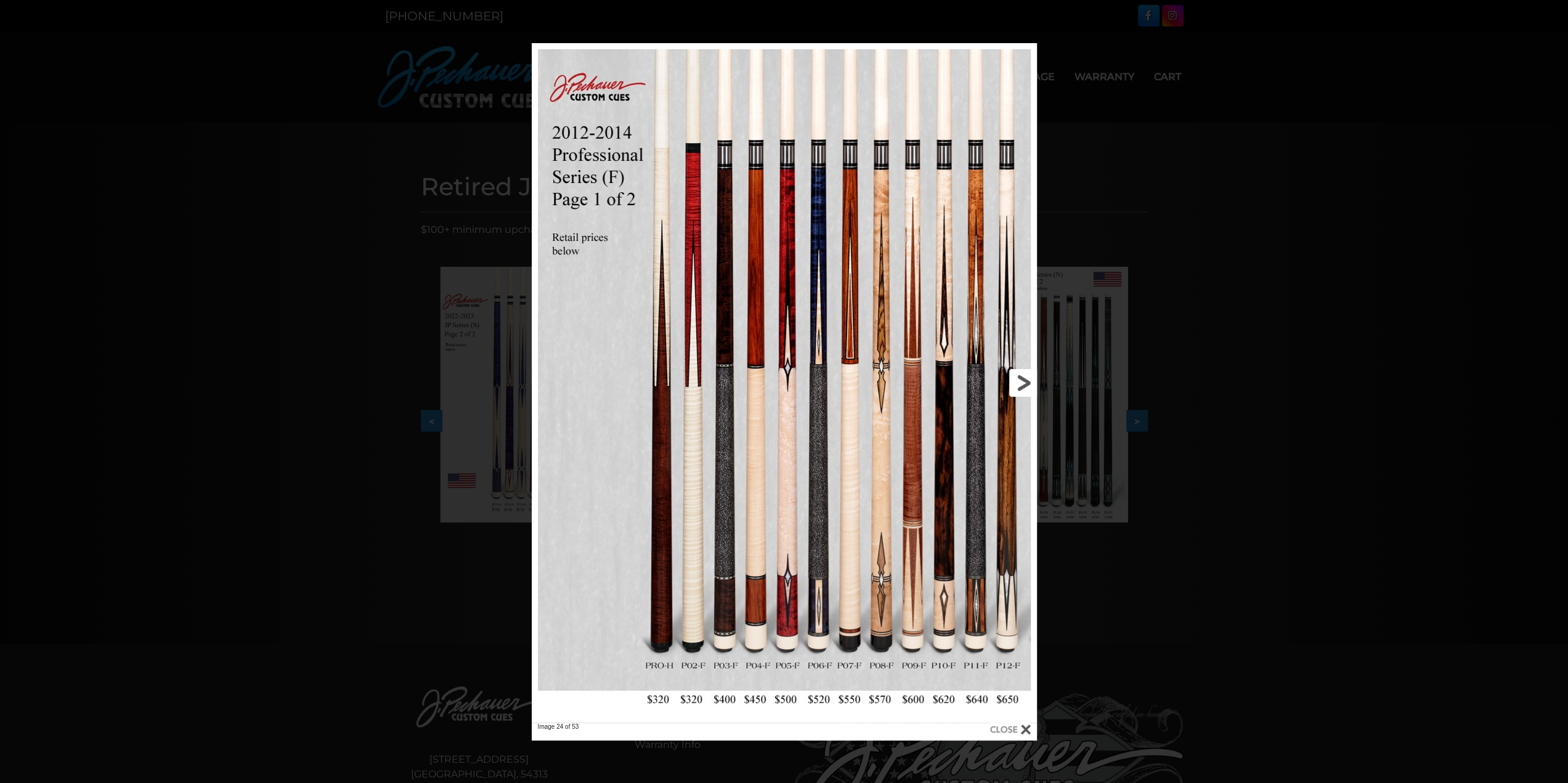
click at [1021, 386] on link at bounding box center [923, 383] width 228 height 679
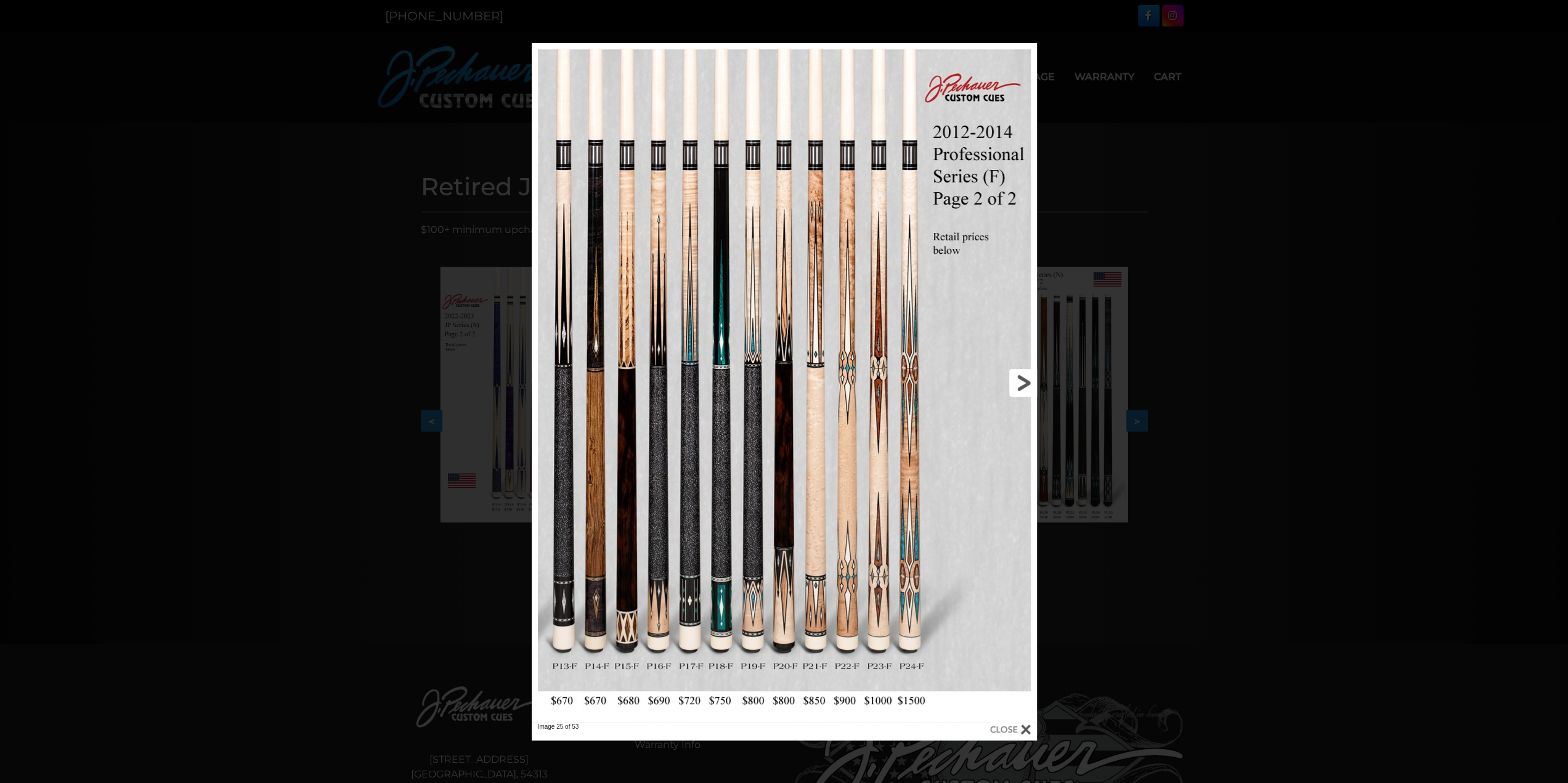
click at [1021, 386] on link at bounding box center [923, 383] width 228 height 679
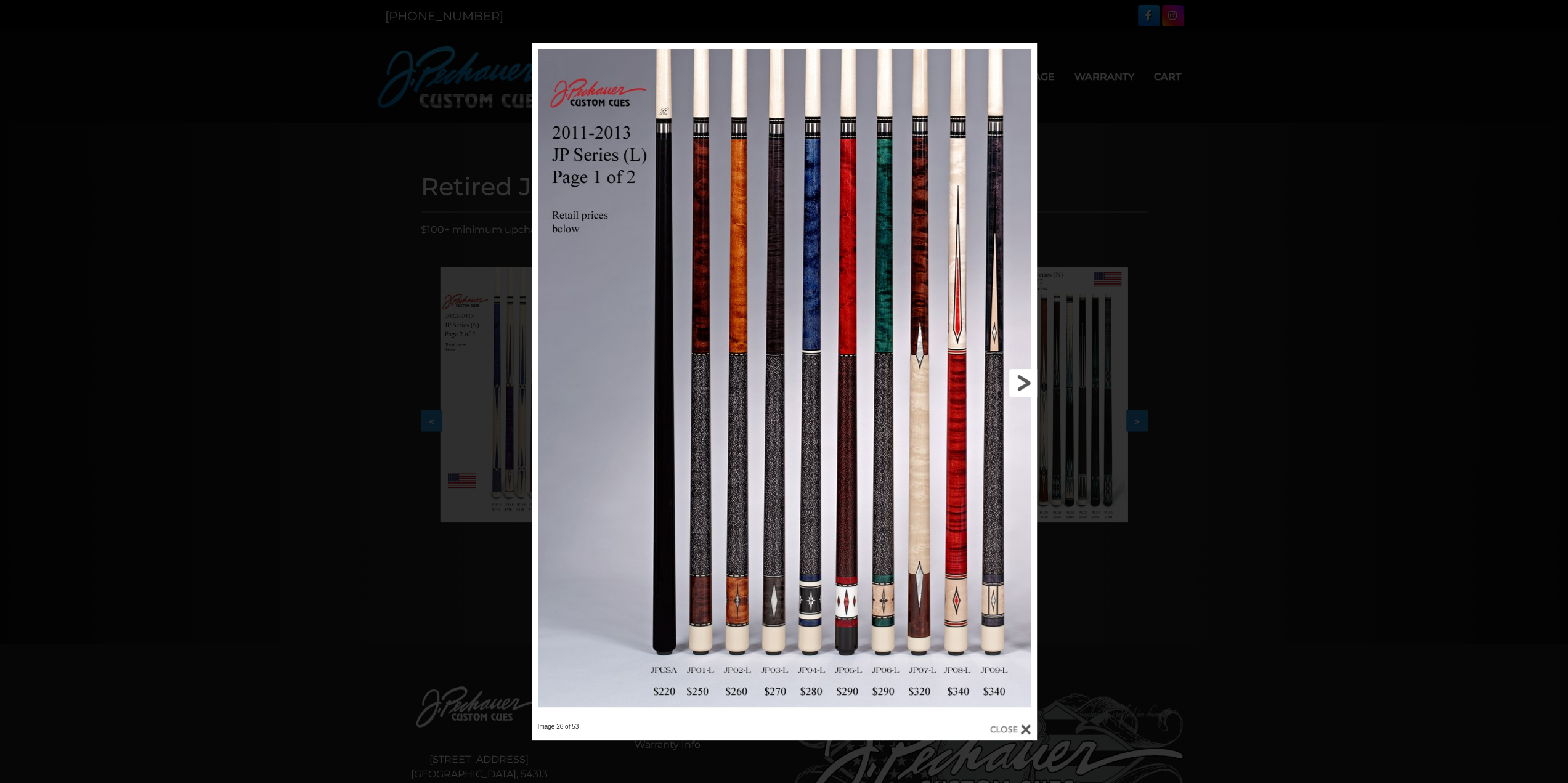
click at [1021, 386] on link at bounding box center [923, 383] width 228 height 679
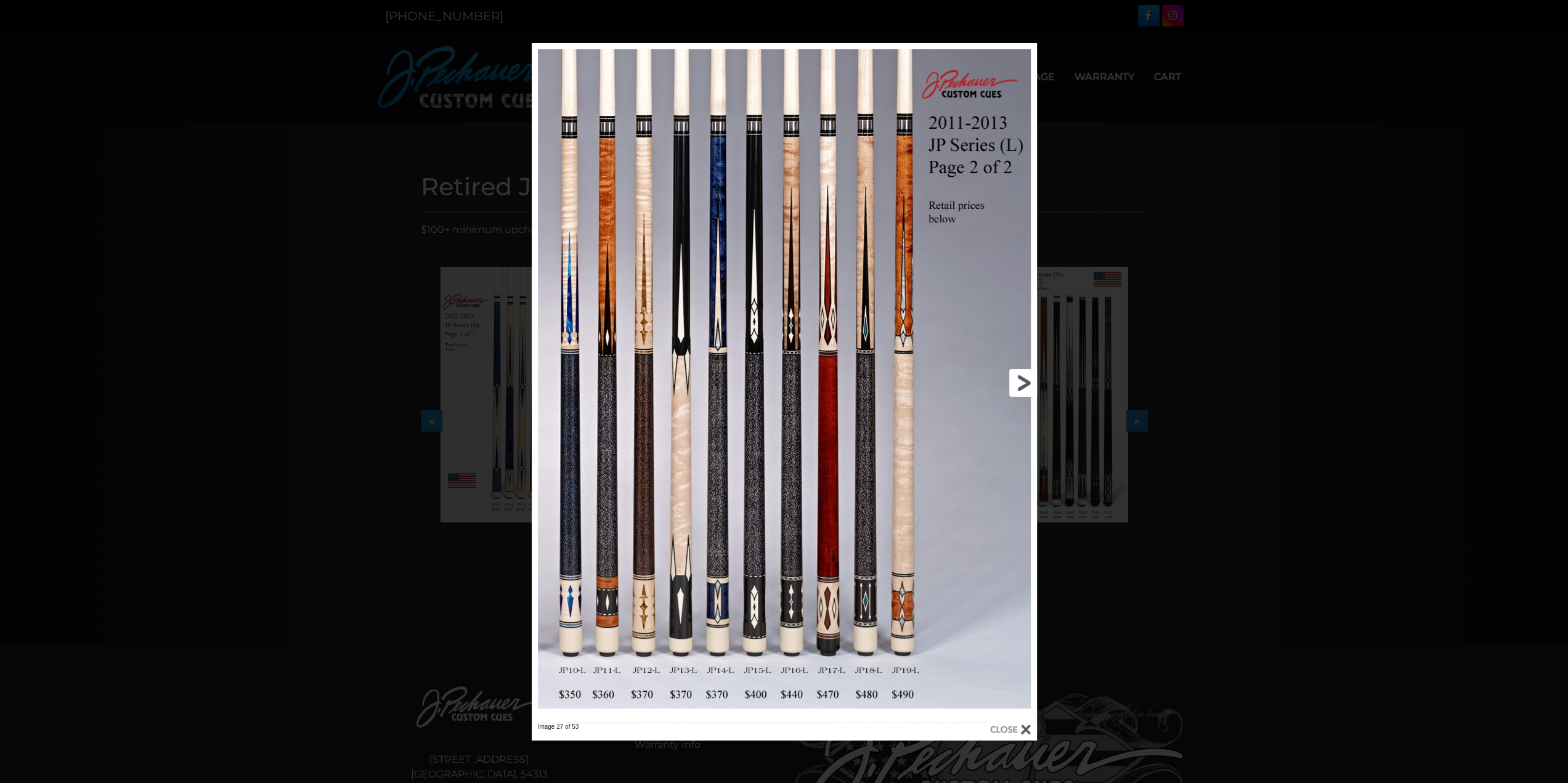
click at [1021, 385] on link at bounding box center [923, 383] width 228 height 679
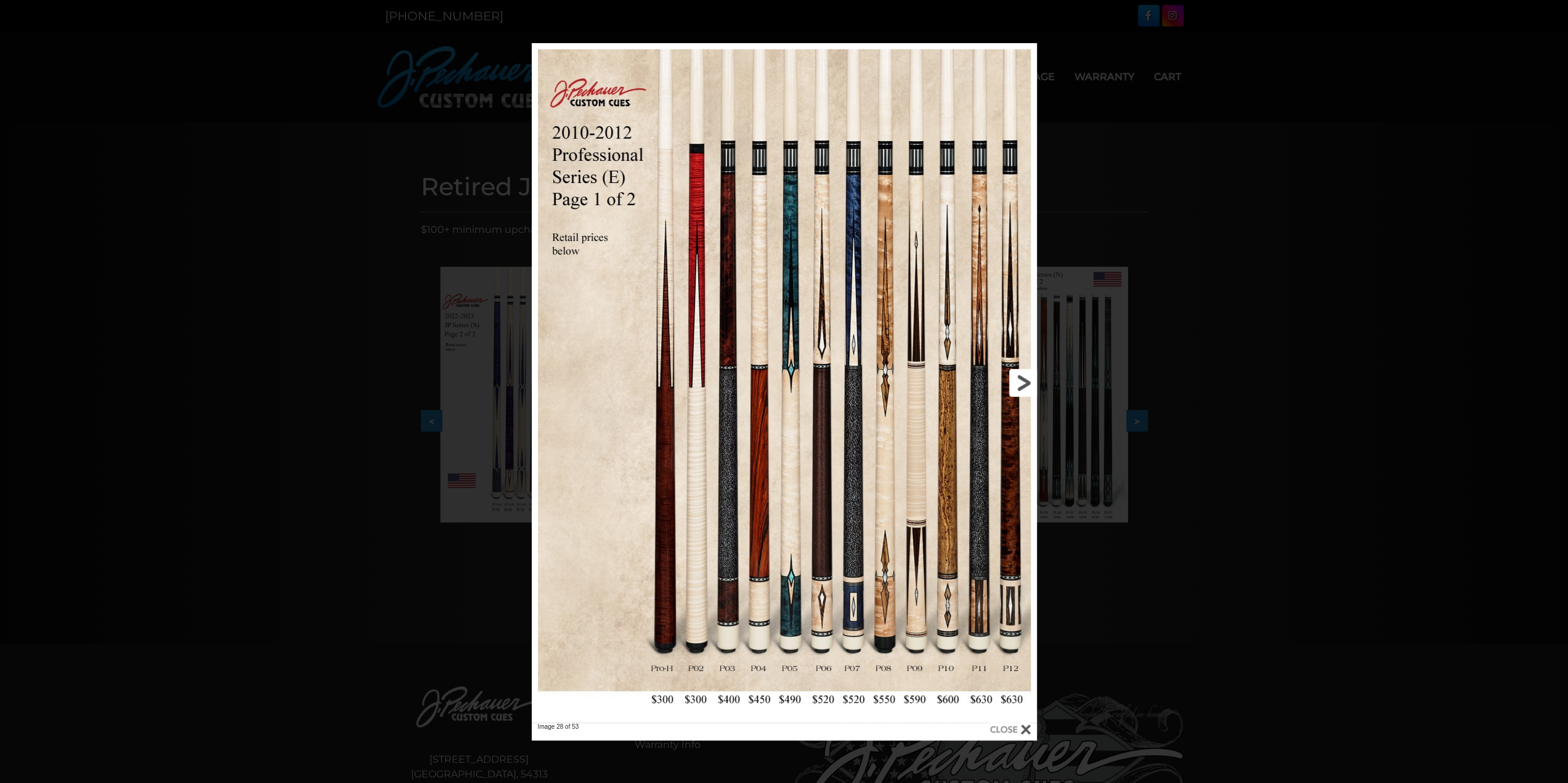
click at [1019, 380] on link at bounding box center [923, 383] width 228 height 679
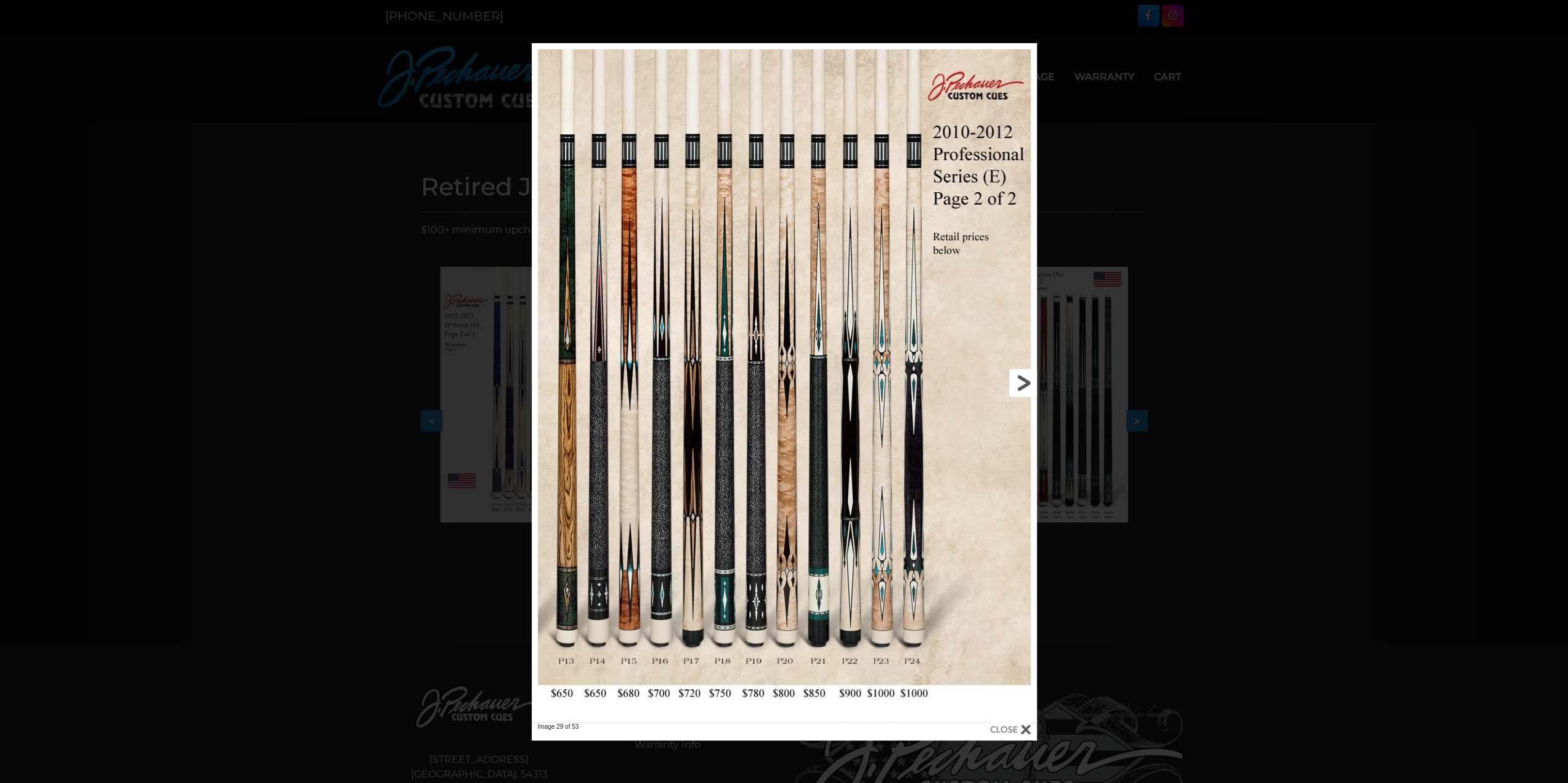
click at [1019, 380] on link at bounding box center [923, 383] width 228 height 679
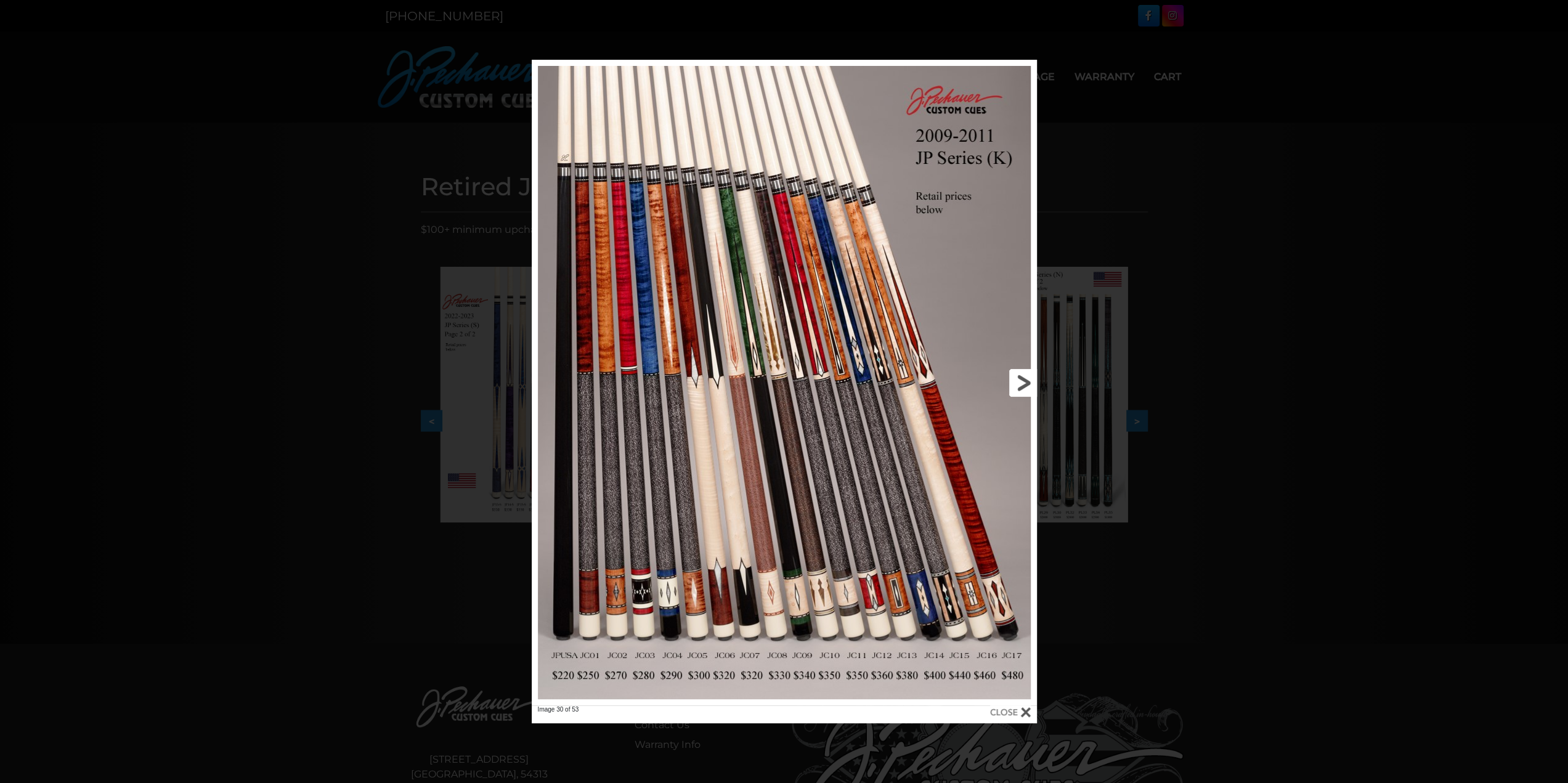
click at [1019, 380] on link at bounding box center [923, 383] width 228 height 645
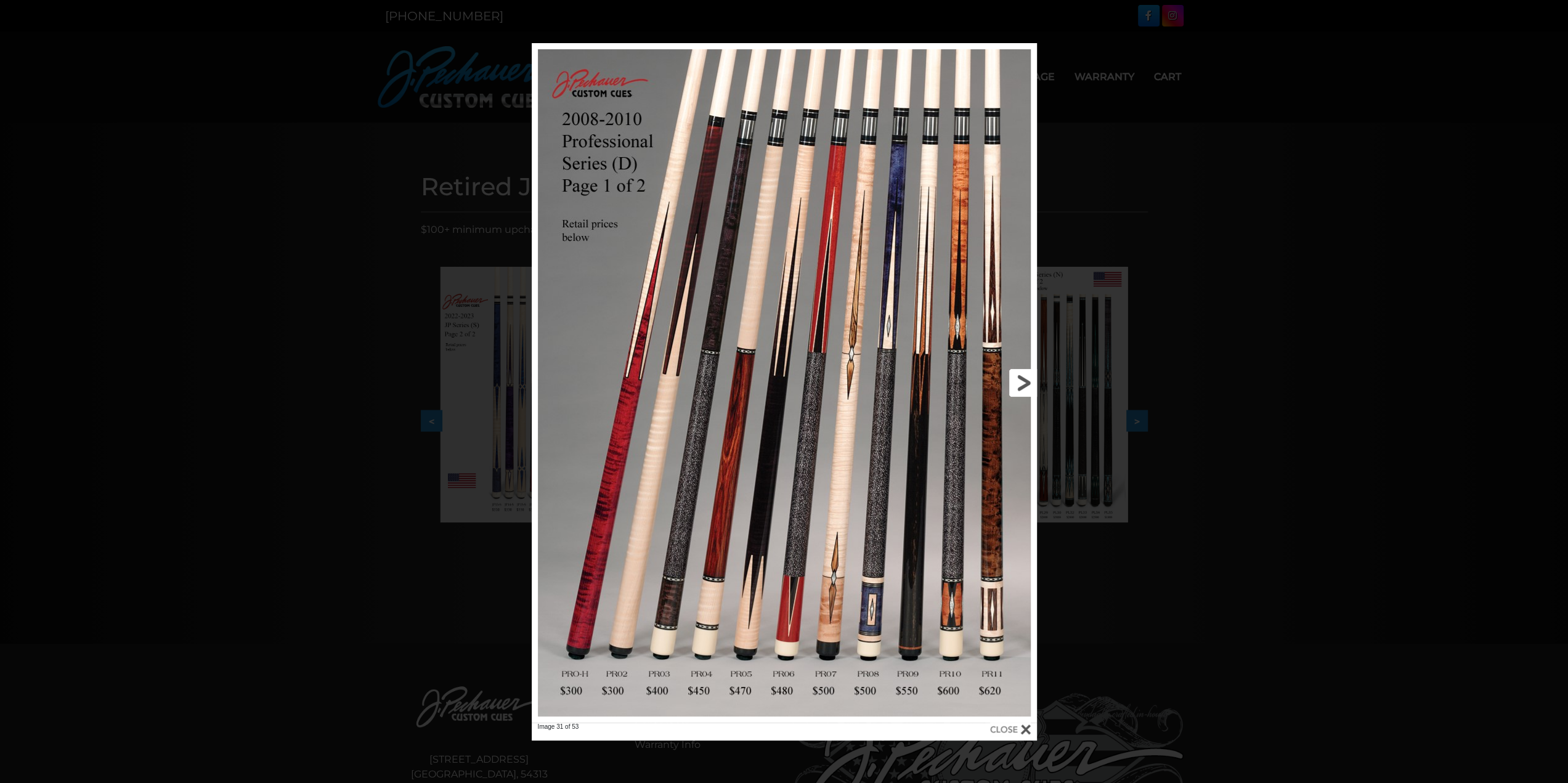
click at [1019, 380] on link at bounding box center [923, 383] width 228 height 679
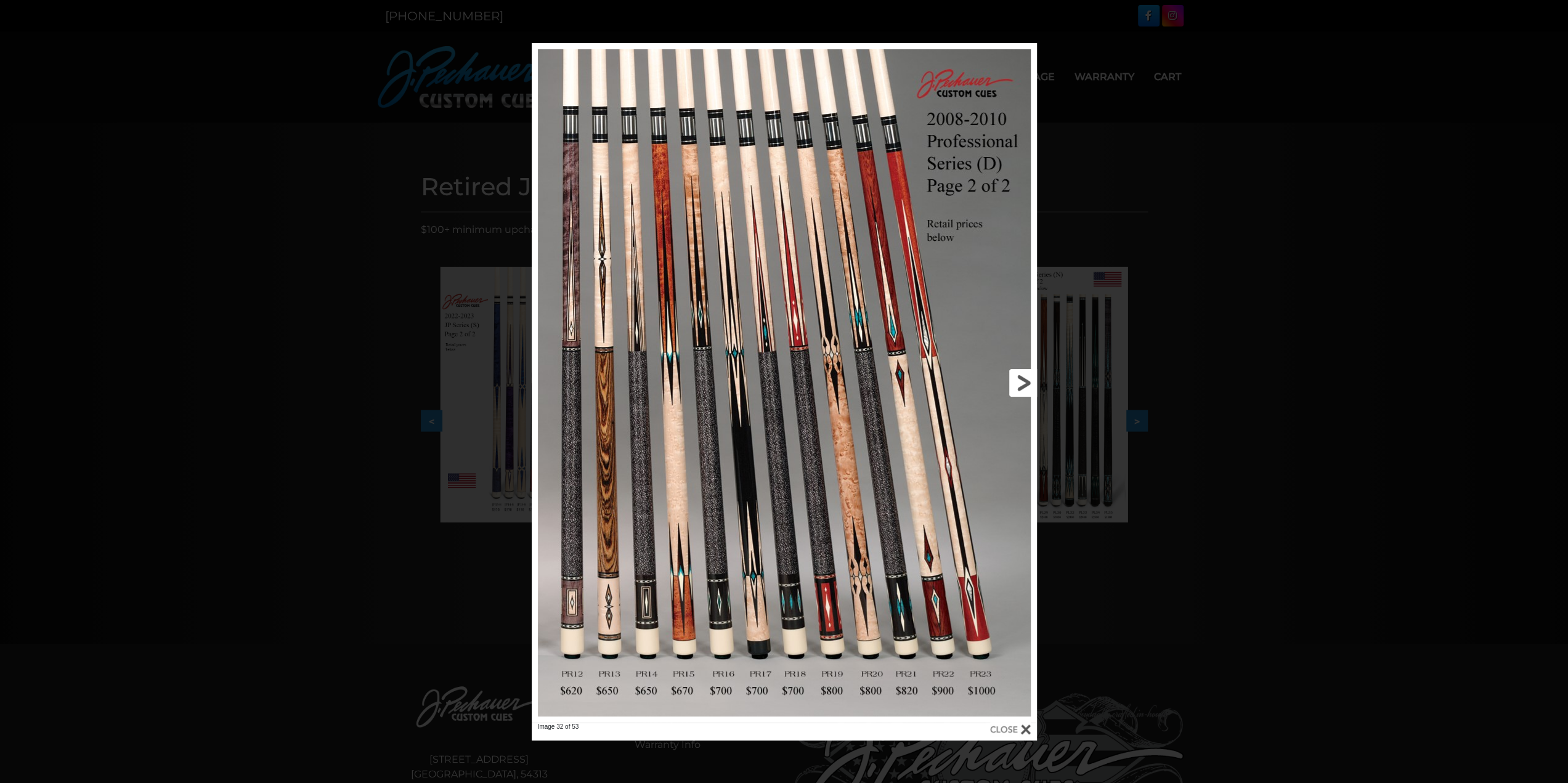
click at [1019, 380] on link at bounding box center [923, 383] width 228 height 679
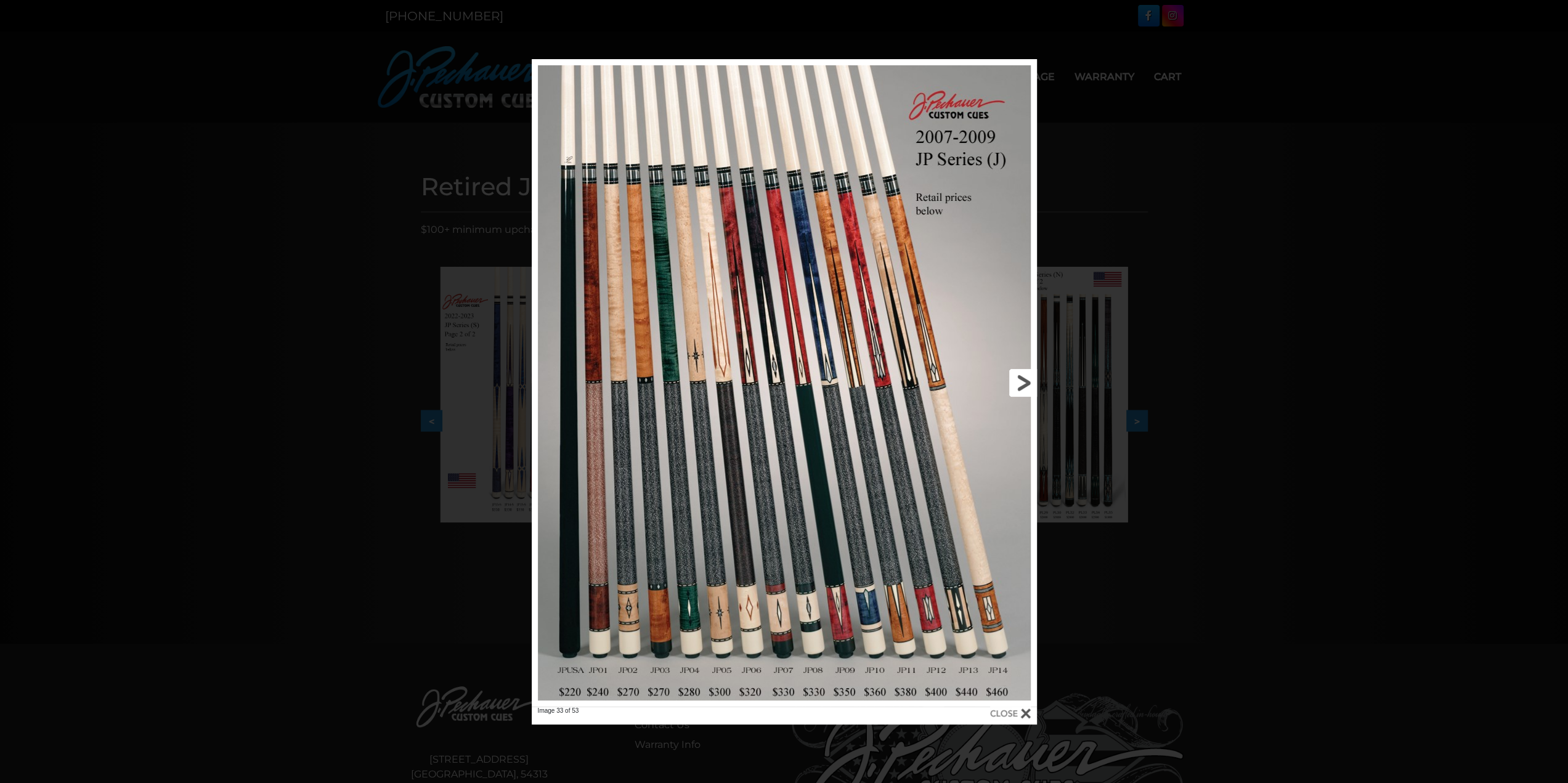
click at [1019, 380] on link at bounding box center [923, 383] width 228 height 647
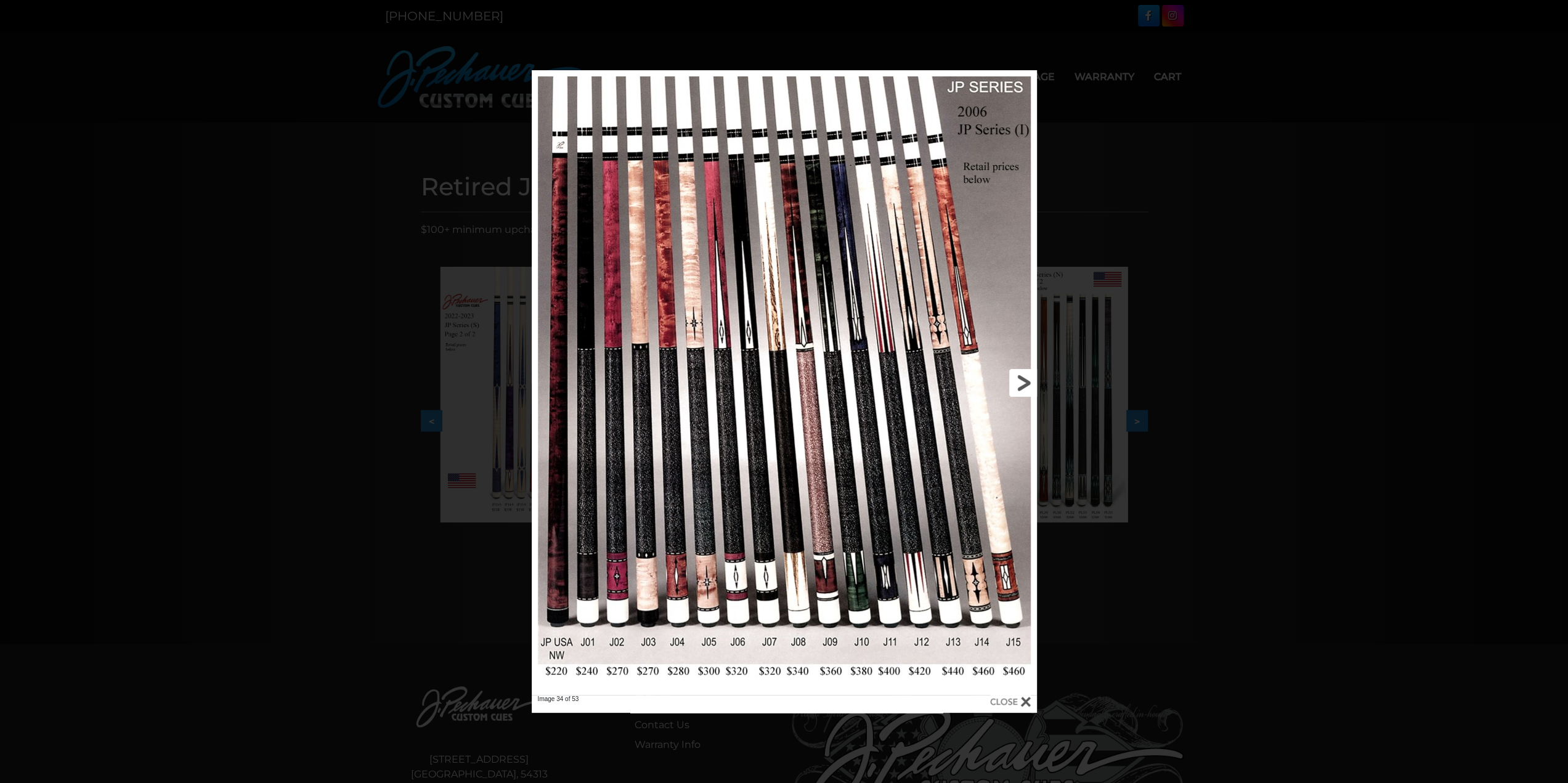
click at [1018, 381] on link at bounding box center [923, 383] width 228 height 625
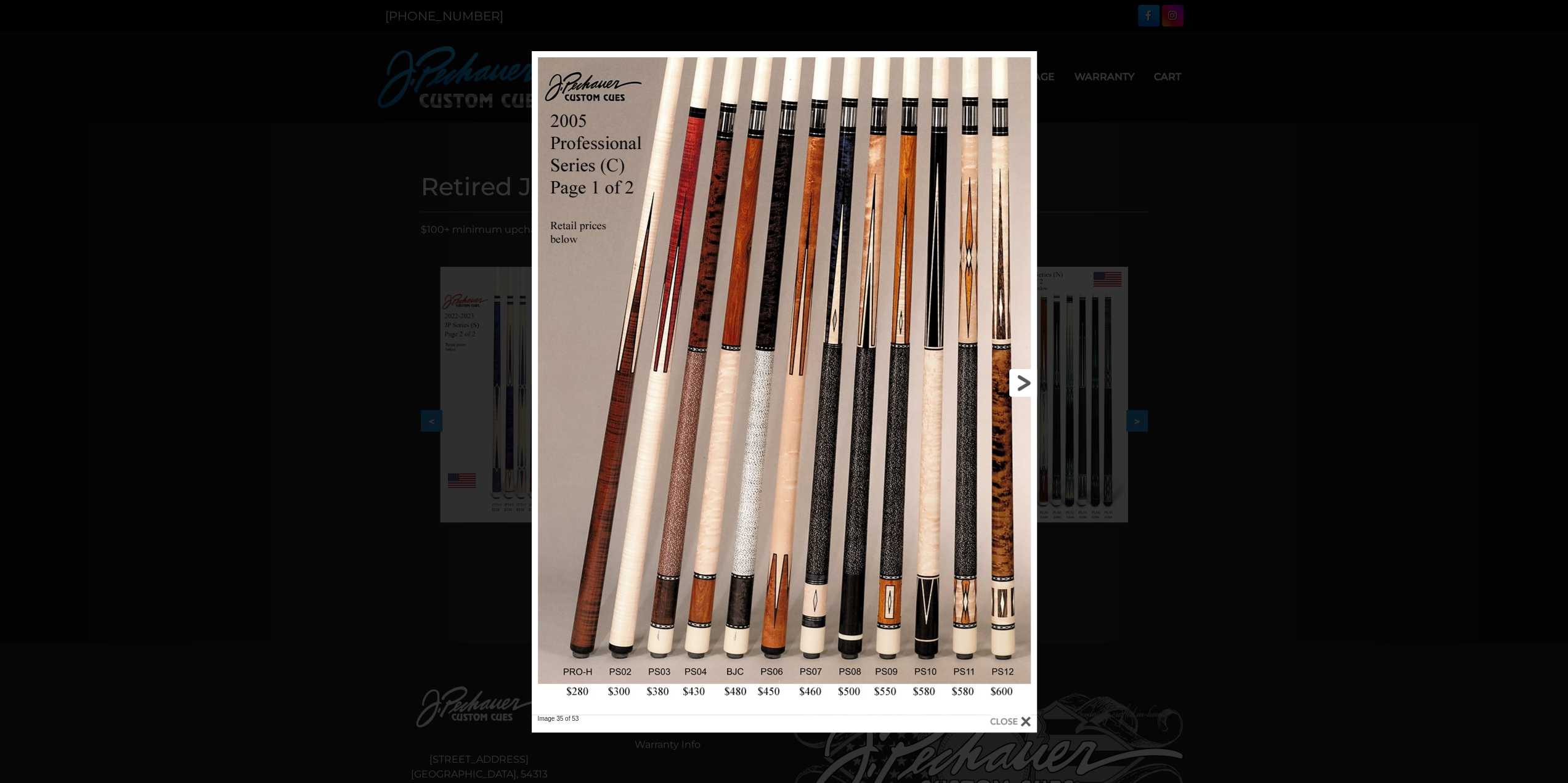
click at [1018, 381] on link at bounding box center [923, 383] width 228 height 664
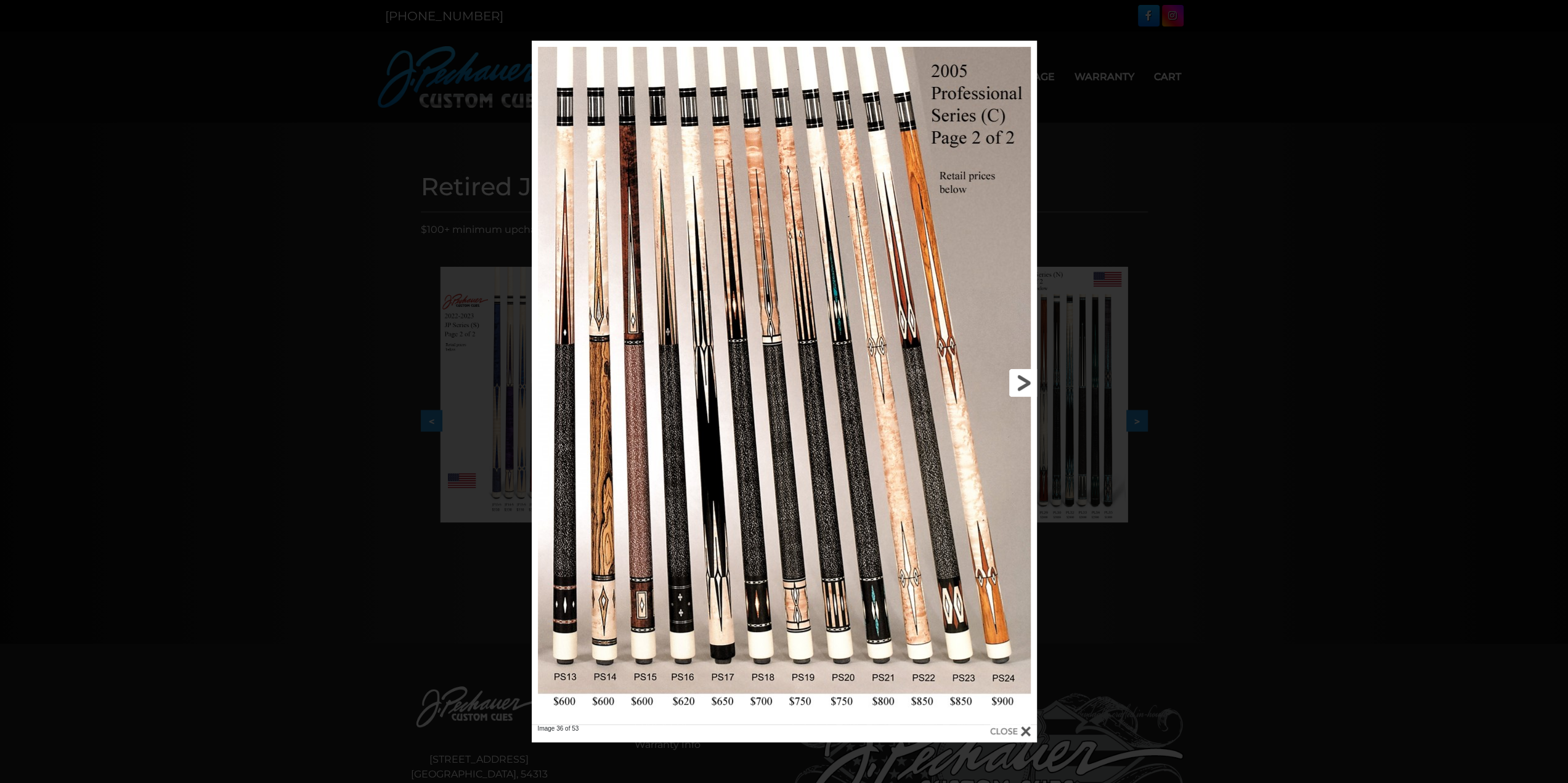
click at [1018, 381] on link at bounding box center [923, 382] width 228 height 684
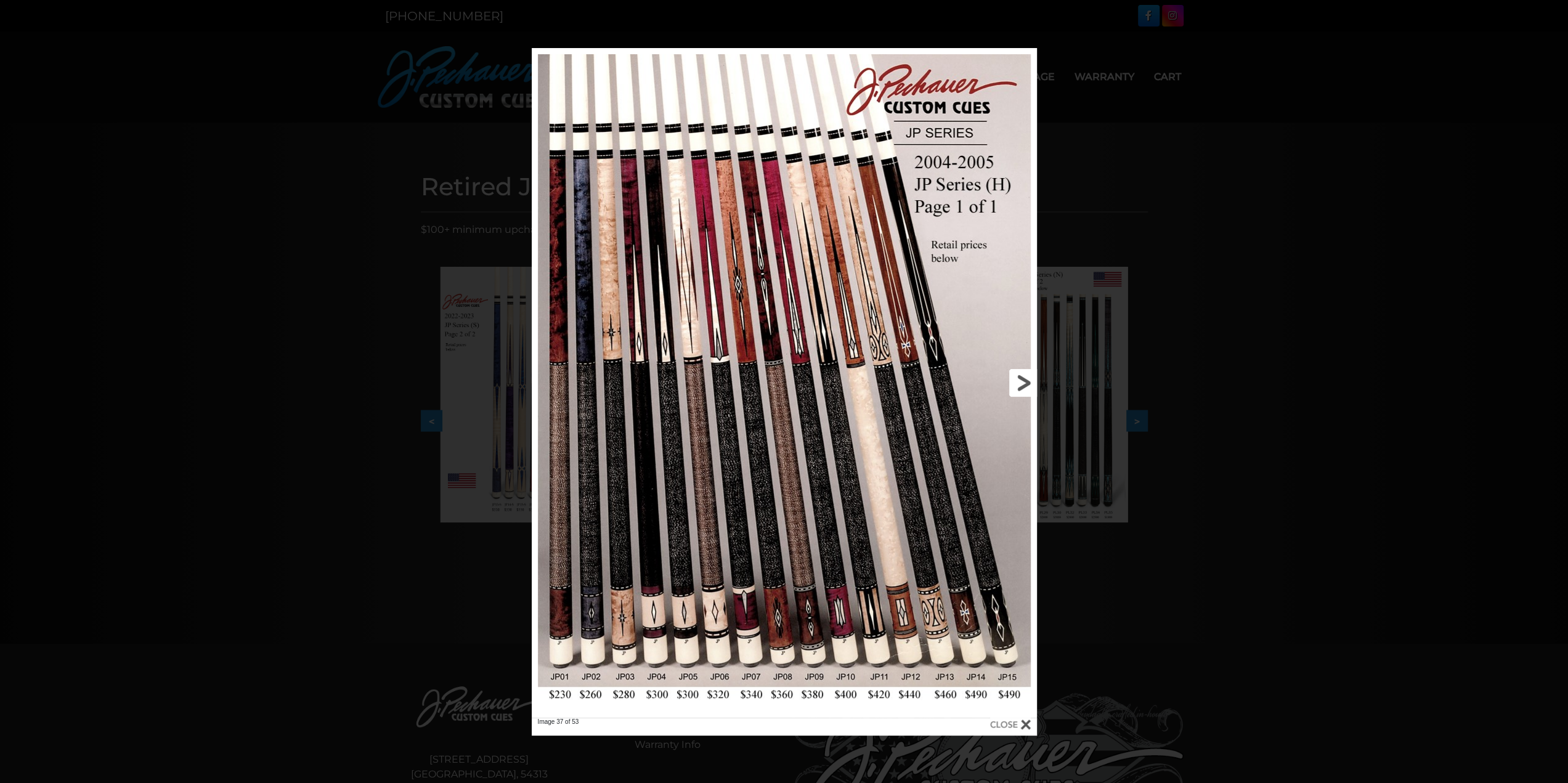
click at [1018, 381] on link at bounding box center [923, 383] width 228 height 670
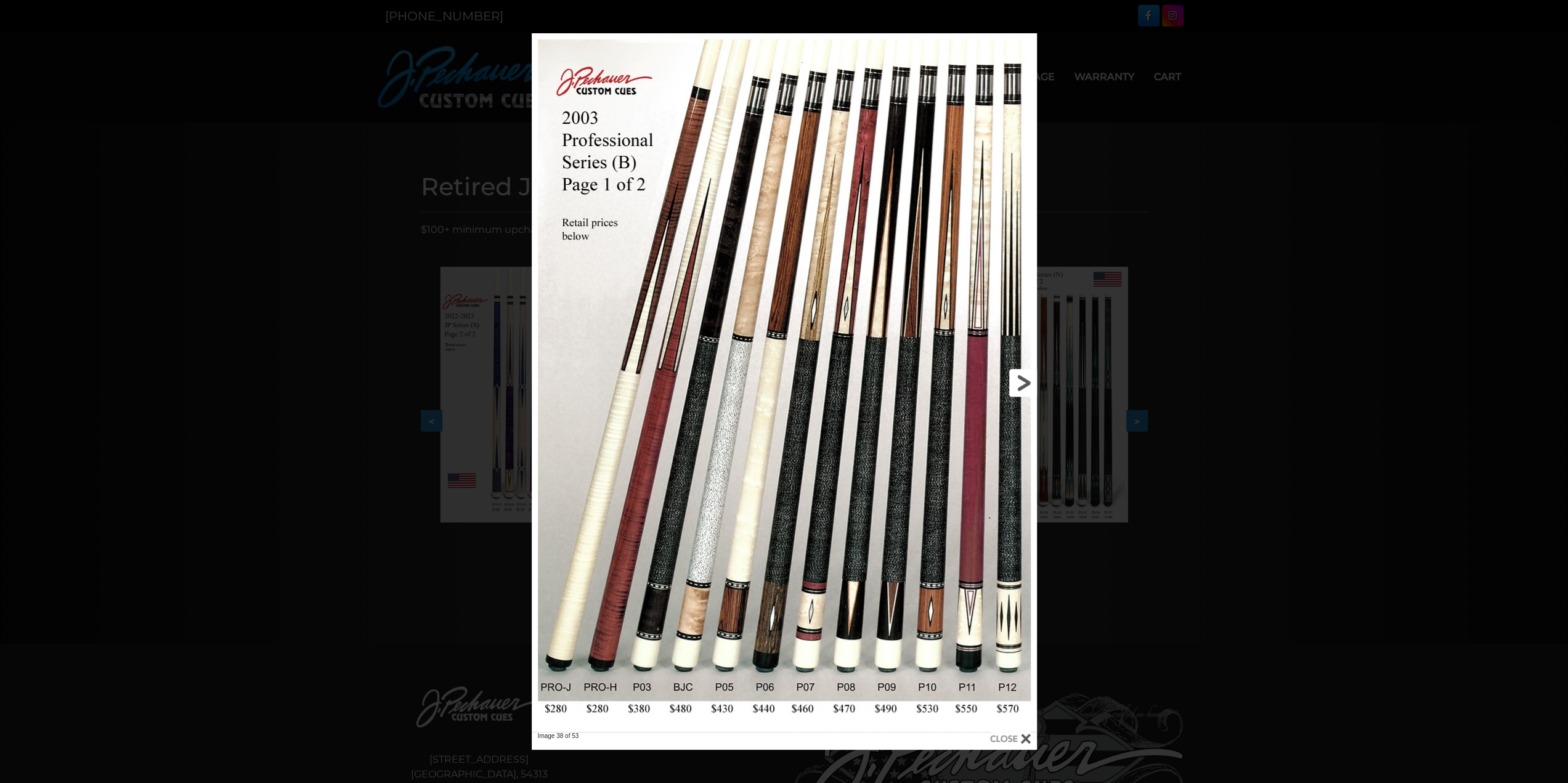
click at [1018, 381] on link at bounding box center [923, 382] width 228 height 698
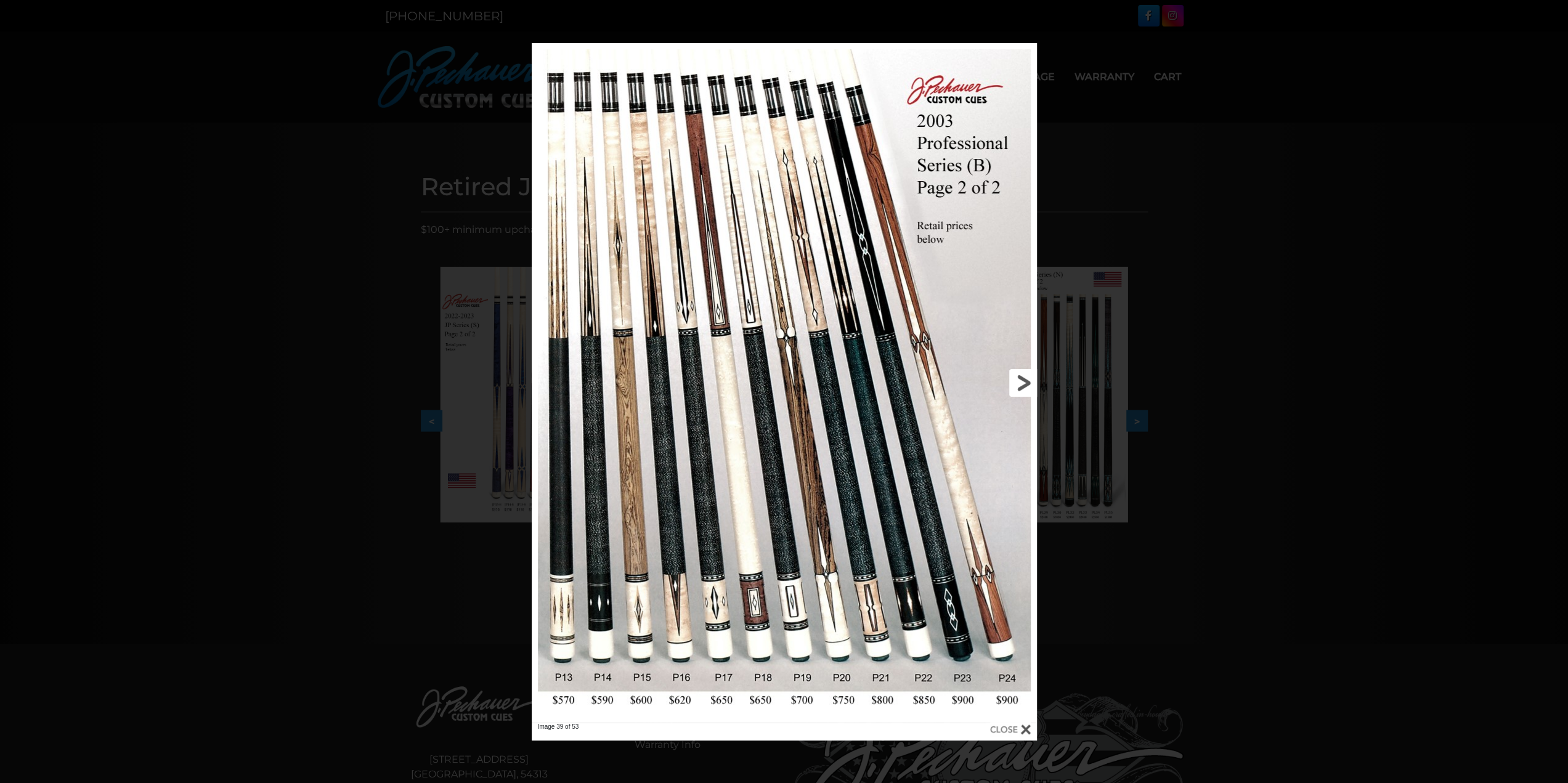
click at [1018, 381] on link at bounding box center [923, 383] width 228 height 679
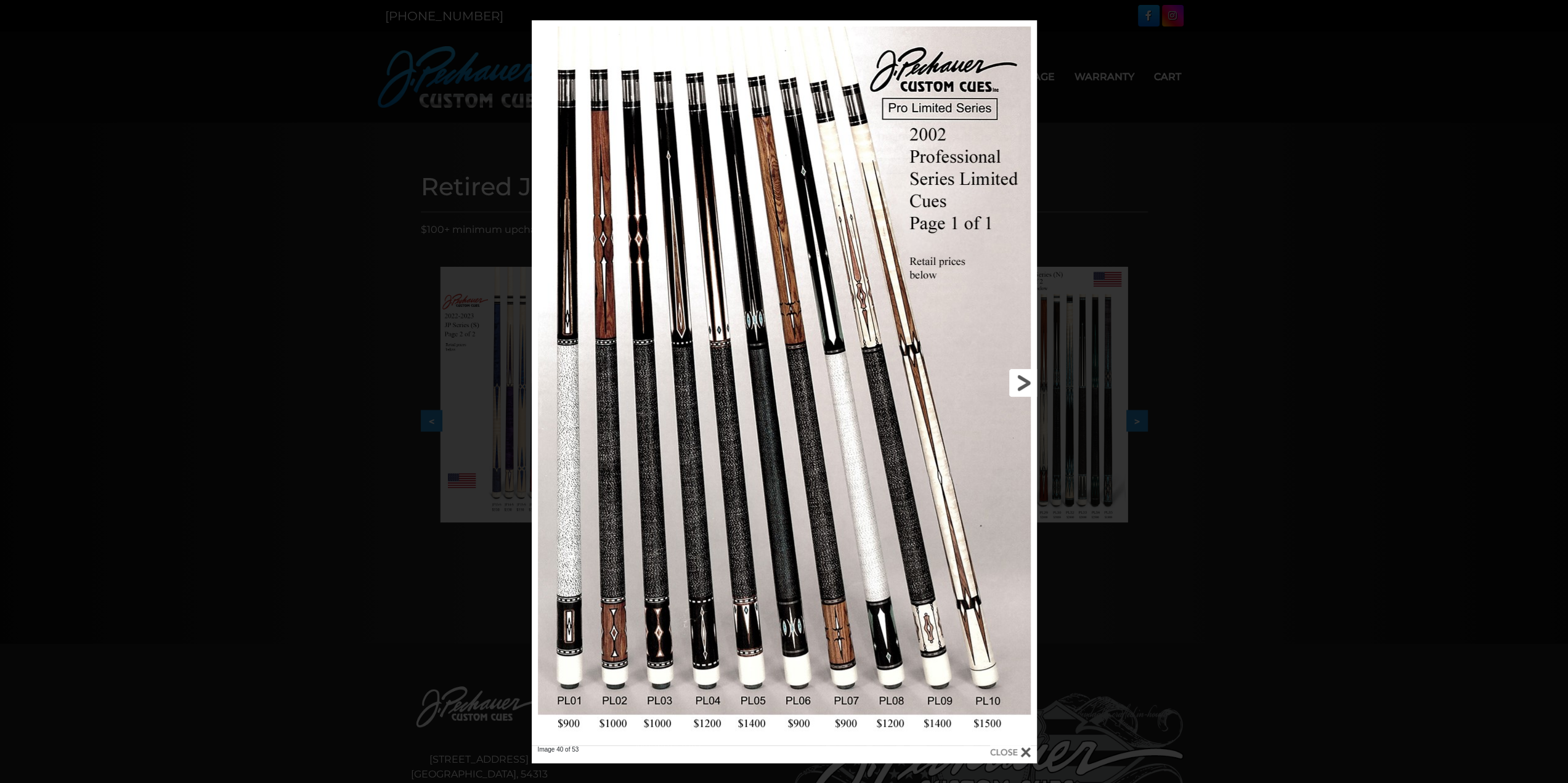
click at [1018, 381] on link at bounding box center [923, 383] width 228 height 725
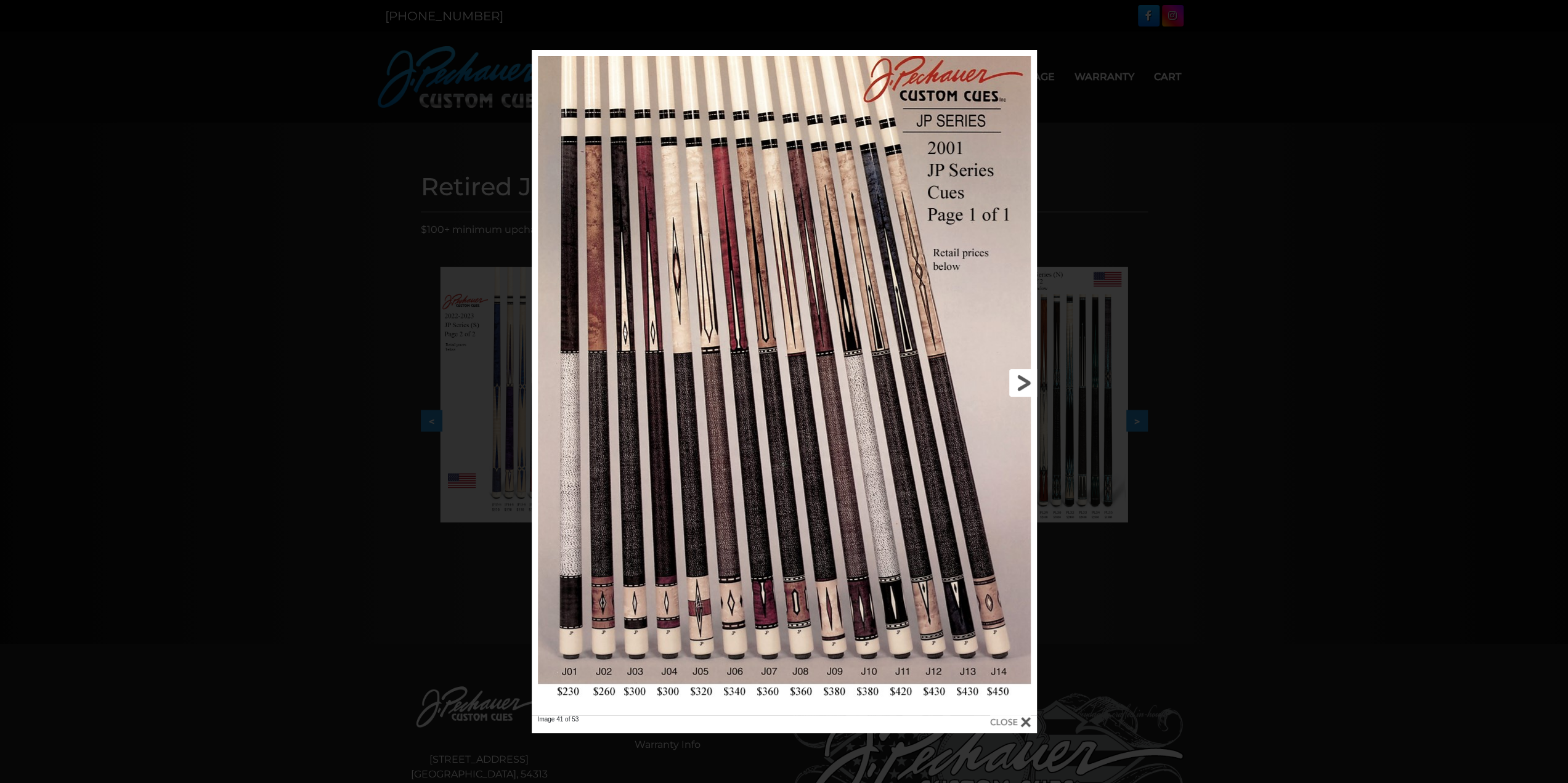
click at [1018, 381] on link at bounding box center [923, 383] width 228 height 665
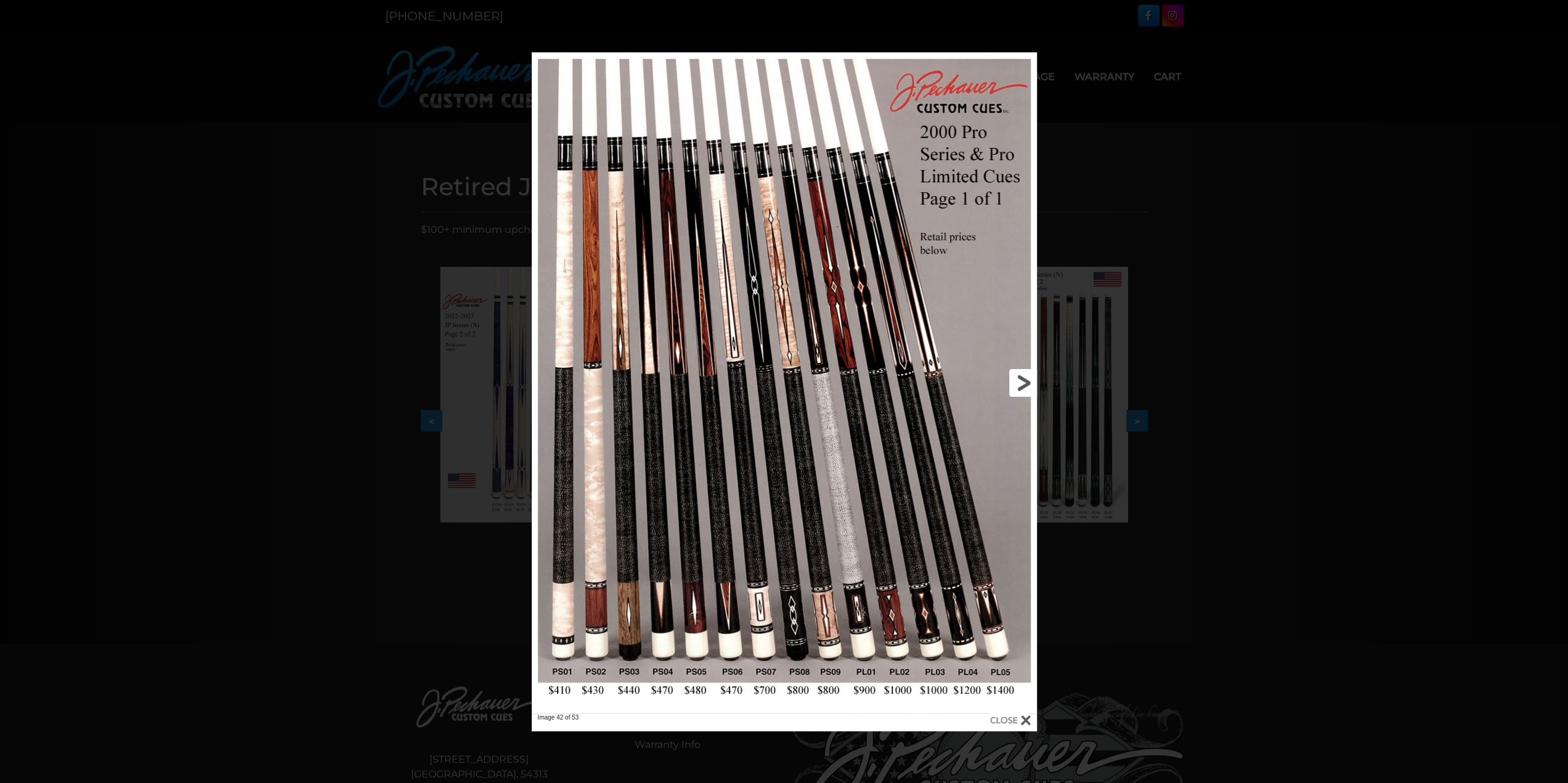
click at [1018, 381] on link at bounding box center [923, 383] width 228 height 661
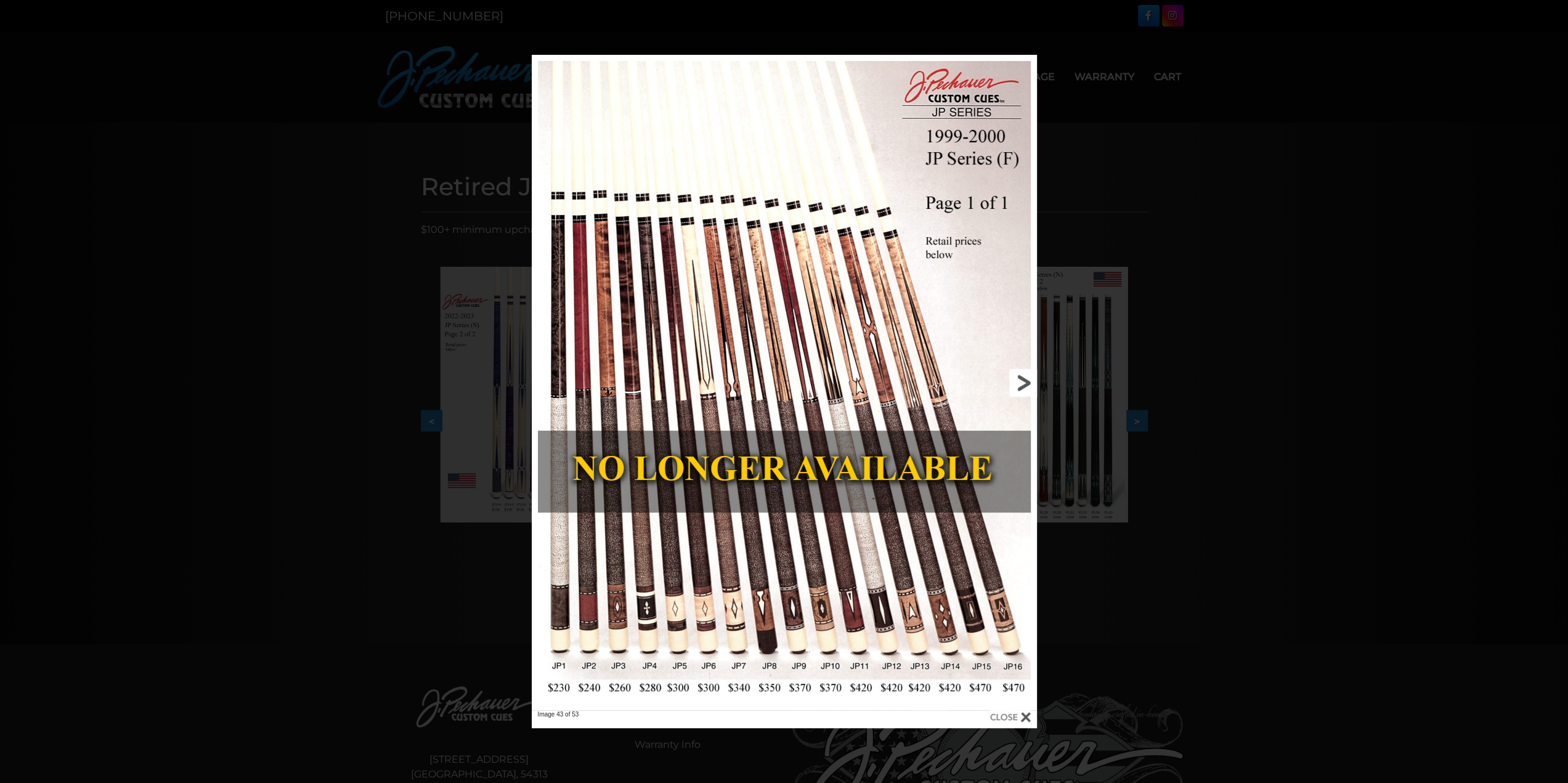
click at [1019, 381] on link at bounding box center [923, 382] width 228 height 655
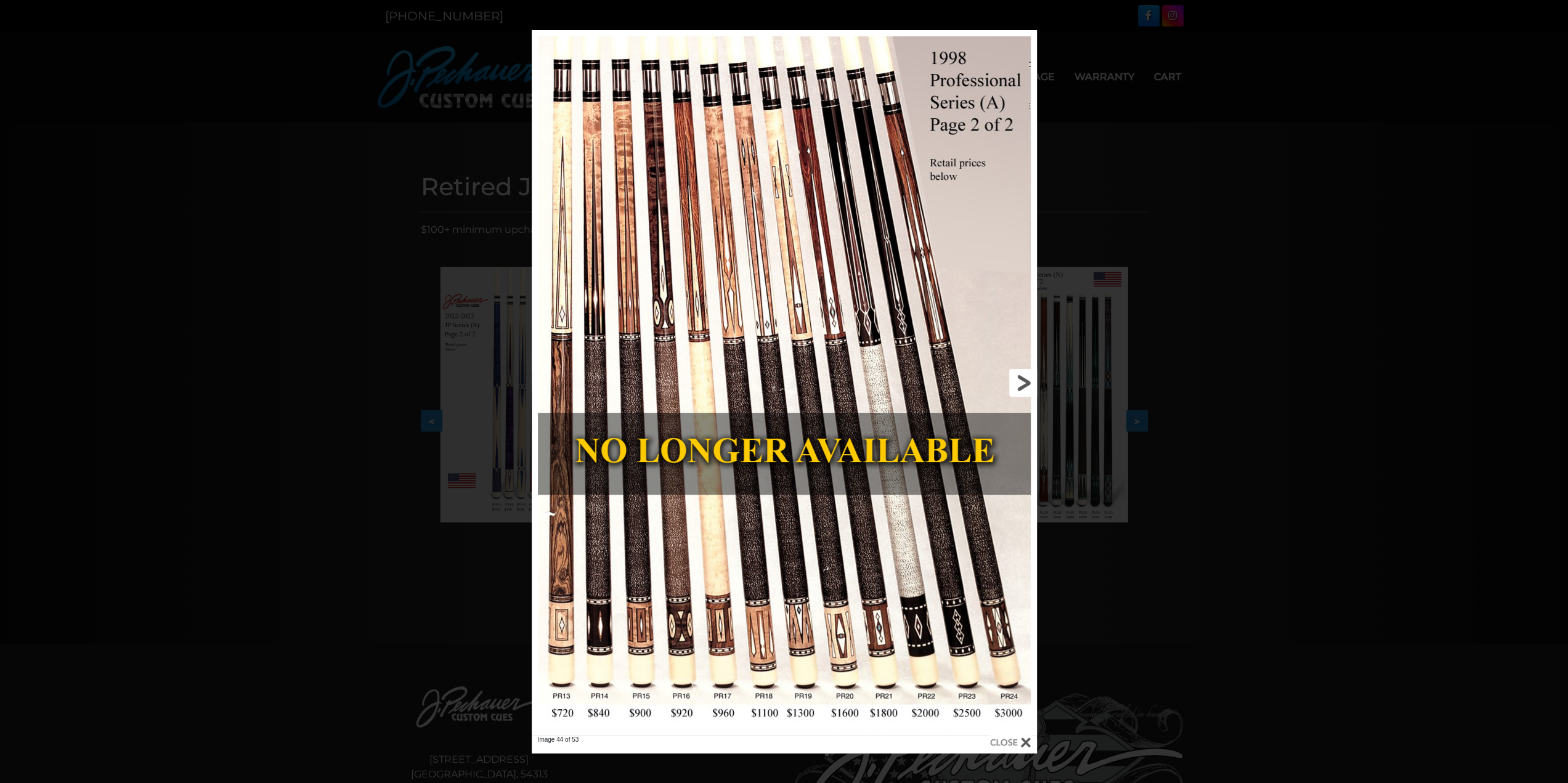
click at [1019, 381] on link at bounding box center [923, 383] width 228 height 705
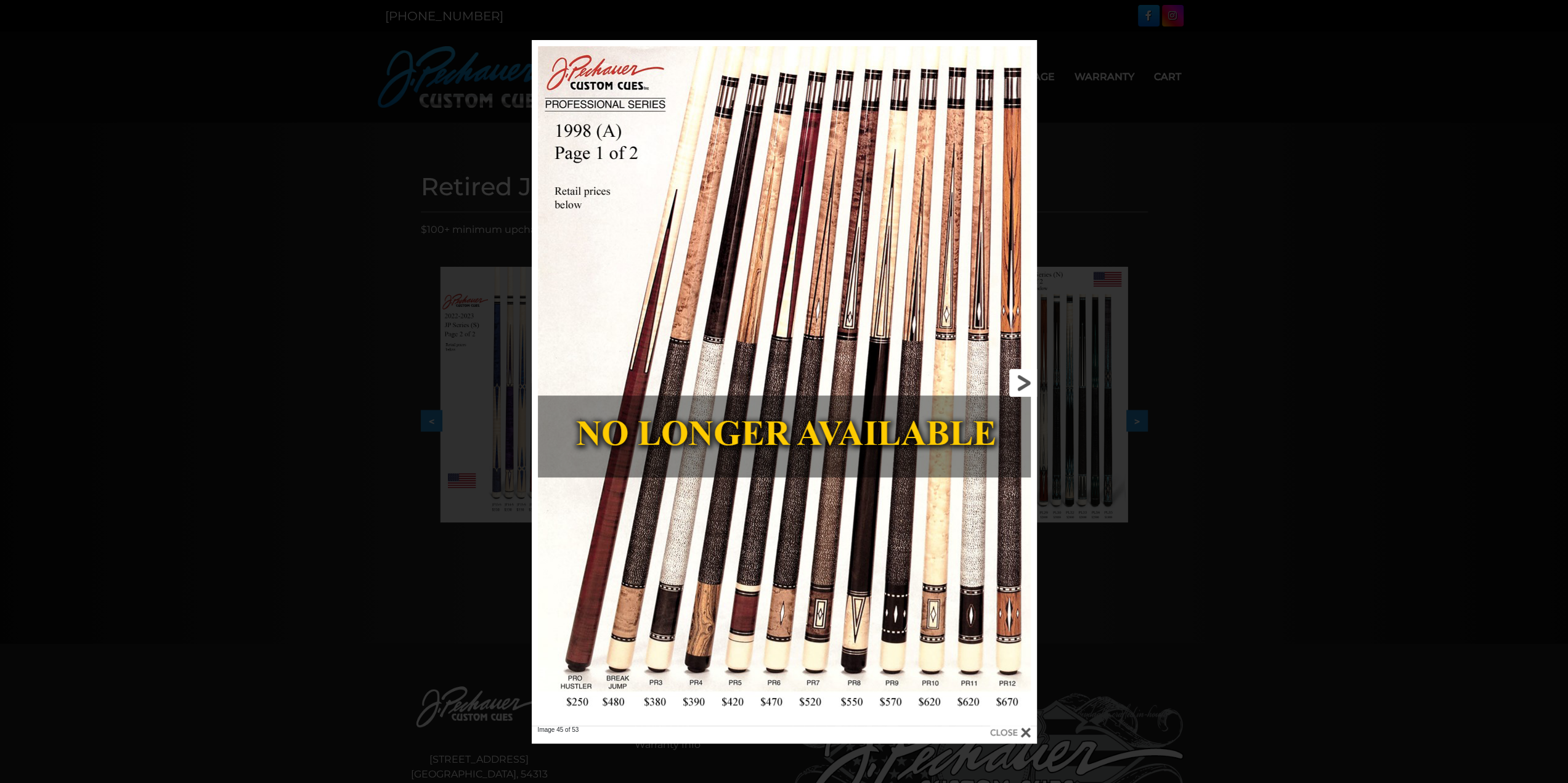
click at [1021, 384] on link at bounding box center [923, 383] width 228 height 686
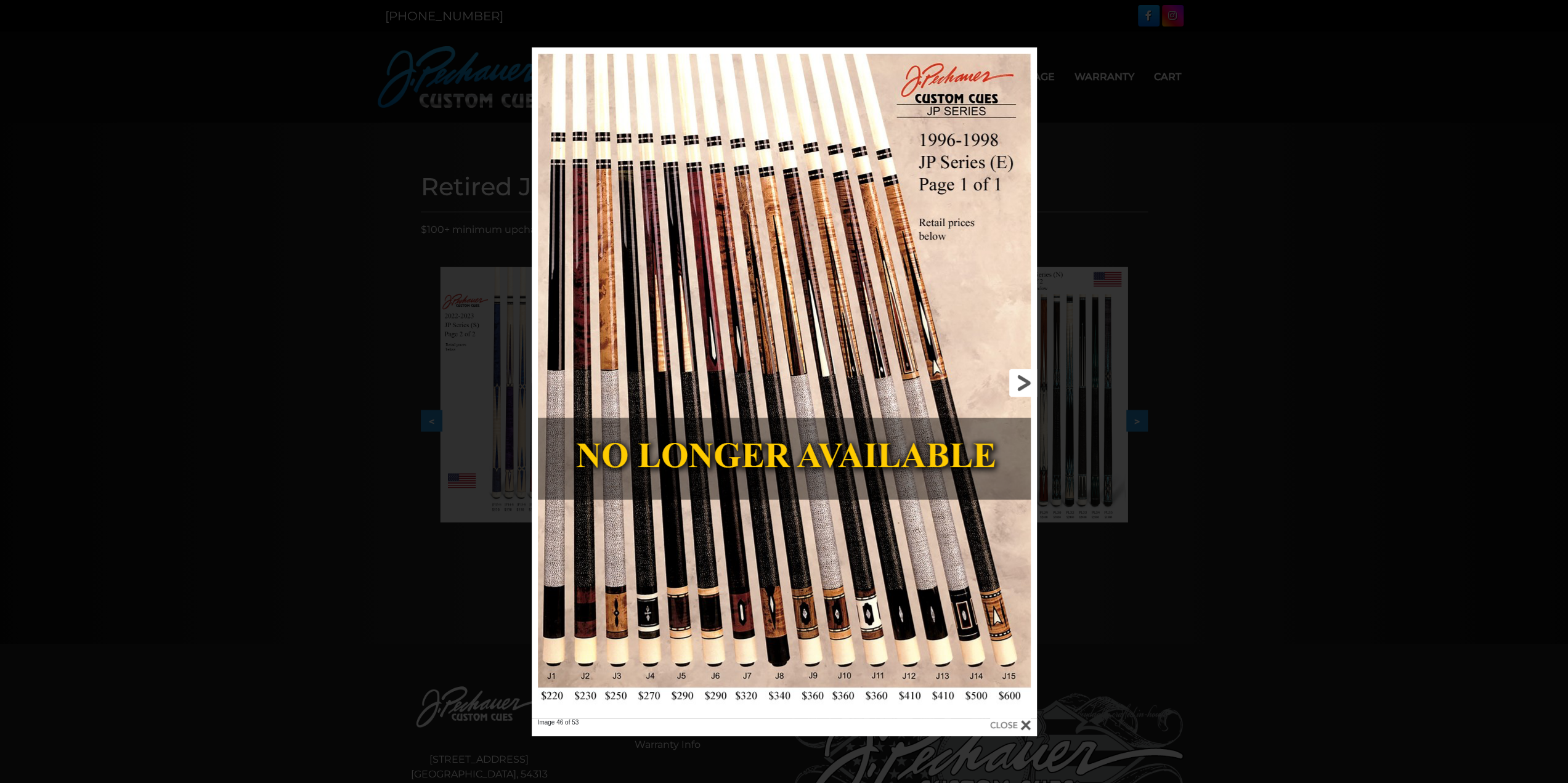
click at [1021, 384] on link at bounding box center [923, 383] width 228 height 671
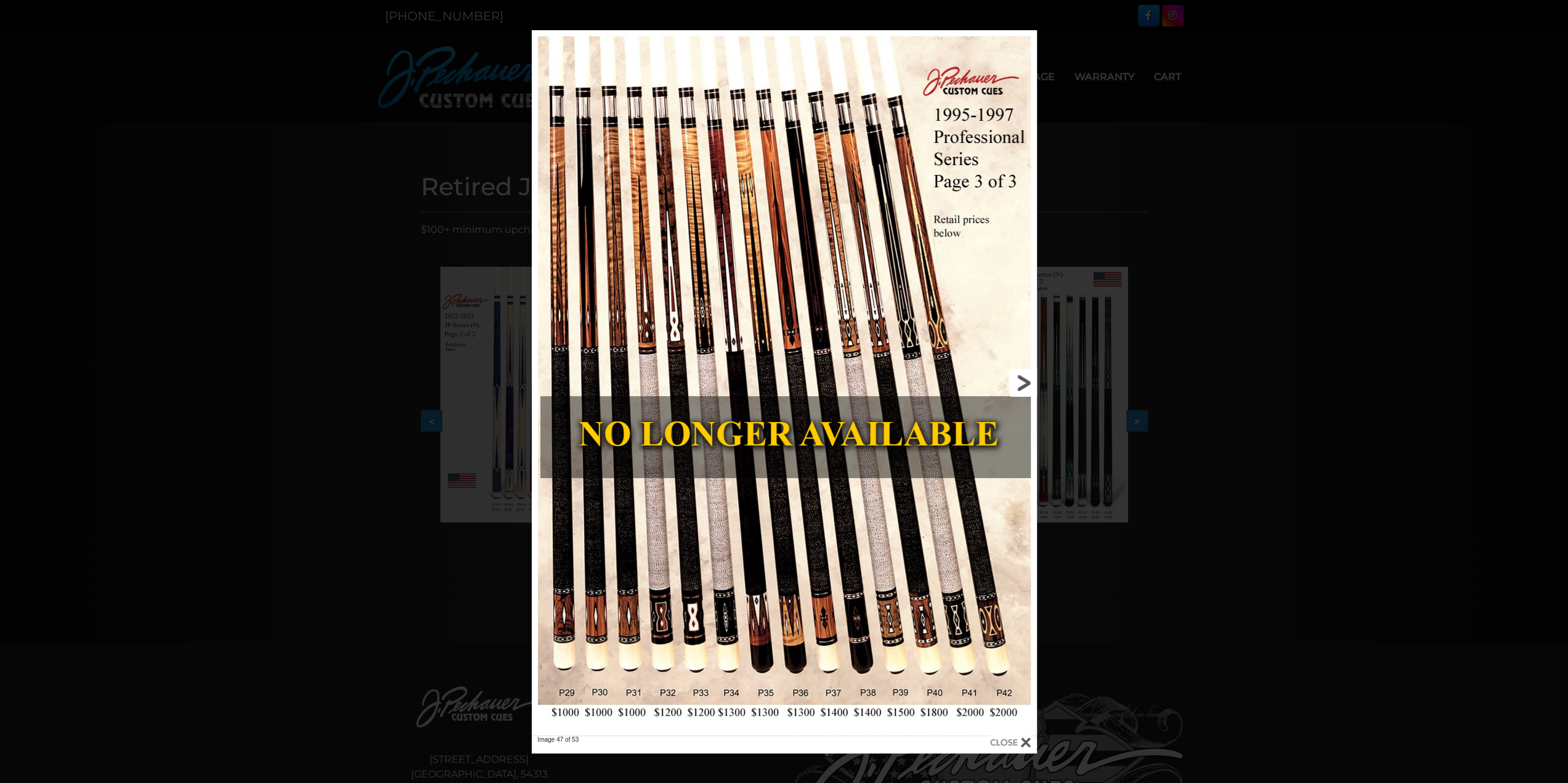
click at [1021, 384] on link at bounding box center [923, 383] width 228 height 705
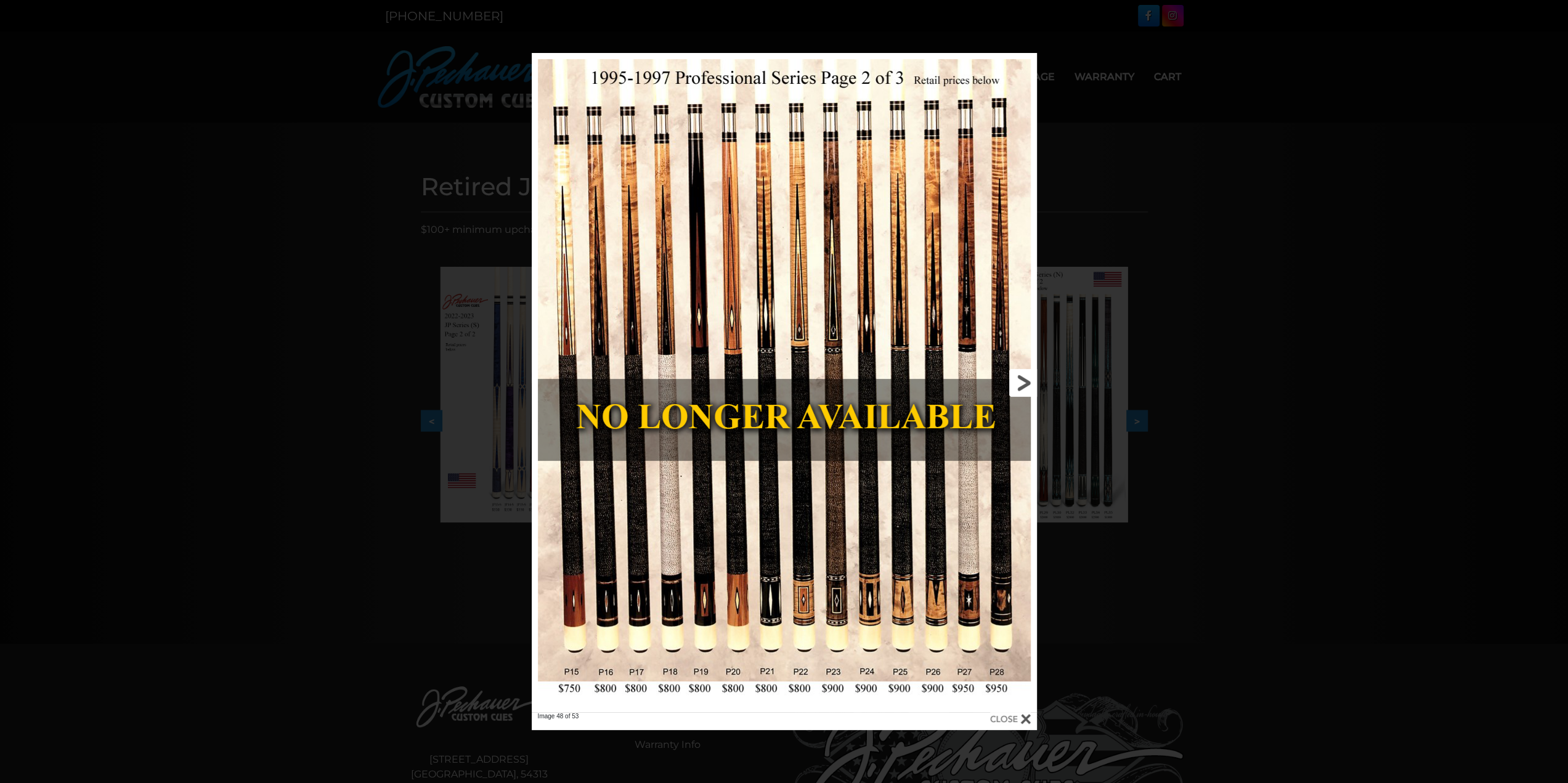
click at [1021, 384] on link at bounding box center [923, 382] width 228 height 659
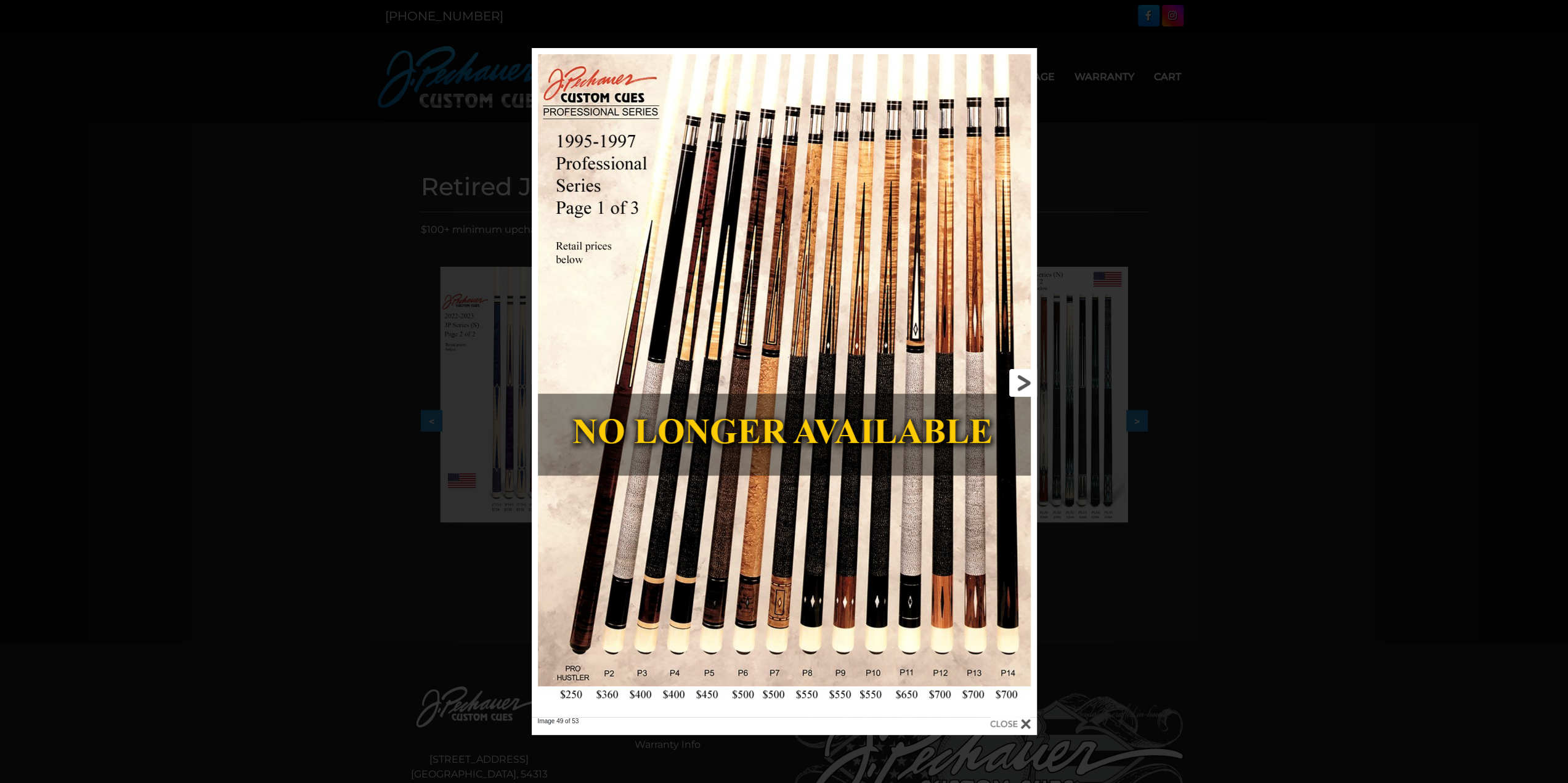
click at [1021, 384] on link at bounding box center [923, 383] width 228 height 669
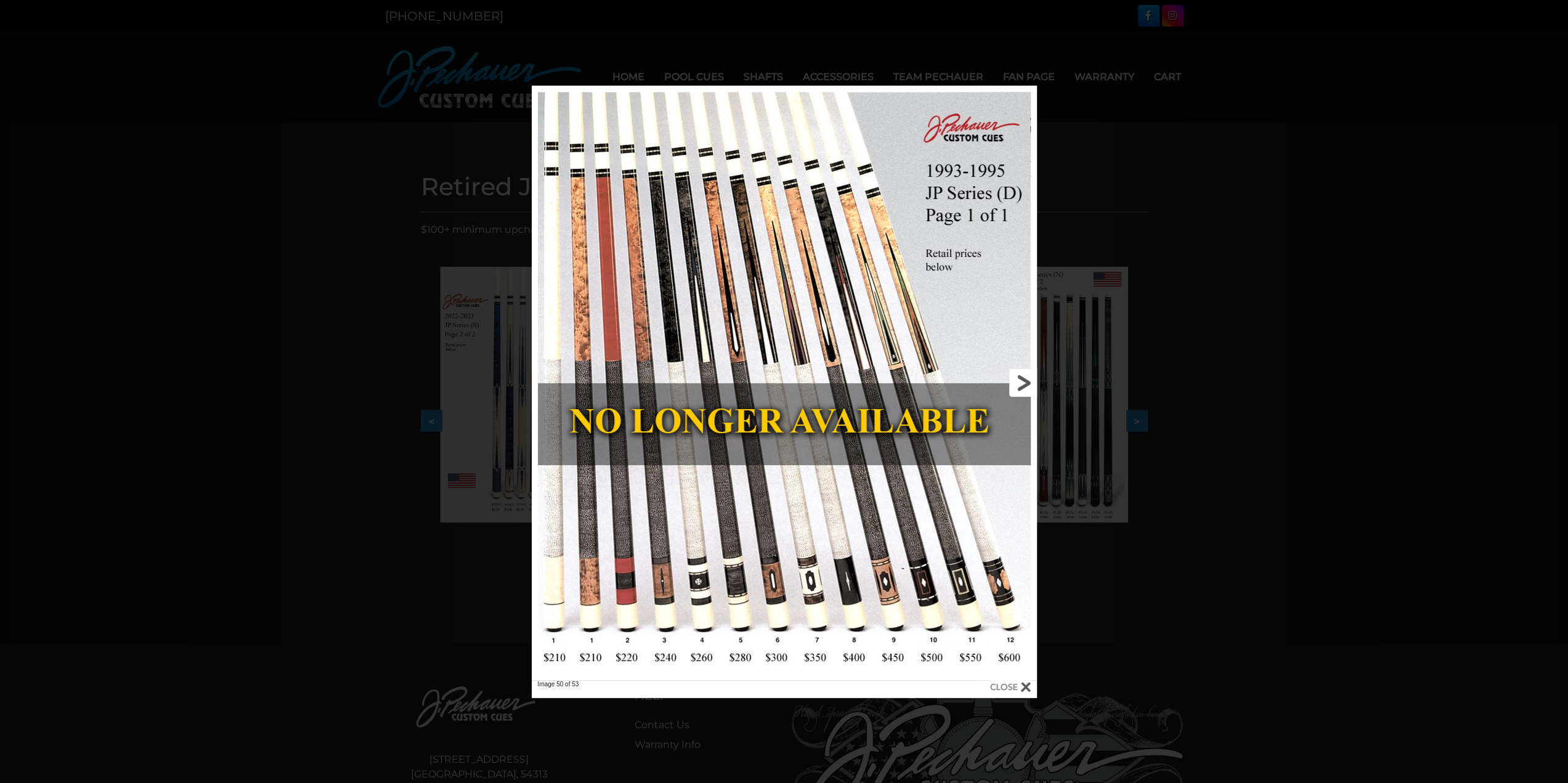
click at [1021, 384] on link at bounding box center [923, 383] width 228 height 595
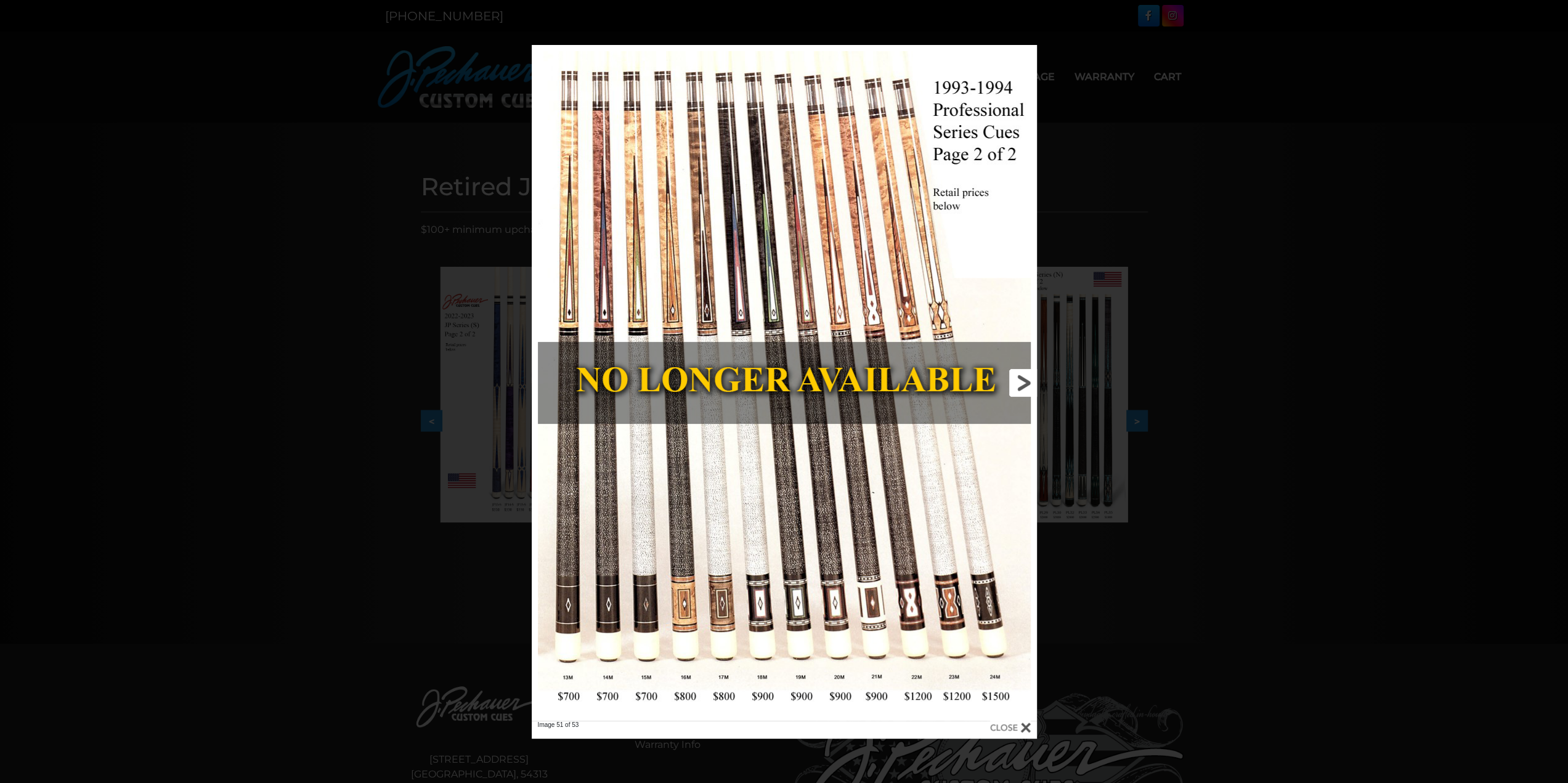
click at [1021, 385] on link at bounding box center [923, 383] width 228 height 675
